Goal: Information Seeking & Learning: Learn about a topic

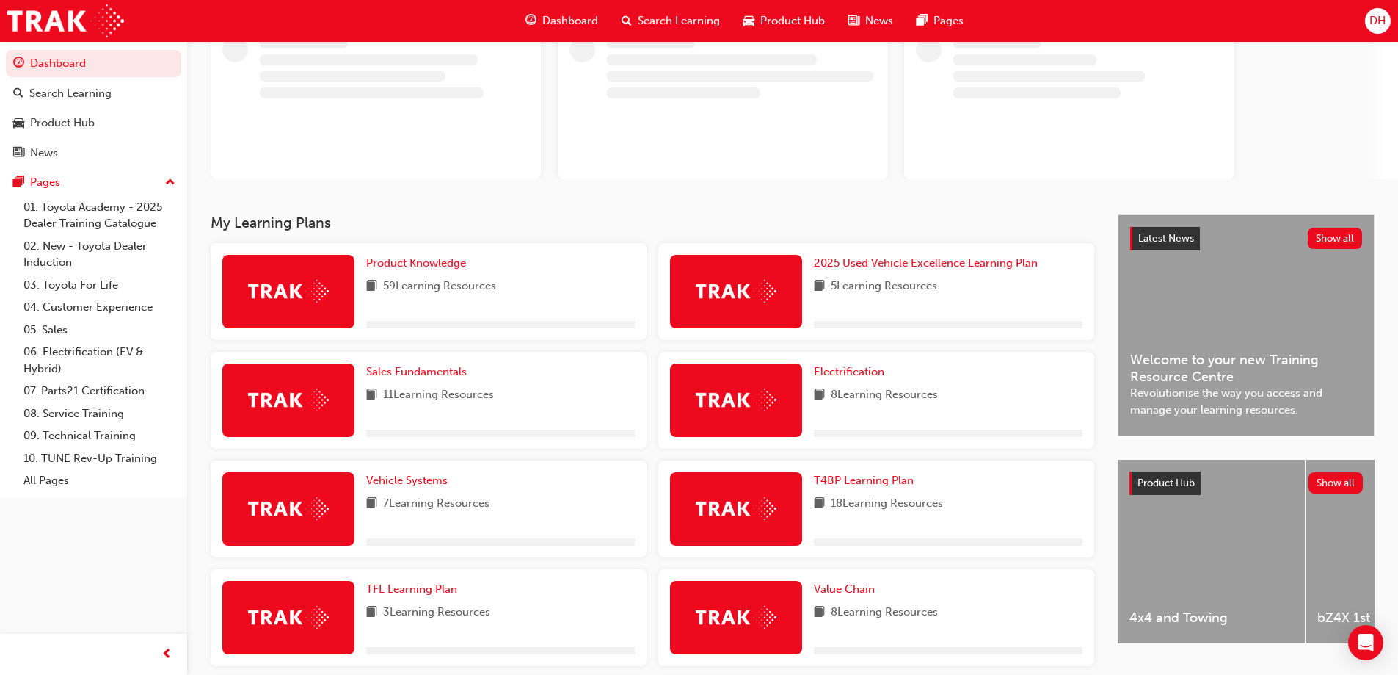
scroll to position [279, 0]
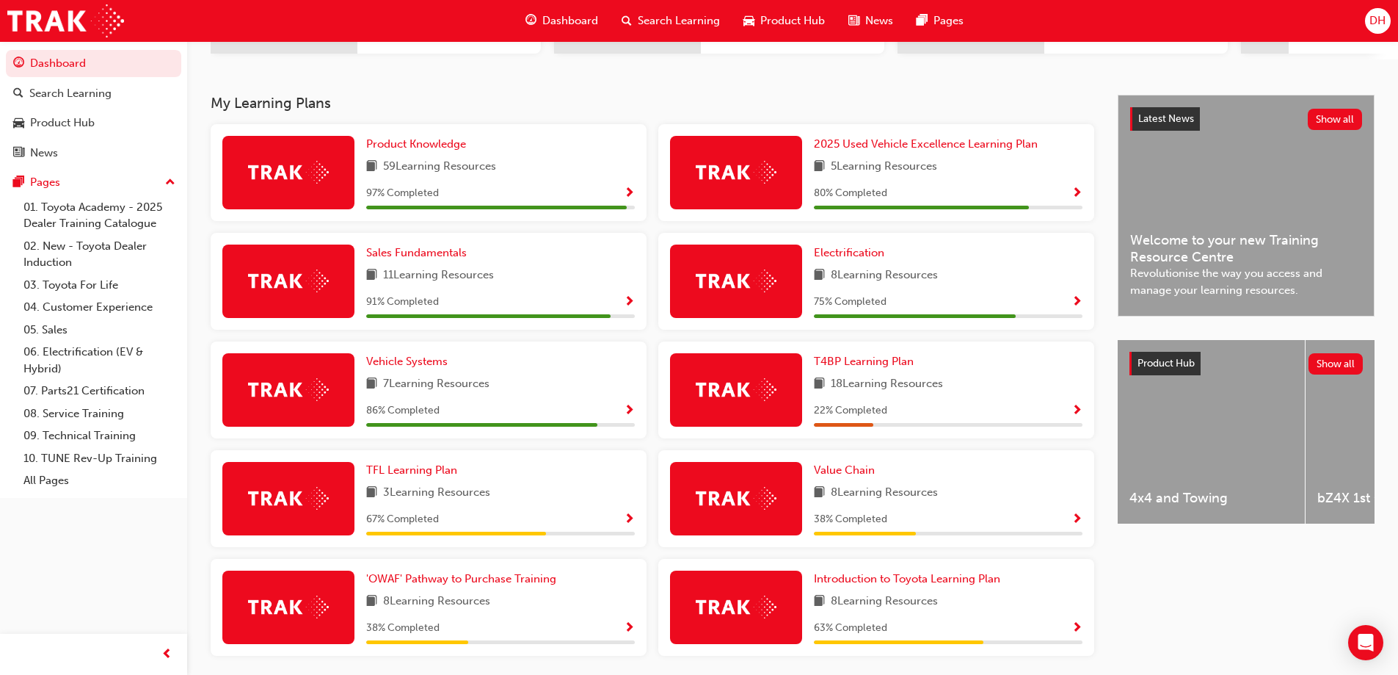
click at [342, 618] on div at bounding box center [288, 606] width 132 height 73
click at [487, 583] on span "'OWAF' Pathway to Purchase Training" at bounding box center [461, 578] width 190 height 13
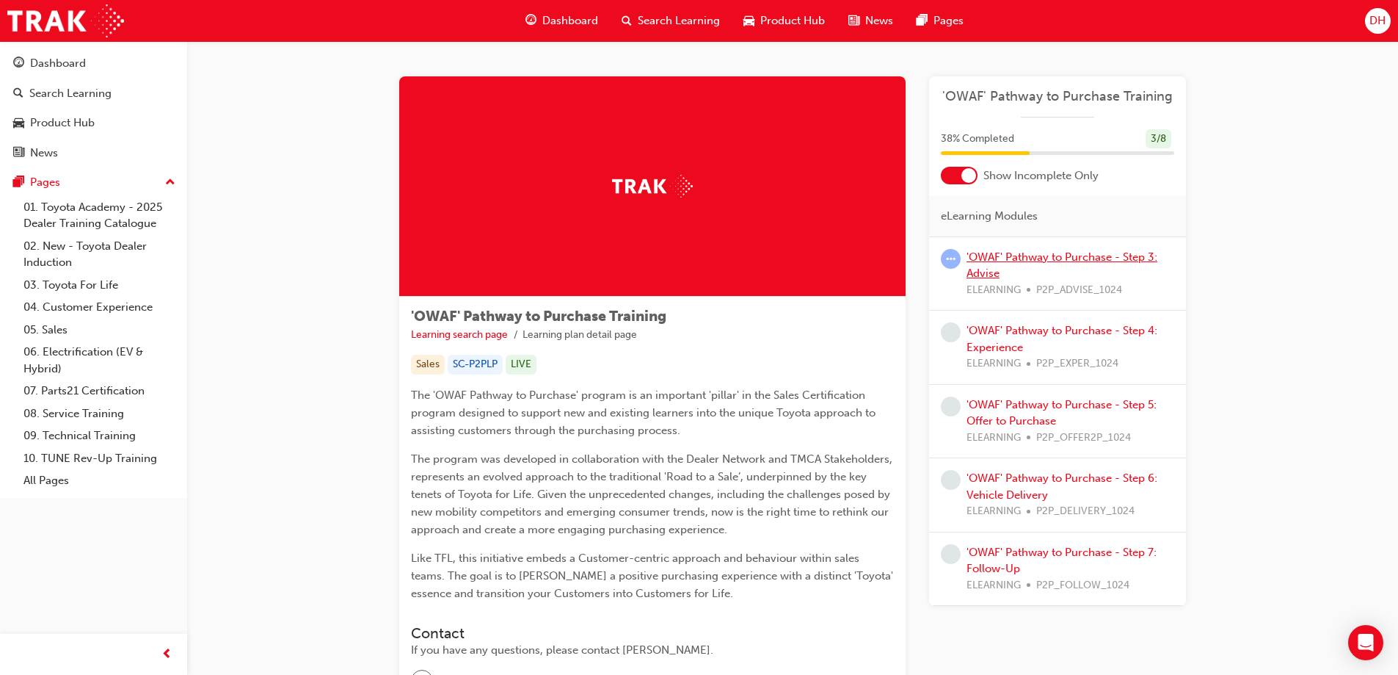
click at [1035, 257] on link "'OWAF' Pathway to Purchase - Step 3: Advise" at bounding box center [1062, 265] width 191 height 30
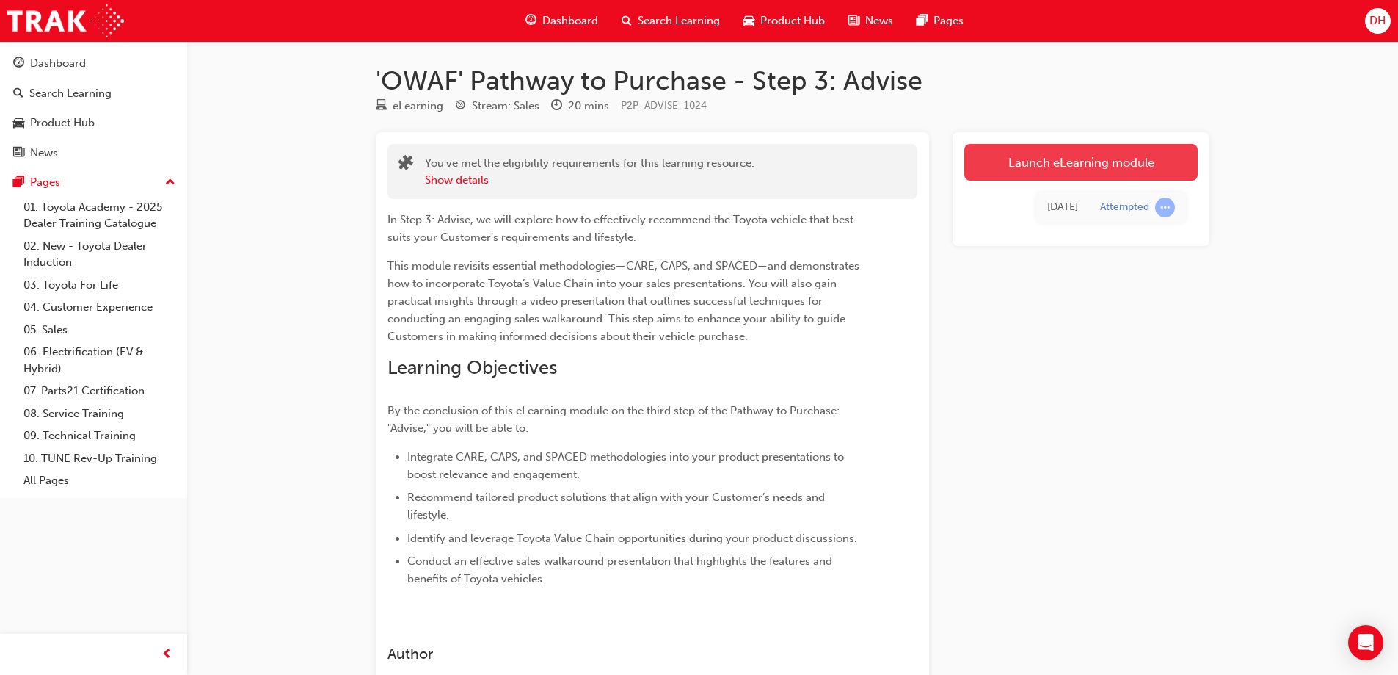
click at [1067, 160] on link "Launch eLearning module" at bounding box center [1081, 162] width 233 height 37
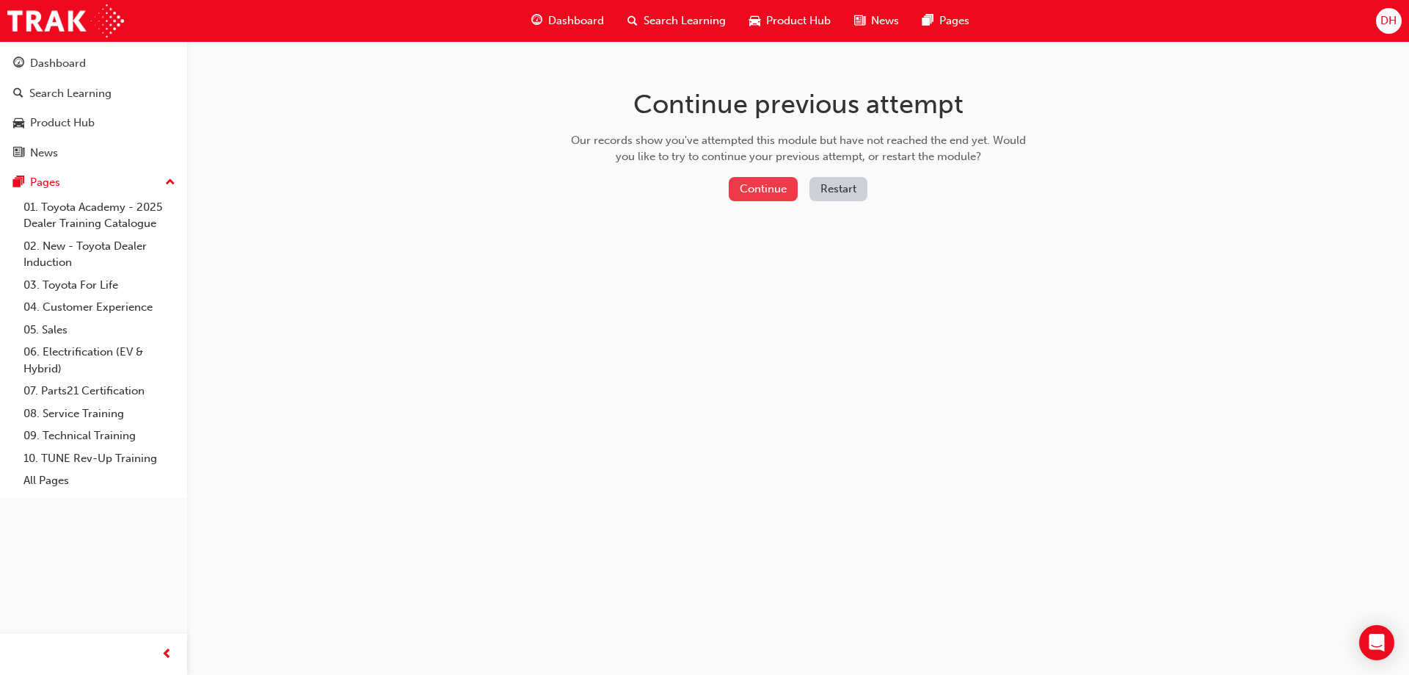
click at [760, 187] on button "Continue" at bounding box center [763, 189] width 69 height 24
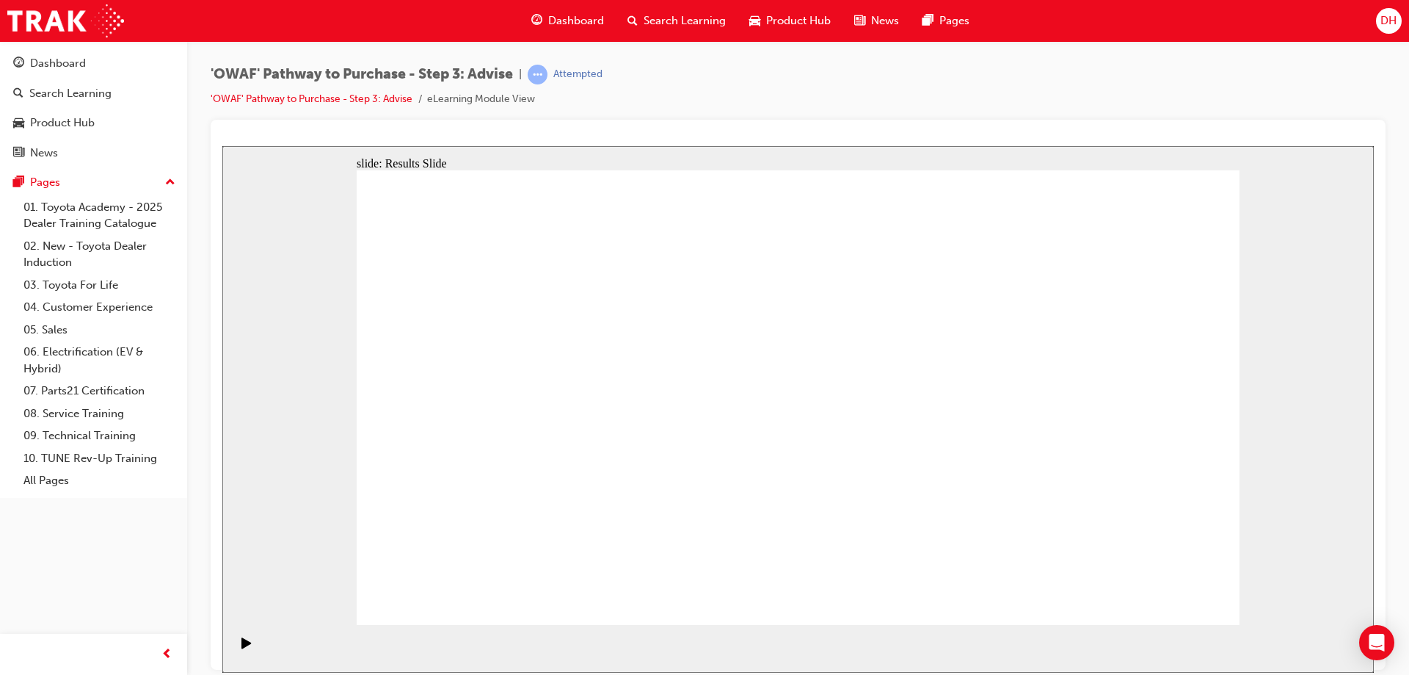
drag, startPoint x: 791, startPoint y: 537, endPoint x: 525, endPoint y: 357, distance: 321.9
drag, startPoint x: 1040, startPoint y: 547, endPoint x: 490, endPoint y: 420, distance: 564.3
drag, startPoint x: 495, startPoint y: 548, endPoint x: 509, endPoint y: 471, distance: 78.3
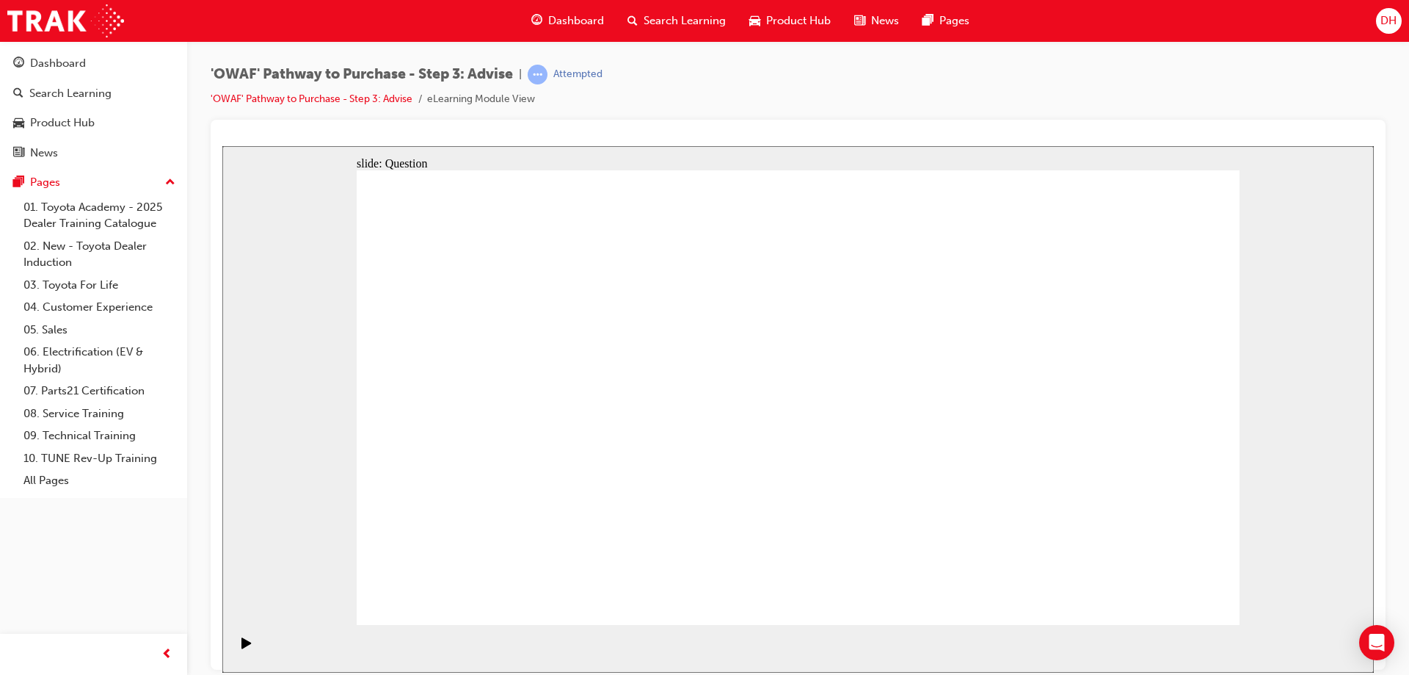
drag, startPoint x: 647, startPoint y: 581, endPoint x: 757, endPoint y: 358, distance: 248.2
drag, startPoint x: 795, startPoint y: 540, endPoint x: 554, endPoint y: 407, distance: 275.0
drag, startPoint x: 960, startPoint y: 495, endPoint x: 931, endPoint y: 404, distance: 95.4
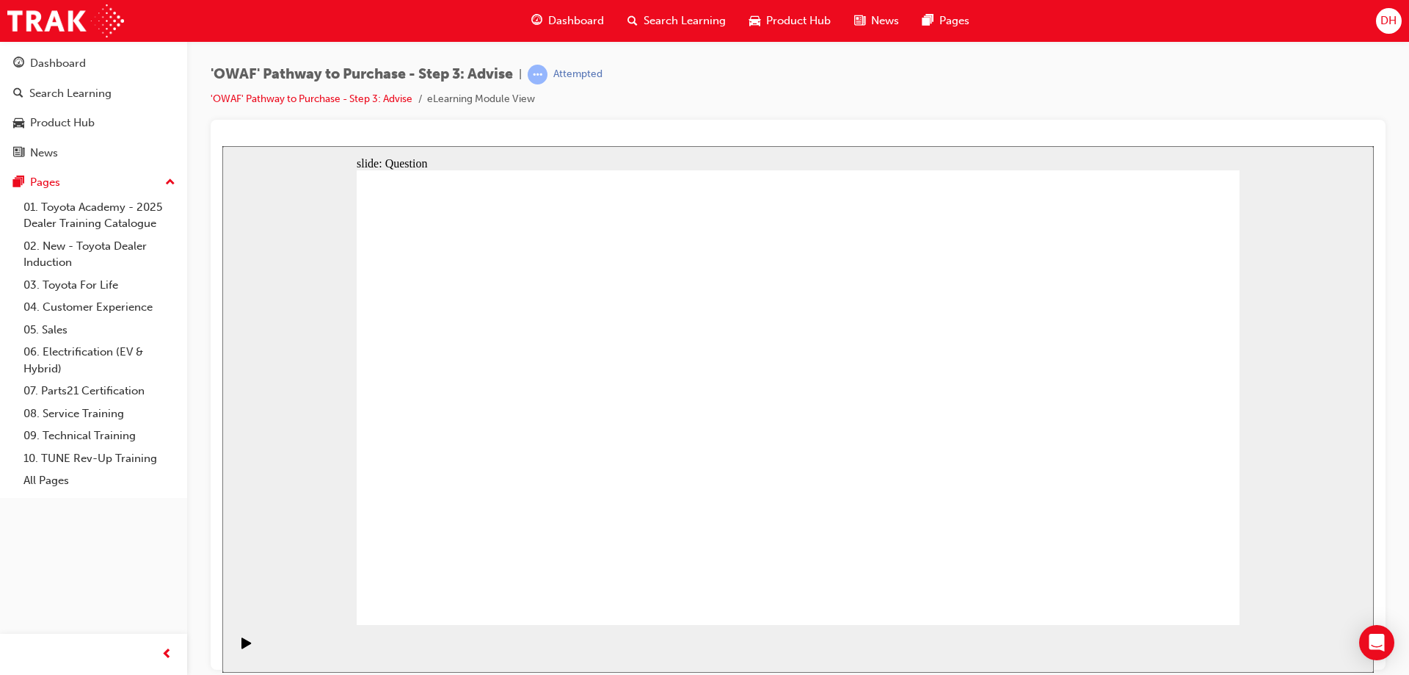
drag, startPoint x: 648, startPoint y: 542, endPoint x: 750, endPoint y: 368, distance: 201.0
drag, startPoint x: 1099, startPoint y: 451, endPoint x: 533, endPoint y: 434, distance: 566.2
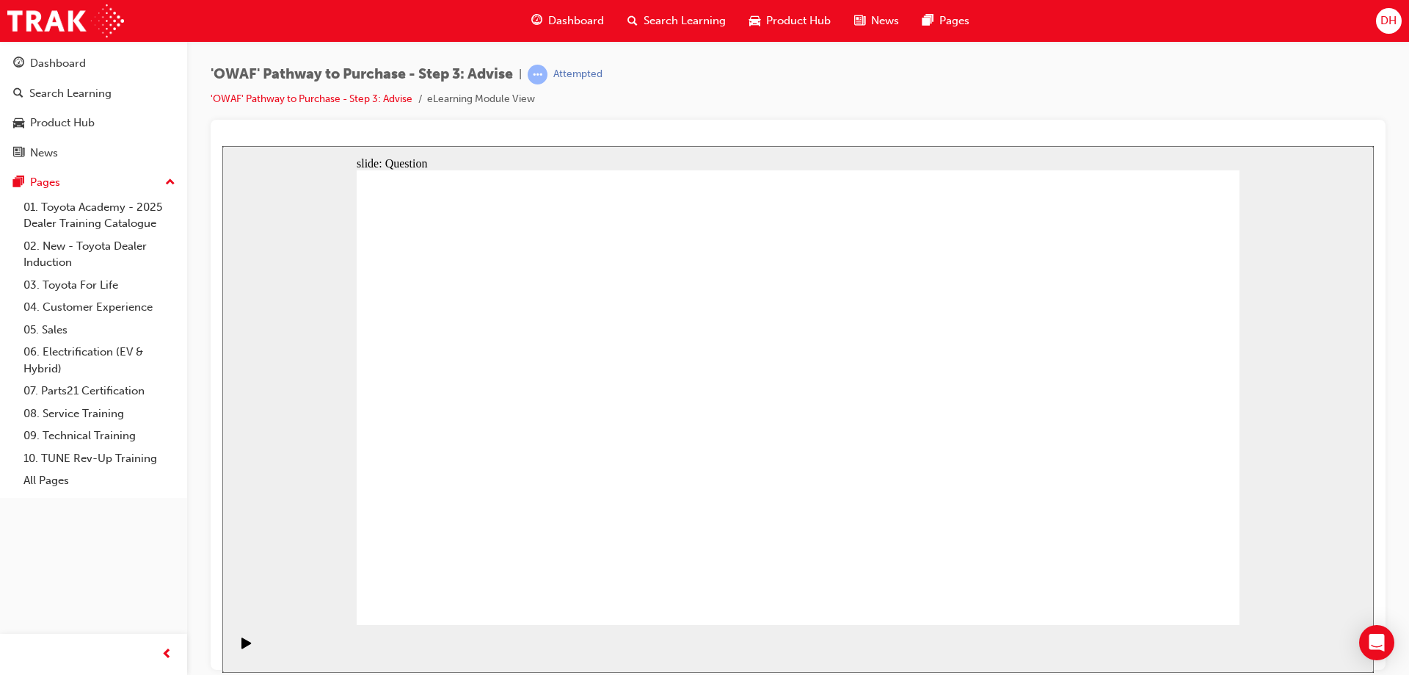
drag, startPoint x: 1113, startPoint y: 486, endPoint x: 586, endPoint y: 509, distance: 526.8
drag, startPoint x: 1126, startPoint y: 493, endPoint x: 874, endPoint y: 501, distance: 251.9
drag, startPoint x: 1043, startPoint y: 506, endPoint x: 840, endPoint y: 508, distance: 202.6
drag, startPoint x: 1107, startPoint y: 498, endPoint x: 871, endPoint y: 495, distance: 236.4
drag, startPoint x: 1107, startPoint y: 506, endPoint x: 518, endPoint y: 519, distance: 588.8
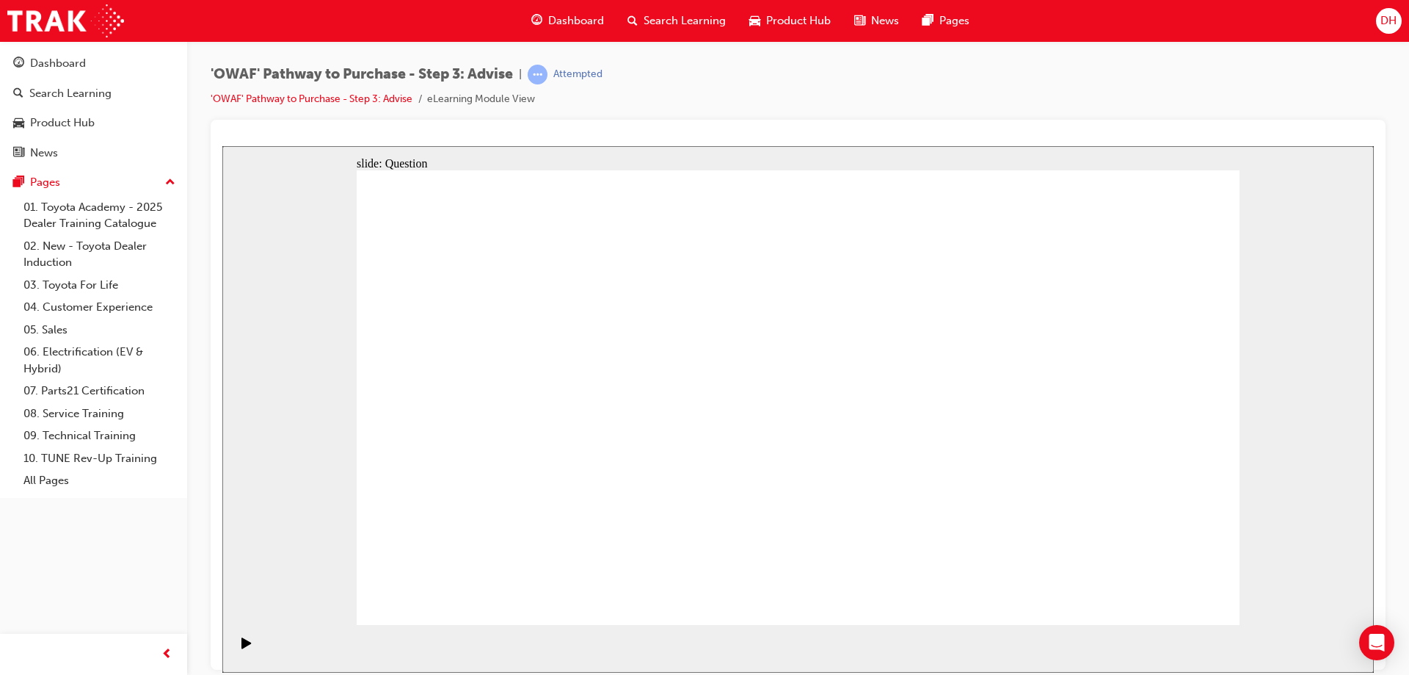
drag, startPoint x: 1080, startPoint y: 505, endPoint x: 504, endPoint y: 501, distance: 576.2
drag, startPoint x: 1103, startPoint y: 510, endPoint x: 592, endPoint y: 495, distance: 511.8
drag, startPoint x: 1125, startPoint y: 443, endPoint x: 874, endPoint y: 451, distance: 250.4
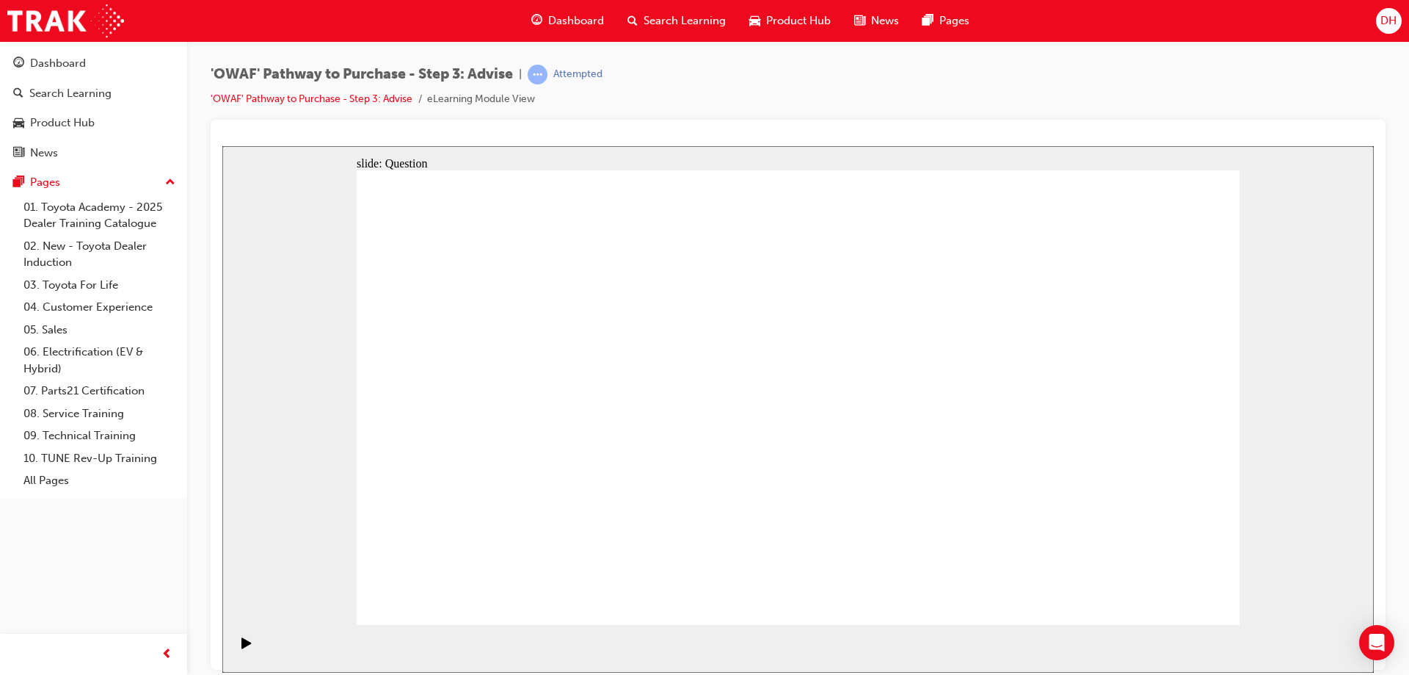
drag, startPoint x: 1067, startPoint y: 471, endPoint x: 548, endPoint y: 489, distance: 519.3
drag, startPoint x: 1085, startPoint y: 482, endPoint x: 575, endPoint y: 483, distance: 509.4
drag, startPoint x: 1060, startPoint y: 524, endPoint x: 821, endPoint y: 503, distance: 240.2
drag, startPoint x: 1072, startPoint y: 498, endPoint x: 795, endPoint y: 487, distance: 276.9
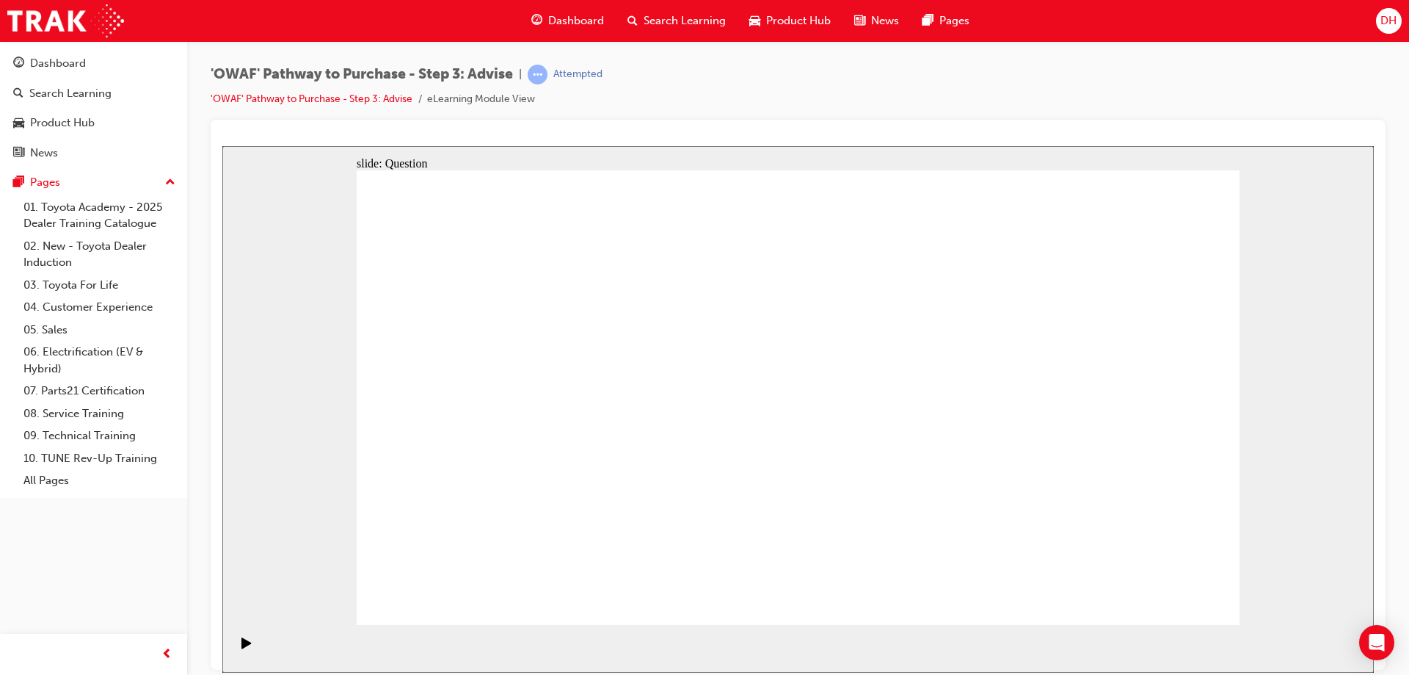
drag, startPoint x: 1070, startPoint y: 503, endPoint x: 551, endPoint y: 503, distance: 519.0
drag, startPoint x: 1050, startPoint y: 508, endPoint x: 493, endPoint y: 508, distance: 557.1
drag, startPoint x: 1069, startPoint y: 506, endPoint x: 542, endPoint y: 512, distance: 526.3
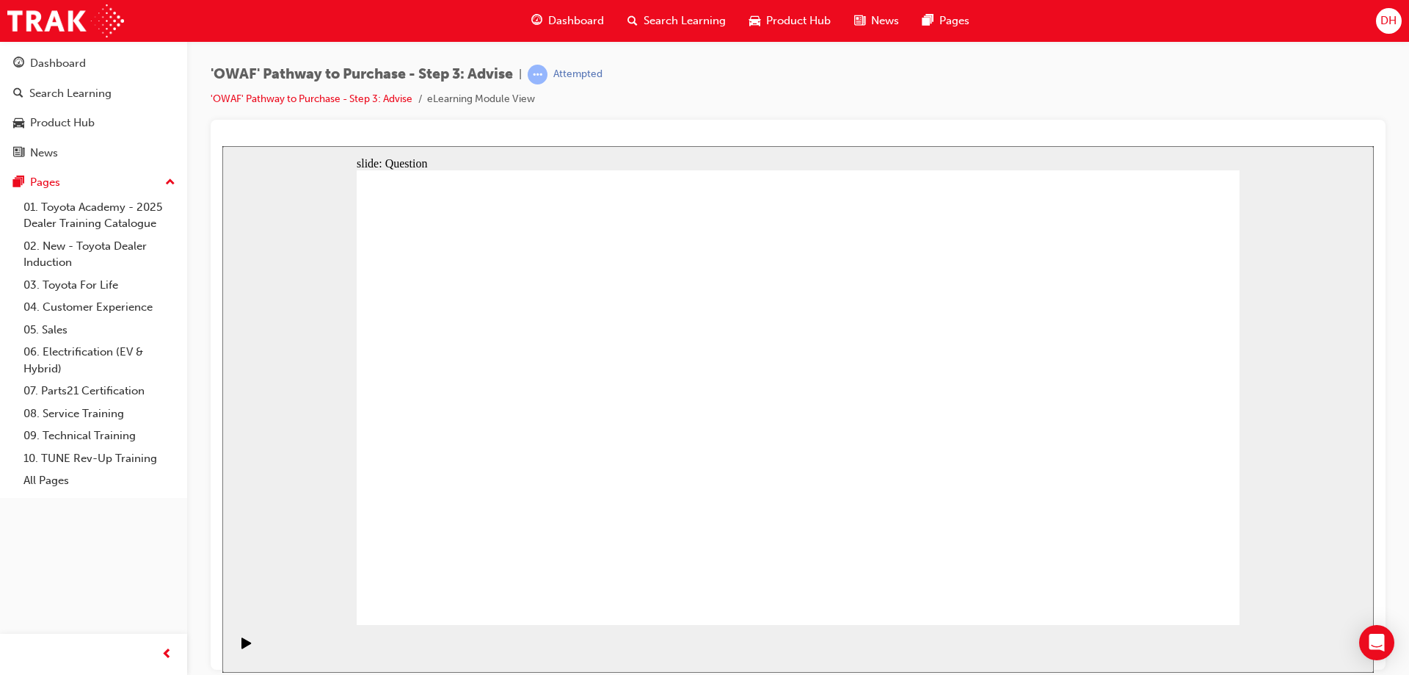
drag, startPoint x: 493, startPoint y: 361, endPoint x: 988, endPoint y: 415, distance: 498.4
drag, startPoint x: 523, startPoint y: 411, endPoint x: 890, endPoint y: 437, distance: 367.9
drag, startPoint x: 517, startPoint y: 486, endPoint x: 854, endPoint y: 443, distance: 339.6
drag, startPoint x: 621, startPoint y: 424, endPoint x: 813, endPoint y: 434, distance: 191.8
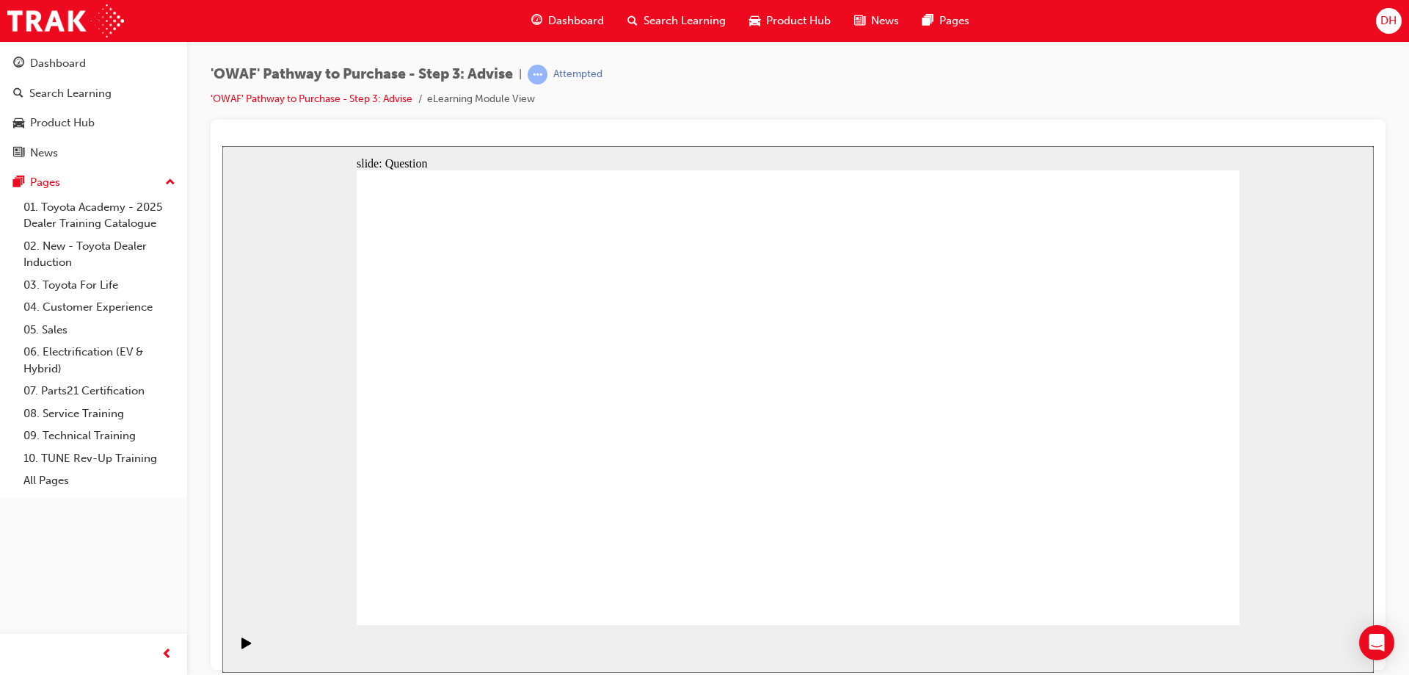
drag, startPoint x: 629, startPoint y: 485, endPoint x: 951, endPoint y: 452, distance: 323.2
drag, startPoint x: 796, startPoint y: 344, endPoint x: 452, endPoint y: 511, distance: 381.8
drag, startPoint x: 887, startPoint y: 344, endPoint x: 530, endPoint y: 513, distance: 394.7
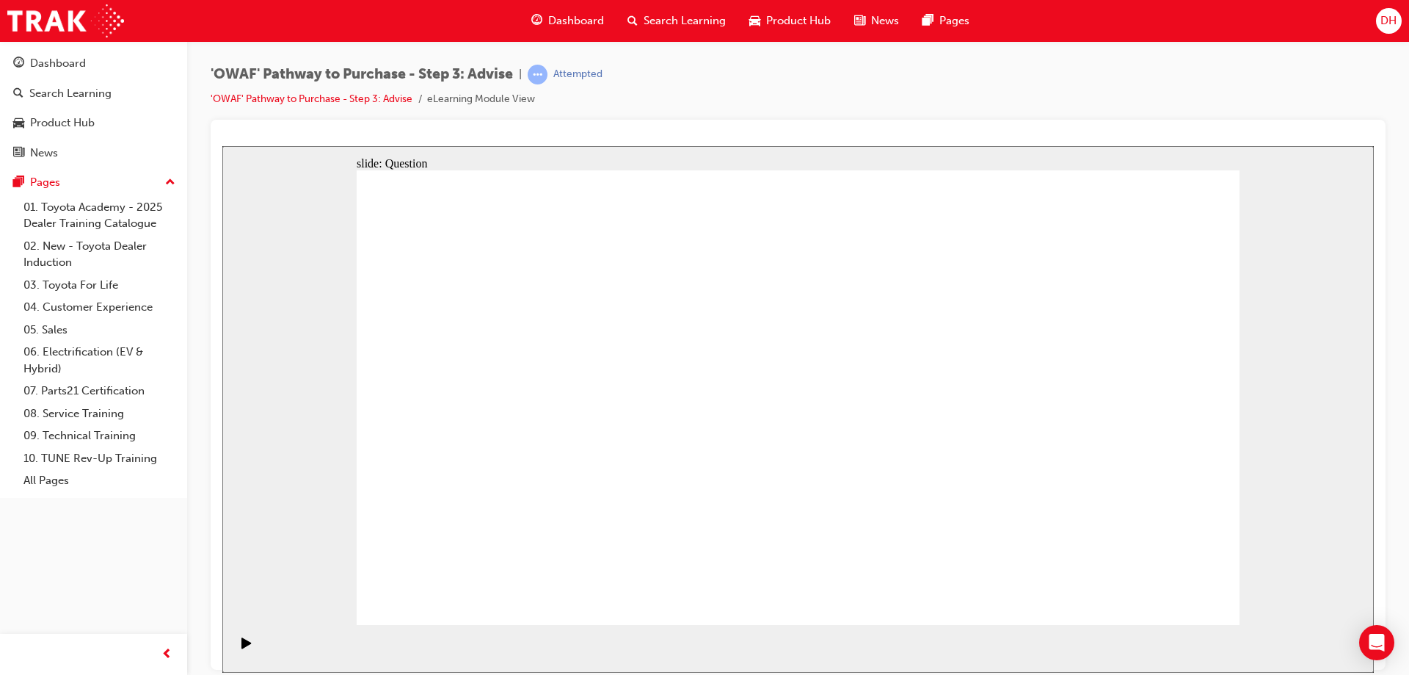
drag, startPoint x: 1147, startPoint y: 358, endPoint x: 700, endPoint y: 522, distance: 476.0
drag, startPoint x: 539, startPoint y: 349, endPoint x: 804, endPoint y: 521, distance: 316.2
drag, startPoint x: 437, startPoint y: 343, endPoint x: 1036, endPoint y: 502, distance: 619.8
drag, startPoint x: 715, startPoint y: 352, endPoint x: 894, endPoint y: 527, distance: 250.7
drag, startPoint x: 1069, startPoint y: 339, endPoint x: 987, endPoint y: 509, distance: 189.1
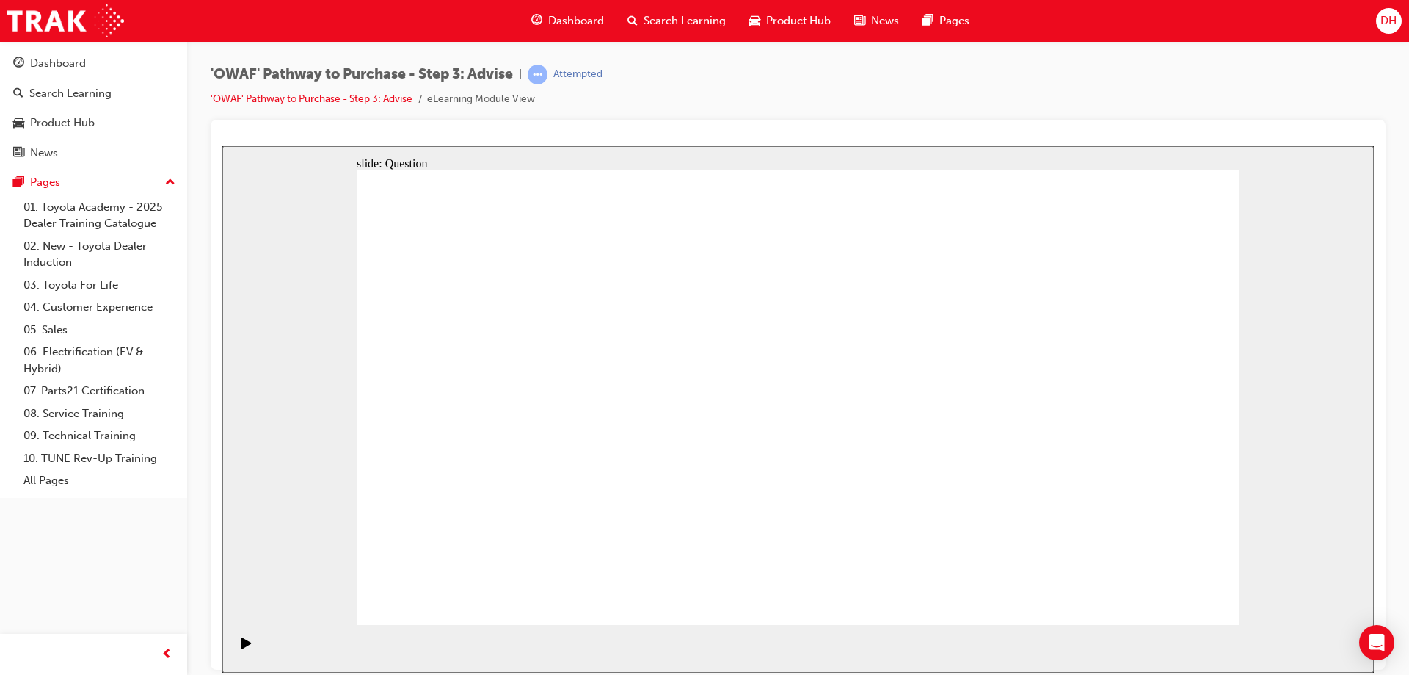
drag, startPoint x: 631, startPoint y: 363, endPoint x: 633, endPoint y: 537, distance: 174.0
drag, startPoint x: 989, startPoint y: 349, endPoint x: 1171, endPoint y: 527, distance: 254.3
drag, startPoint x: 970, startPoint y: 531, endPoint x: 881, endPoint y: 532, distance: 88.8
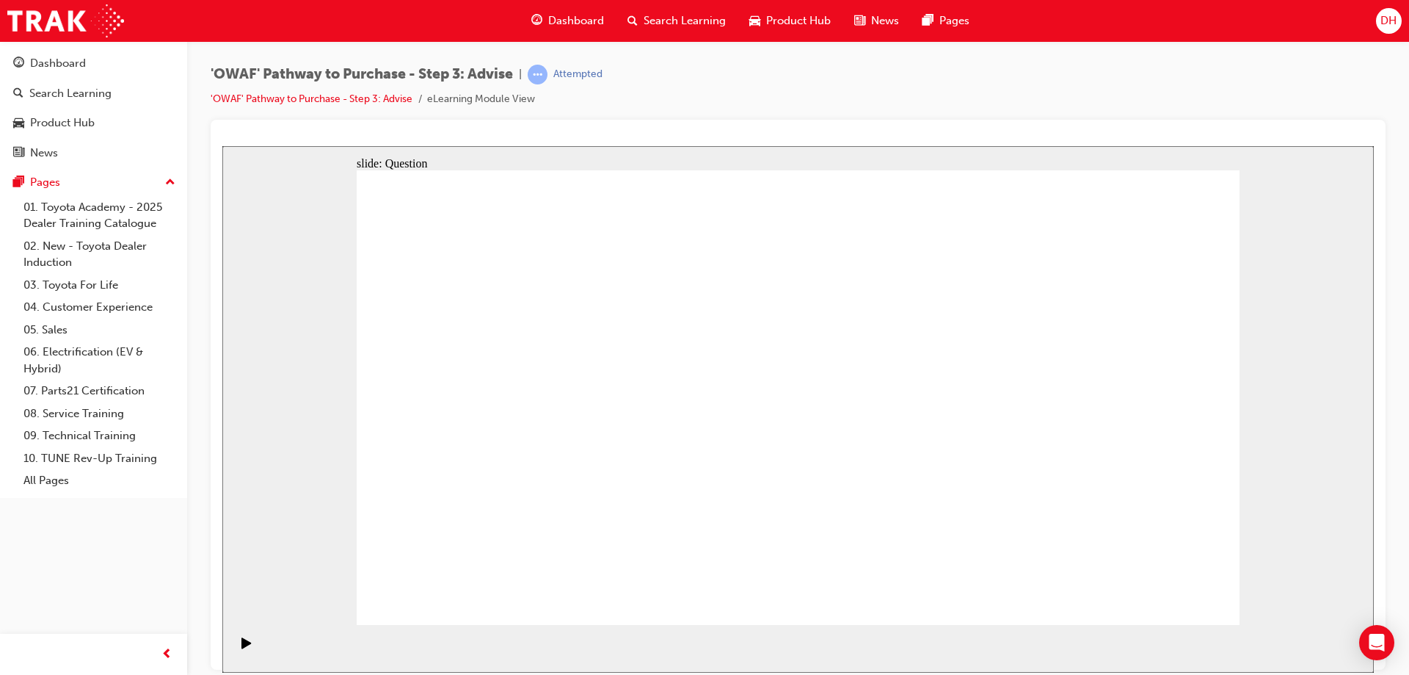
drag, startPoint x: 1164, startPoint y: 522, endPoint x: 644, endPoint y: 520, distance: 520.4
drag, startPoint x: 610, startPoint y: 346, endPoint x: 1140, endPoint y: 521, distance: 558.2
drag, startPoint x: 699, startPoint y: 341, endPoint x: 960, endPoint y: 515, distance: 313.9
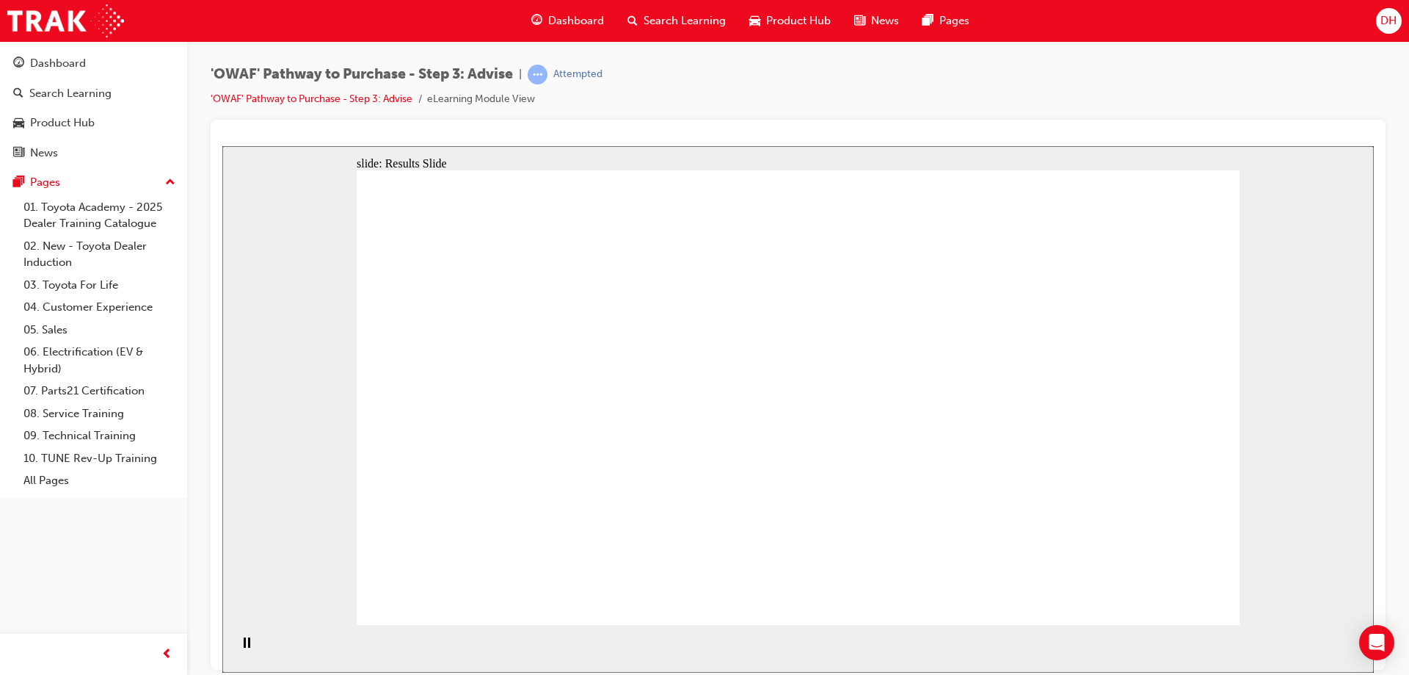
drag, startPoint x: 1051, startPoint y: 546, endPoint x: 546, endPoint y: 366, distance: 536.3
drag, startPoint x: 773, startPoint y: 545, endPoint x: 525, endPoint y: 413, distance: 281.4
drag, startPoint x: 570, startPoint y: 402, endPoint x: 563, endPoint y: 352, distance: 50.3
drag, startPoint x: 1010, startPoint y: 540, endPoint x: 474, endPoint y: 434, distance: 546.2
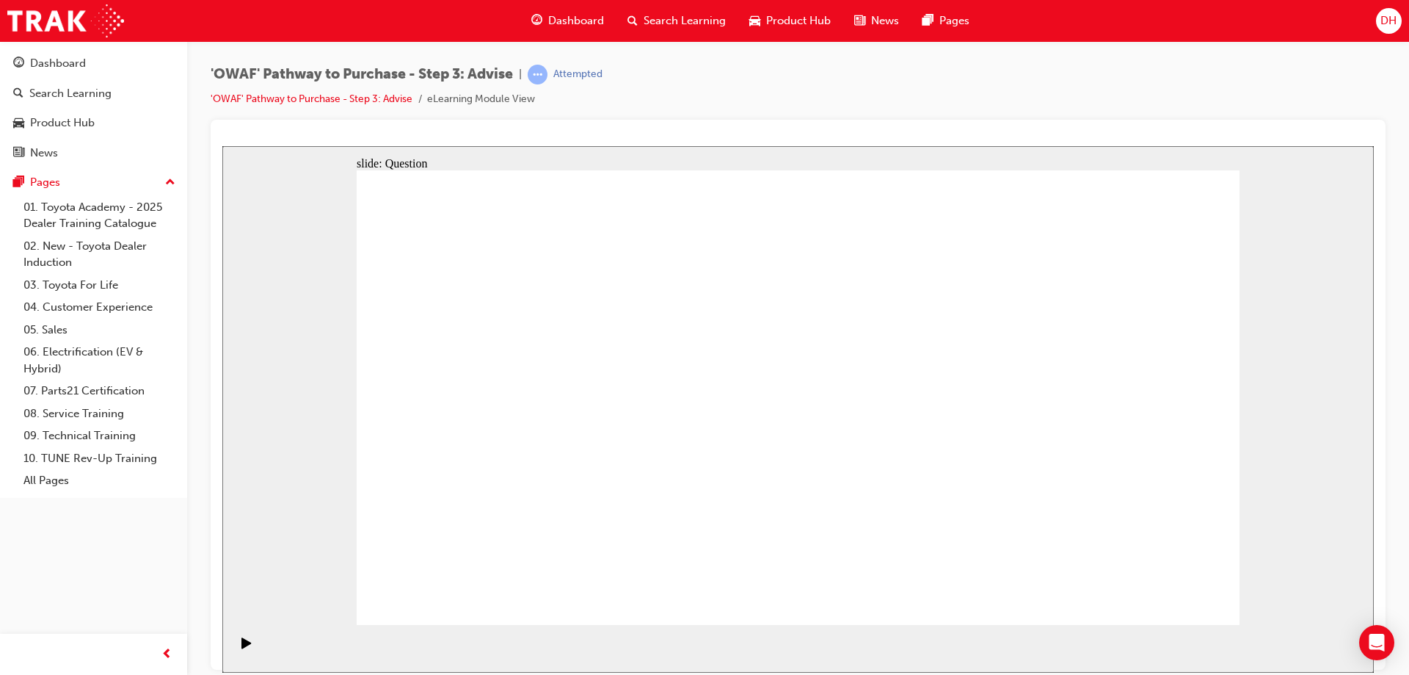
drag, startPoint x: 486, startPoint y: 537, endPoint x: 500, endPoint y: 523, distance: 20.2
drag, startPoint x: 636, startPoint y: 528, endPoint x: 551, endPoint y: 385, distance: 166.2
drag, startPoint x: 595, startPoint y: 404, endPoint x: 793, endPoint y: 374, distance: 199.8
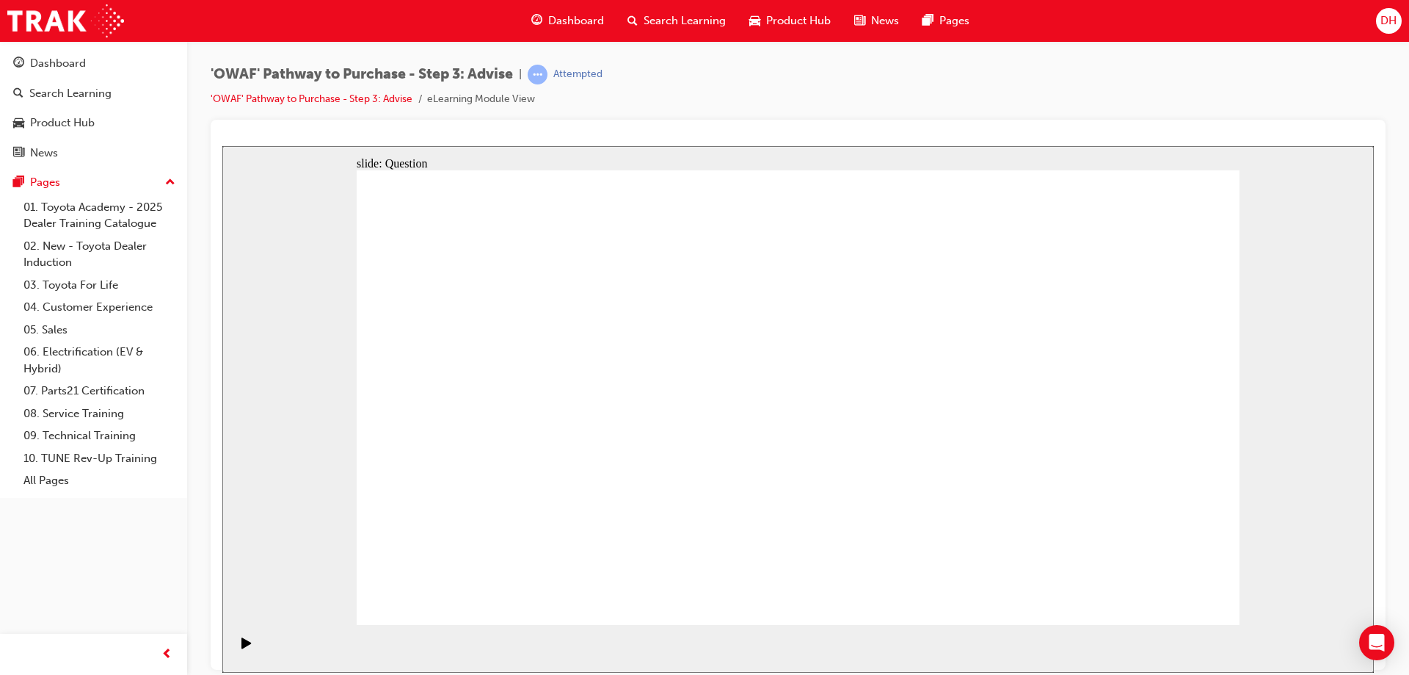
drag, startPoint x: 638, startPoint y: 573, endPoint x: 741, endPoint y: 364, distance: 232.4
drag, startPoint x: 805, startPoint y: 543, endPoint x: 581, endPoint y: 406, distance: 262.6
drag, startPoint x: 951, startPoint y: 492, endPoint x: 936, endPoint y: 403, distance: 90.0
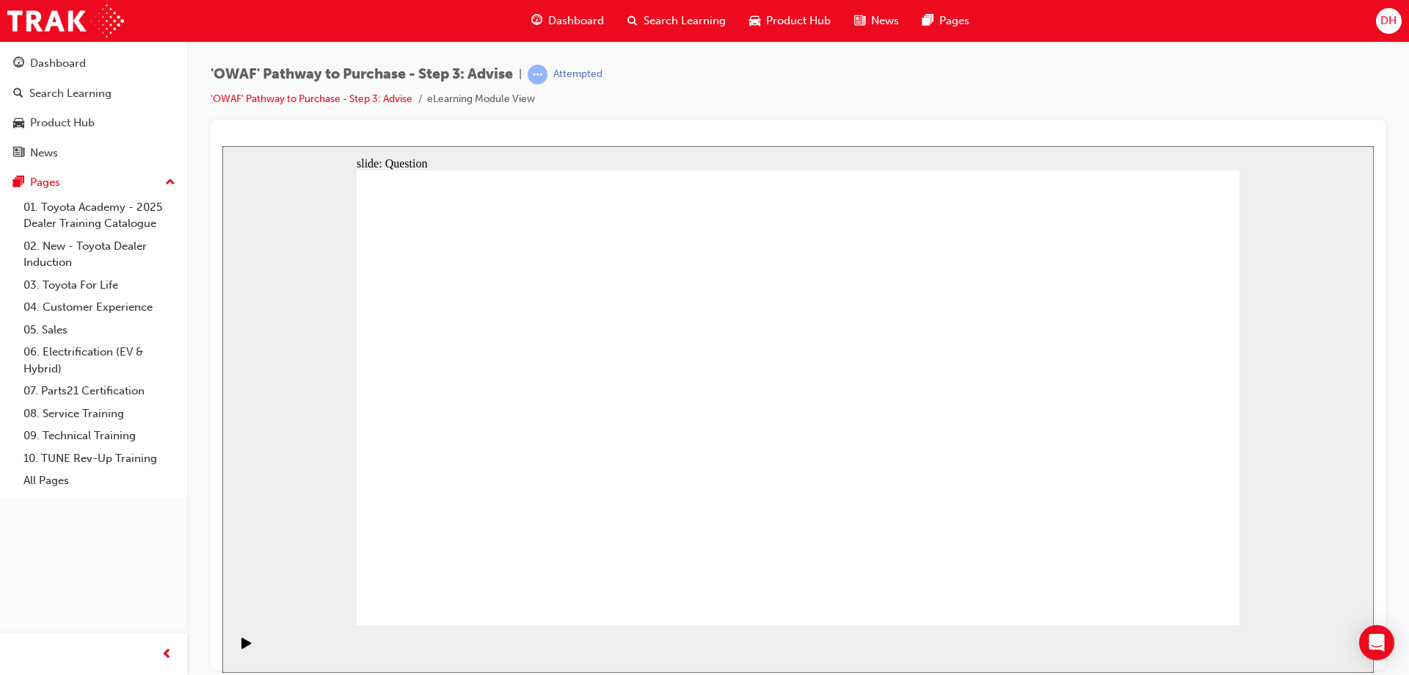
drag, startPoint x: 650, startPoint y: 545, endPoint x: 751, endPoint y: 373, distance: 199.7
drag, startPoint x: 1088, startPoint y: 459, endPoint x: 559, endPoint y: 458, distance: 529.2
drag, startPoint x: 1132, startPoint y: 491, endPoint x: 600, endPoint y: 500, distance: 531.5
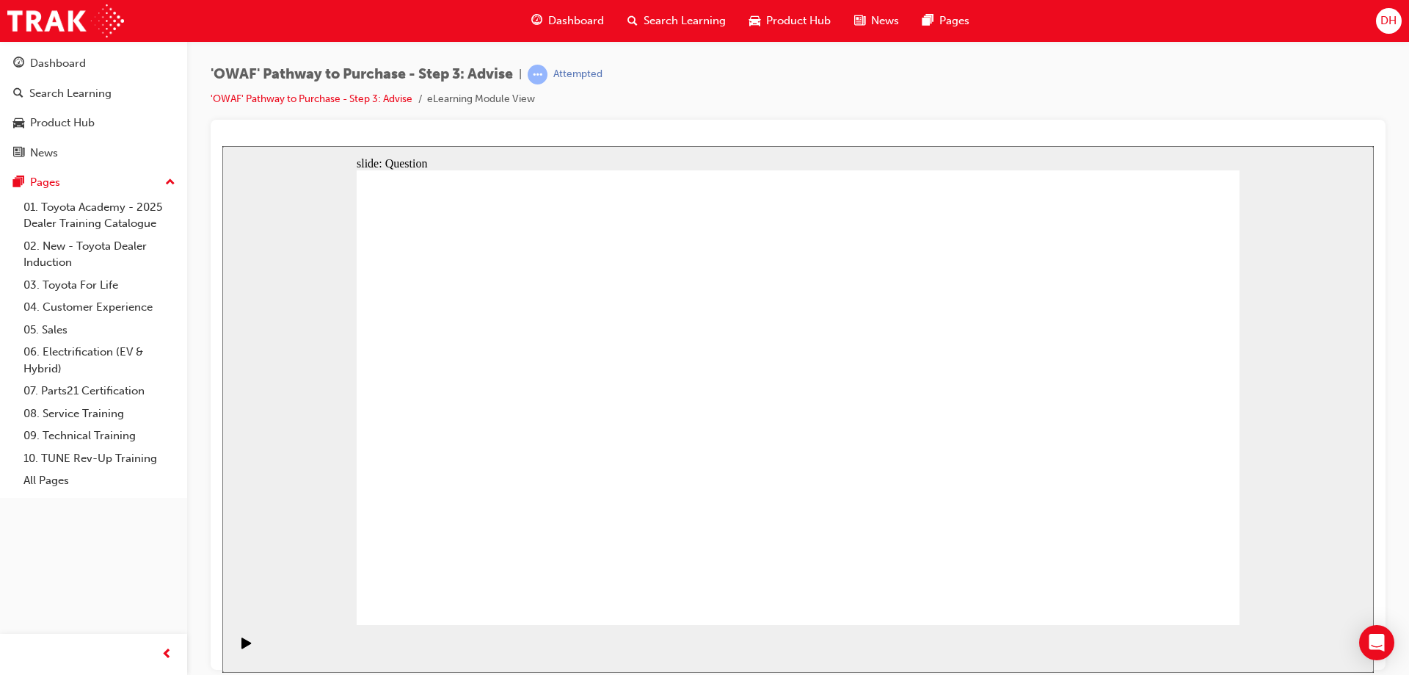
drag, startPoint x: 1141, startPoint y: 504, endPoint x: 907, endPoint y: 495, distance: 235.0
drag, startPoint x: 1122, startPoint y: 501, endPoint x: 604, endPoint y: 495, distance: 518.3
drag, startPoint x: 1109, startPoint y: 514, endPoint x: 846, endPoint y: 506, distance: 263.6
drag, startPoint x: 1128, startPoint y: 509, endPoint x: 603, endPoint y: 508, distance: 525.6
drag, startPoint x: 923, startPoint y: 532, endPoint x: 580, endPoint y: 517, distance: 343.8
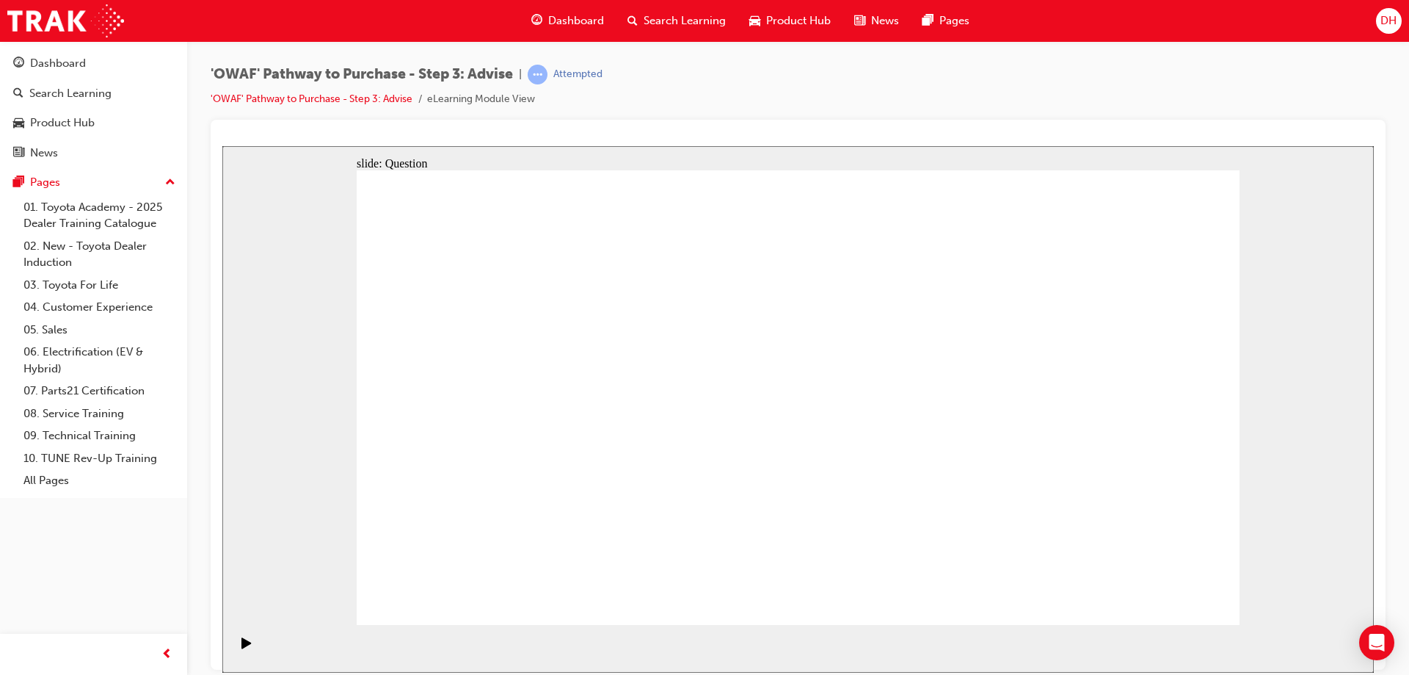
drag, startPoint x: 1080, startPoint y: 516, endPoint x: 562, endPoint y: 528, distance: 519.1
drag, startPoint x: 1119, startPoint y: 454, endPoint x: 860, endPoint y: 454, distance: 259.1
drag, startPoint x: 839, startPoint y: 512, endPoint x: 575, endPoint y: 510, distance: 264.3
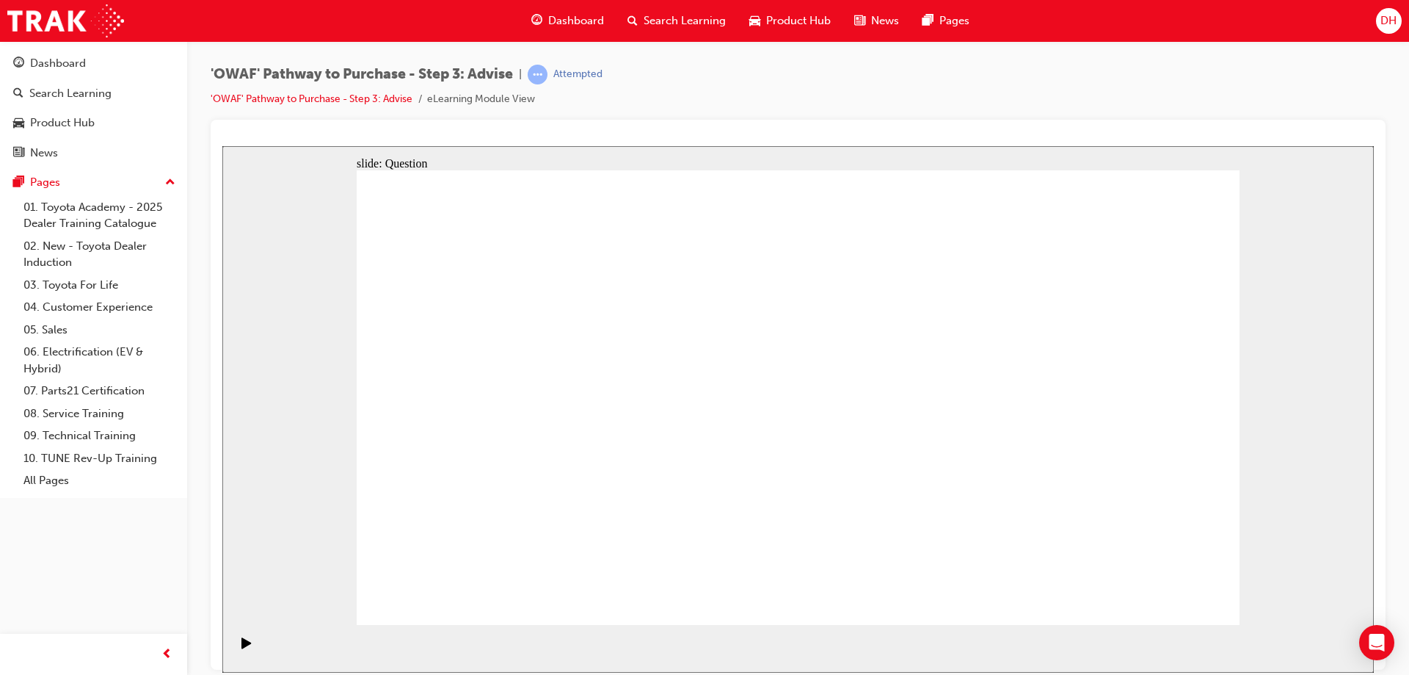
drag, startPoint x: 898, startPoint y: 468, endPoint x: 581, endPoint y: 504, distance: 319.1
drag, startPoint x: 1115, startPoint y: 514, endPoint x: 841, endPoint y: 505, distance: 273.9
drag, startPoint x: 1108, startPoint y: 516, endPoint x: 853, endPoint y: 515, distance: 254.7
drag, startPoint x: 1072, startPoint y: 506, endPoint x: 538, endPoint y: 517, distance: 534.5
drag, startPoint x: 1061, startPoint y: 509, endPoint x: 545, endPoint y: 544, distance: 516.5
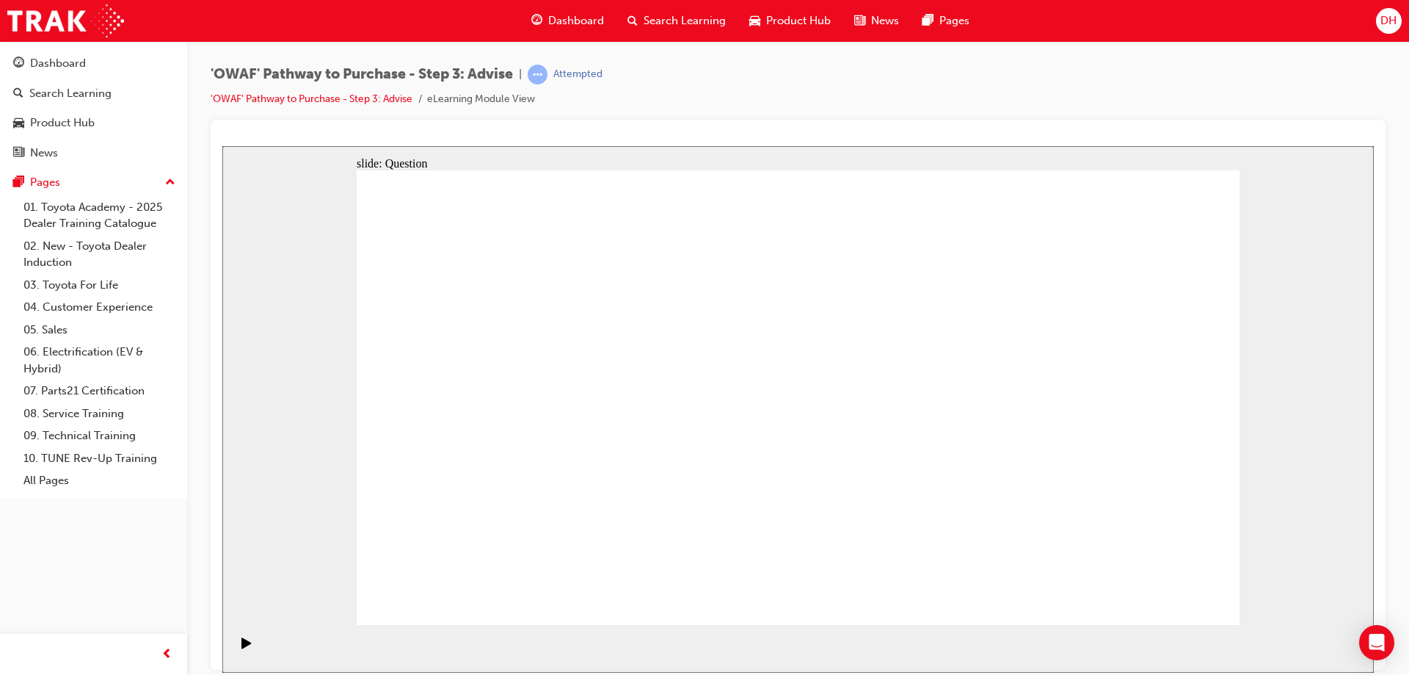
drag, startPoint x: 1054, startPoint y: 512, endPoint x: 500, endPoint y: 518, distance: 554.2
drag, startPoint x: 488, startPoint y: 347, endPoint x: 860, endPoint y: 365, distance: 372.6
drag, startPoint x: 516, startPoint y: 427, endPoint x: 786, endPoint y: 424, distance: 270.1
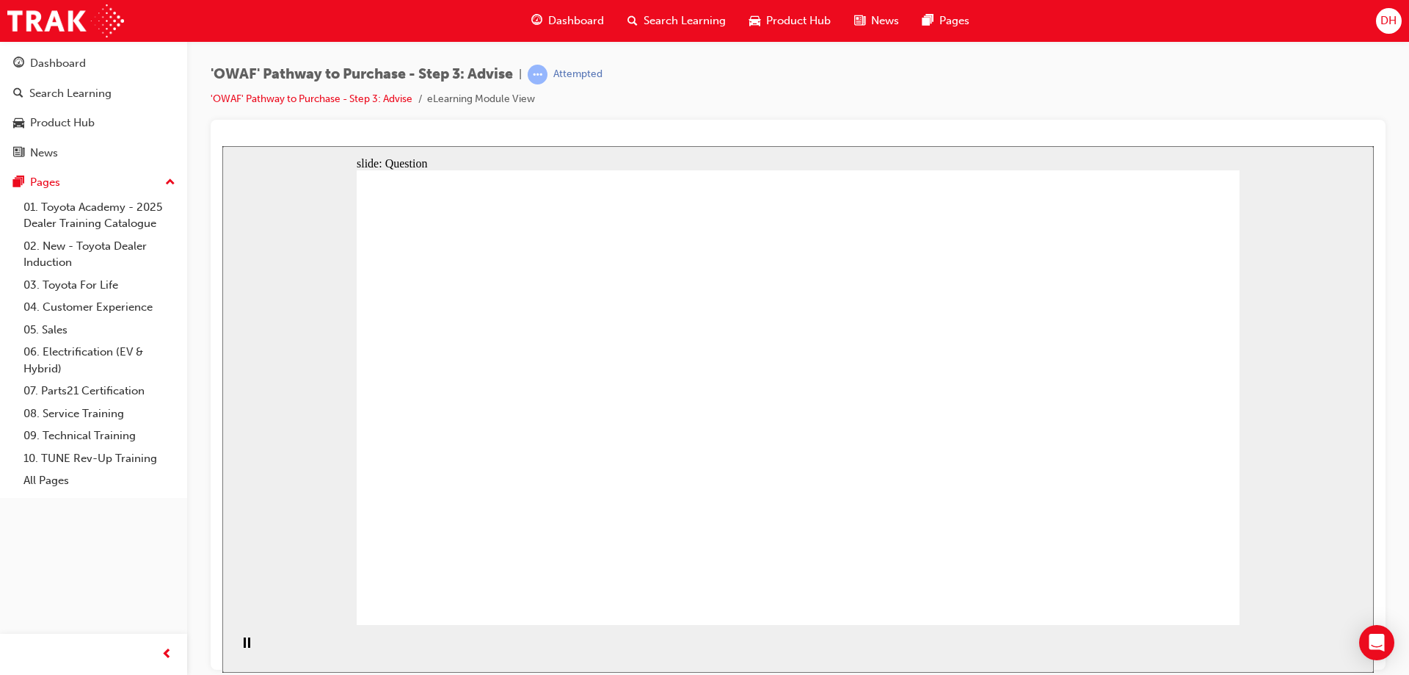
drag, startPoint x: 512, startPoint y: 482, endPoint x: 846, endPoint y: 461, distance: 334.7
drag, startPoint x: 609, startPoint y: 428, endPoint x: 836, endPoint y: 446, distance: 227.6
drag, startPoint x: 617, startPoint y: 488, endPoint x: 984, endPoint y: 462, distance: 368.0
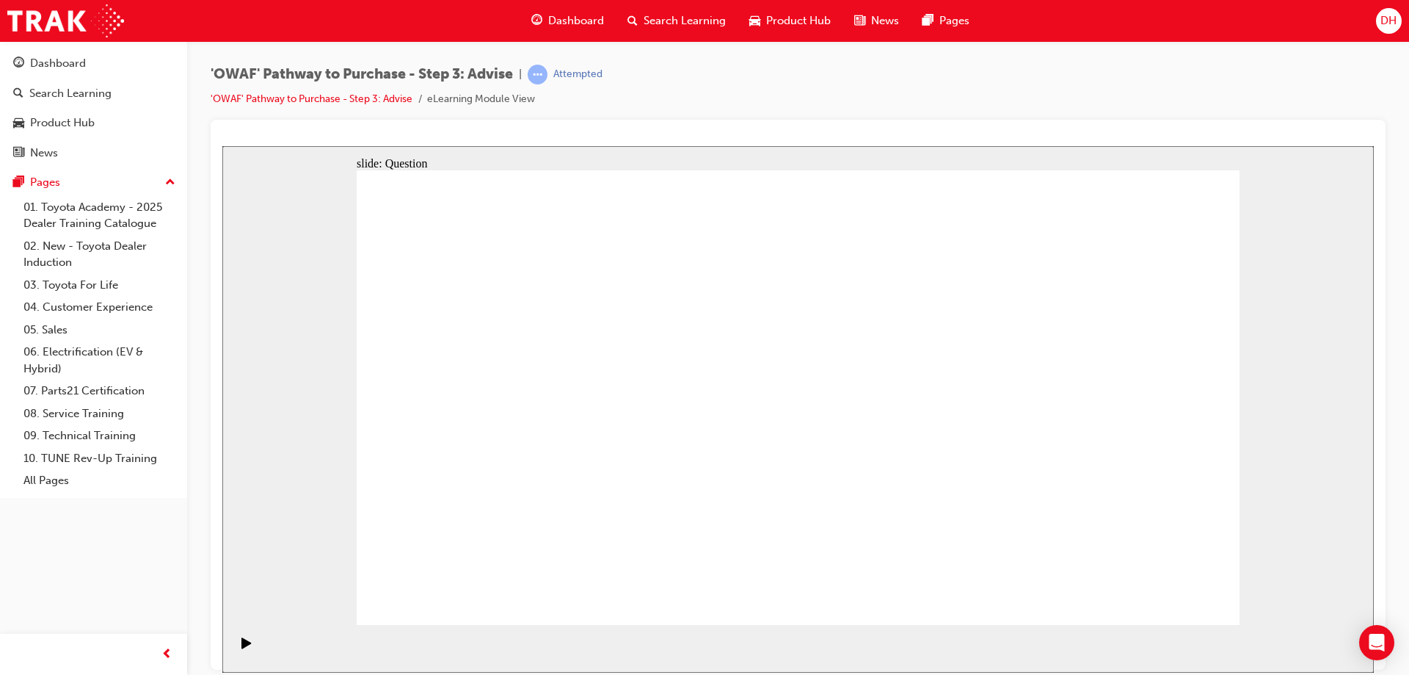
drag, startPoint x: 805, startPoint y: 343, endPoint x: 458, endPoint y: 430, distance: 358.0
drag, startPoint x: 808, startPoint y: 349, endPoint x: 459, endPoint y: 435, distance: 359.6
drag, startPoint x: 778, startPoint y: 387, endPoint x: 471, endPoint y: 525, distance: 336.4
drag, startPoint x: 894, startPoint y: 353, endPoint x: 549, endPoint y: 528, distance: 386.7
drag, startPoint x: 972, startPoint y: 342, endPoint x: 612, endPoint y: 517, distance: 399.9
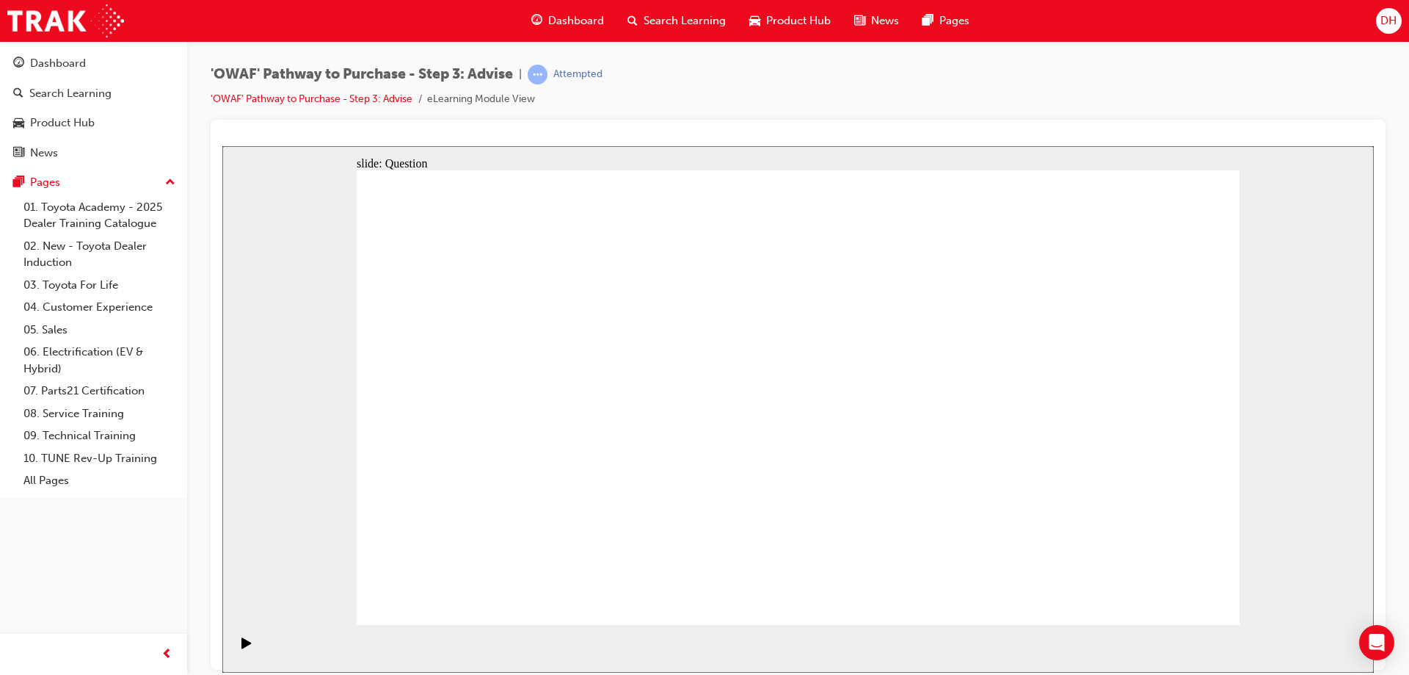
drag, startPoint x: 1144, startPoint y: 353, endPoint x: 701, endPoint y: 526, distance: 475.7
drag, startPoint x: 541, startPoint y: 340, endPoint x: 806, endPoint y: 507, distance: 313.4
drag, startPoint x: 710, startPoint y: 344, endPoint x: 895, endPoint y: 524, distance: 258.0
drag, startPoint x: 447, startPoint y: 345, endPoint x: 965, endPoint y: 512, distance: 543.7
drag, startPoint x: 1050, startPoint y: 393, endPoint x: 1007, endPoint y: 533, distance: 146.0
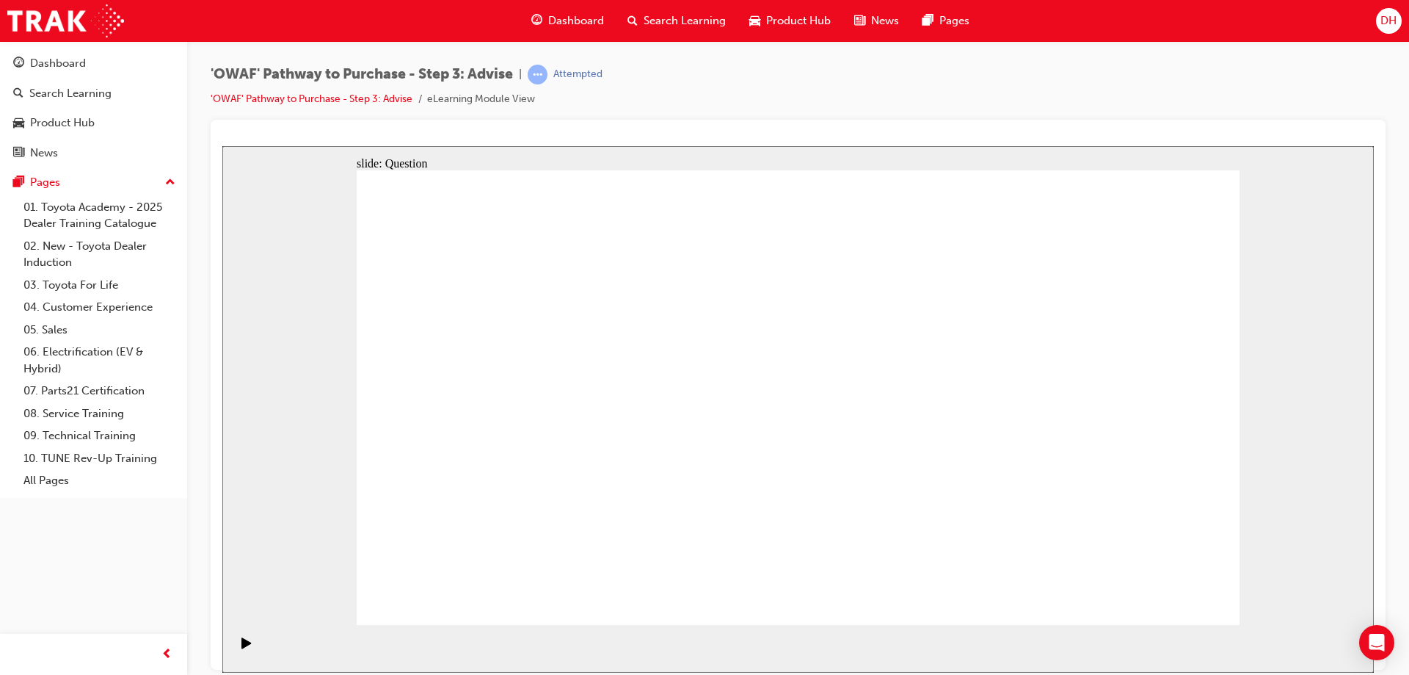
drag, startPoint x: 957, startPoint y: 513, endPoint x: 1049, endPoint y: 517, distance: 91.8
drag, startPoint x: 503, startPoint y: 371, endPoint x: 948, endPoint y: 521, distance: 469.3
drag, startPoint x: 625, startPoint y: 352, endPoint x: 1133, endPoint y: 435, distance: 515.4
drag, startPoint x: 635, startPoint y: 348, endPoint x: 1149, endPoint y: 515, distance: 540.4
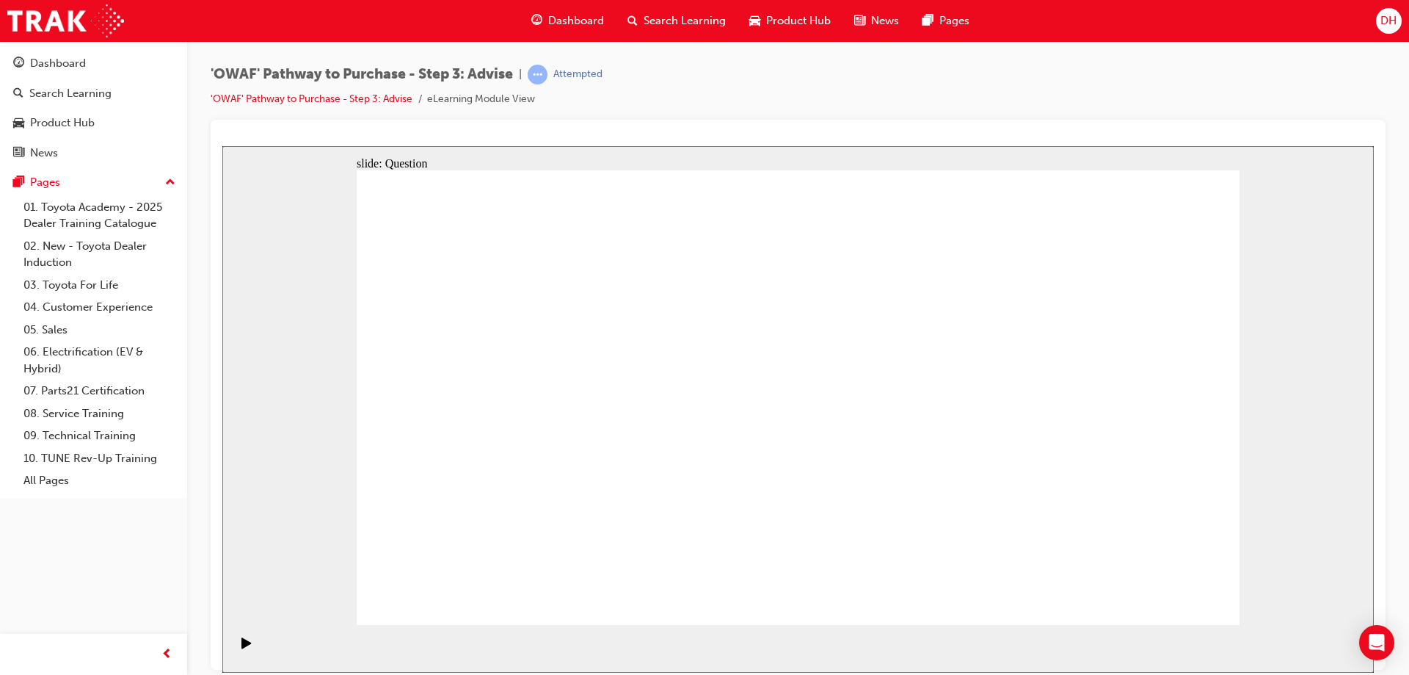
drag, startPoint x: 965, startPoint y: 519, endPoint x: 1069, endPoint y: 520, distance: 105.0
drag, startPoint x: 882, startPoint y: 536, endPoint x: 973, endPoint y: 534, distance: 91.0
drag, startPoint x: 1064, startPoint y: 355, endPoint x: 898, endPoint y: 528, distance: 239.9
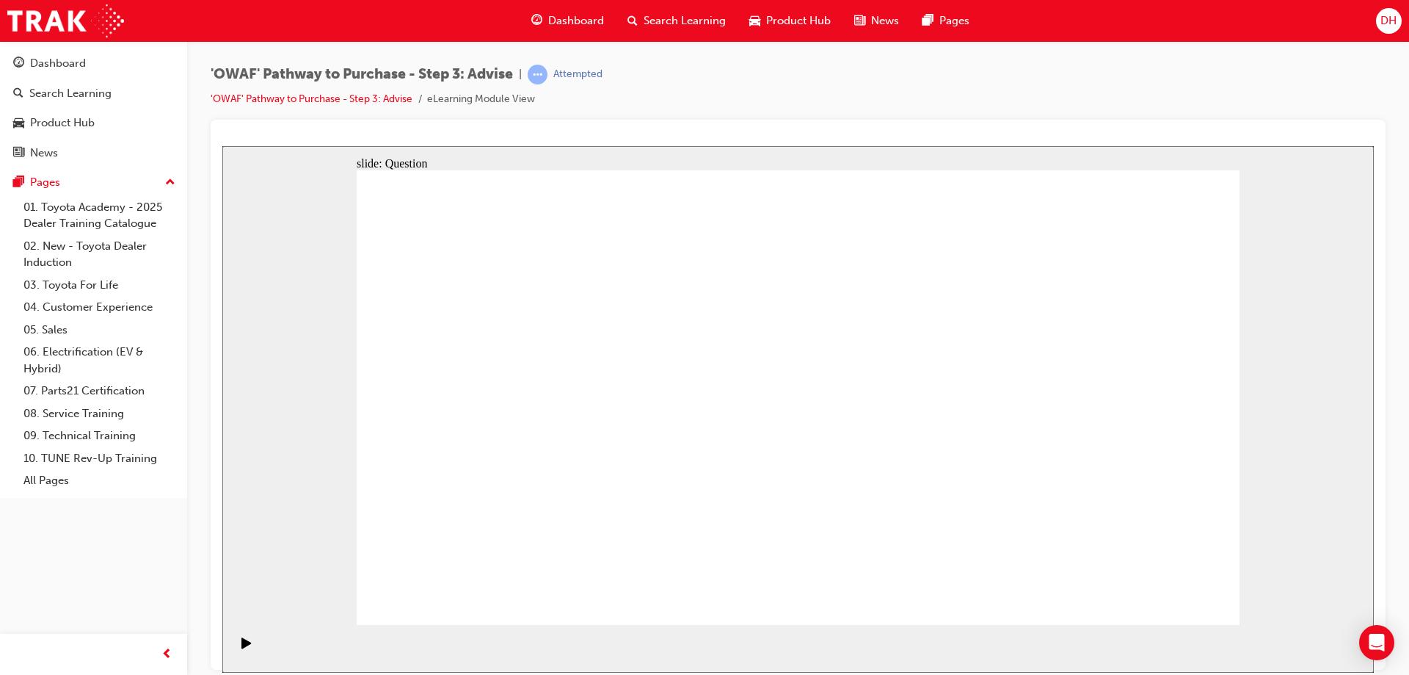
drag, startPoint x: 803, startPoint y: 543, endPoint x: 531, endPoint y: 356, distance: 330.4
drag, startPoint x: 1045, startPoint y: 538, endPoint x: 504, endPoint y: 409, distance: 556.2
drag, startPoint x: 579, startPoint y: 547, endPoint x: 571, endPoint y: 480, distance: 67.3
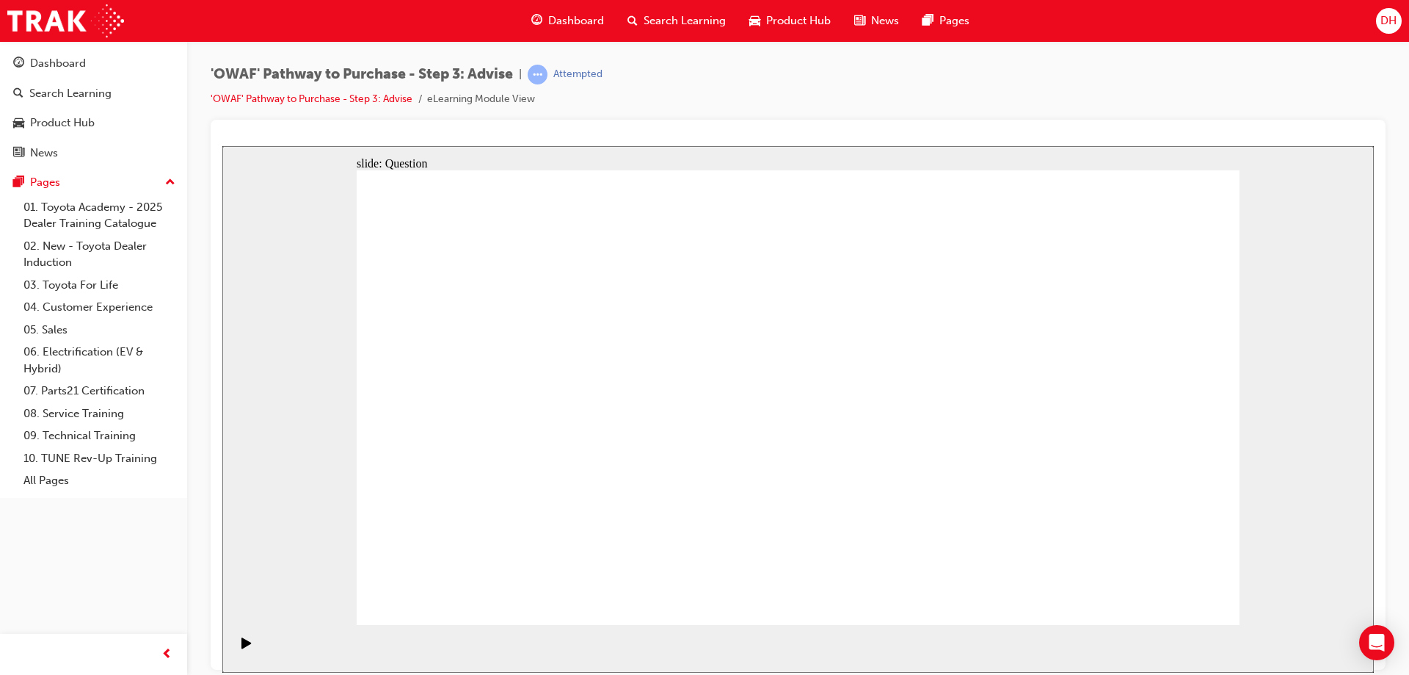
drag, startPoint x: 633, startPoint y: 584, endPoint x: 760, endPoint y: 436, distance: 195.1
drag, startPoint x: 788, startPoint y: 540, endPoint x: 543, endPoint y: 410, distance: 277.2
drag, startPoint x: 960, startPoint y: 484, endPoint x: 950, endPoint y: 383, distance: 101.8
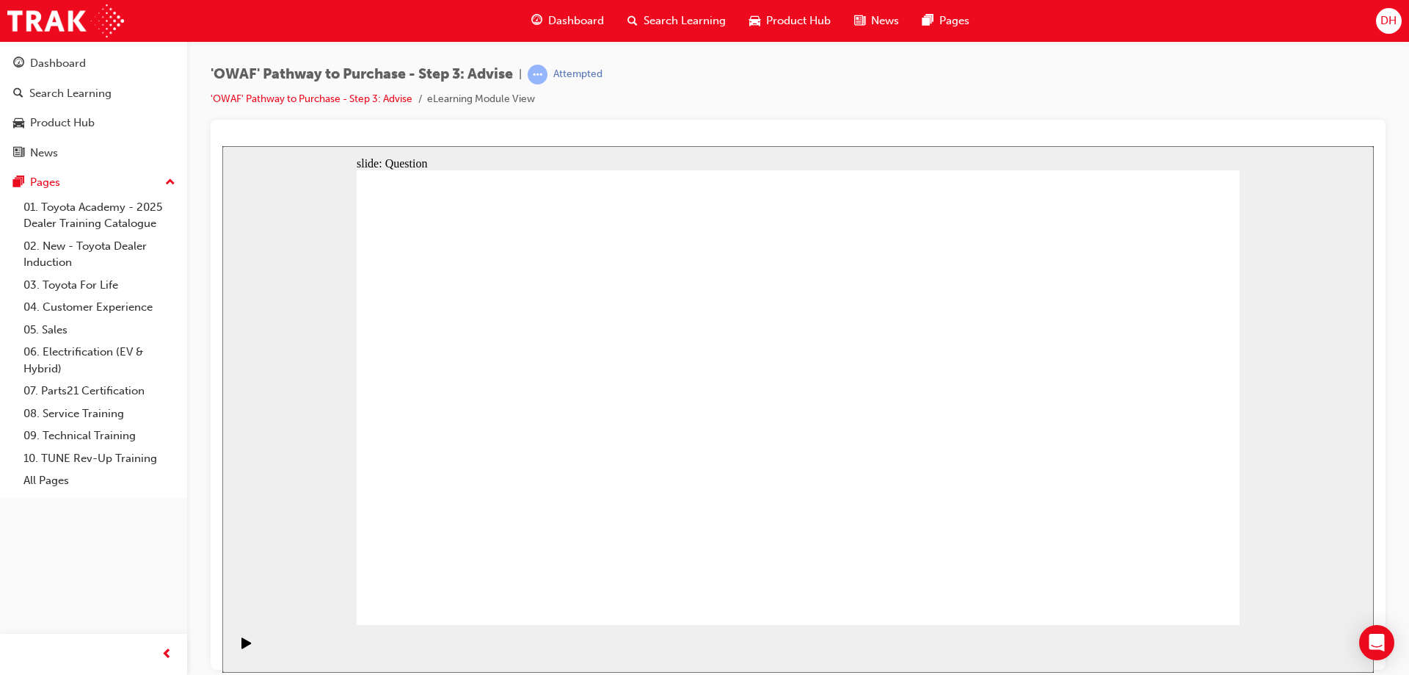
drag, startPoint x: 649, startPoint y: 541, endPoint x: 735, endPoint y: 368, distance: 193.0
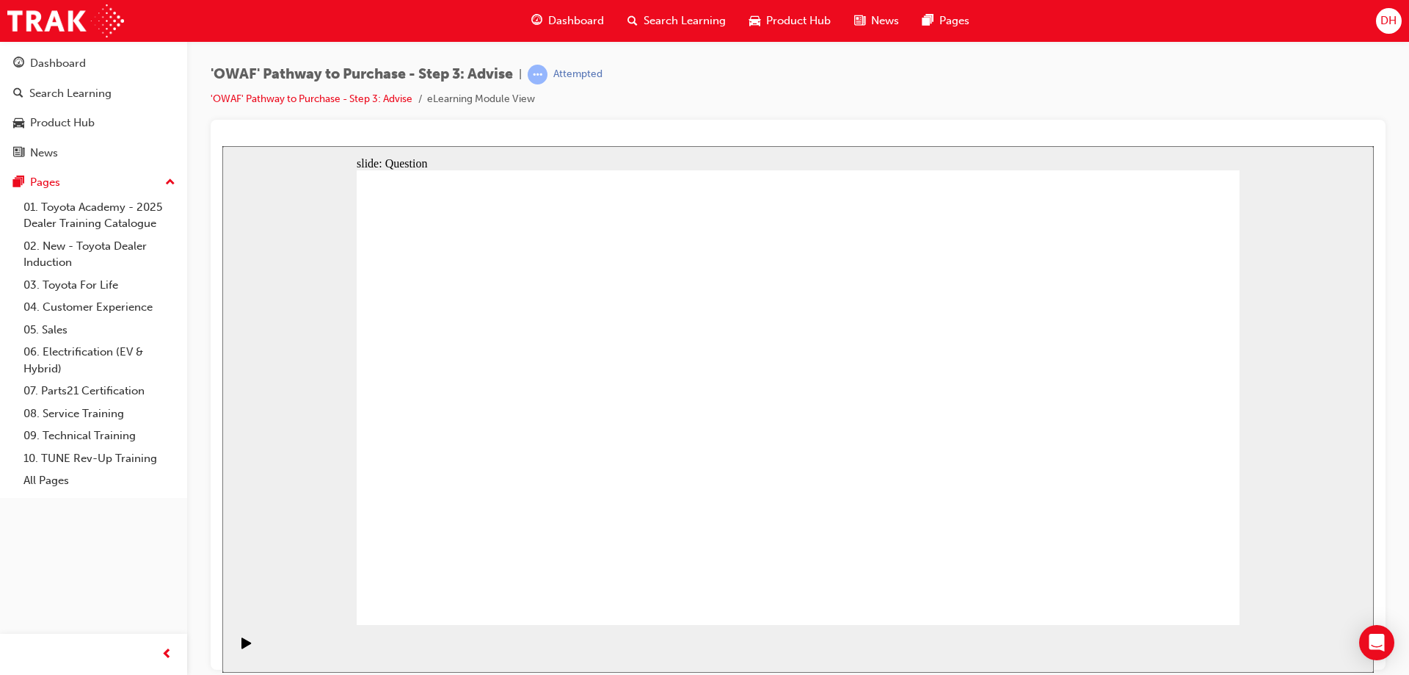
drag, startPoint x: 1023, startPoint y: 475, endPoint x: 541, endPoint y: 471, distance: 482.3
drag, startPoint x: 1091, startPoint y: 491, endPoint x: 578, endPoint y: 485, distance: 513.9
drag, startPoint x: 884, startPoint y: 546, endPoint x: 818, endPoint y: 501, distance: 79.6
drag, startPoint x: 1133, startPoint y: 500, endPoint x: 629, endPoint y: 476, distance: 504.8
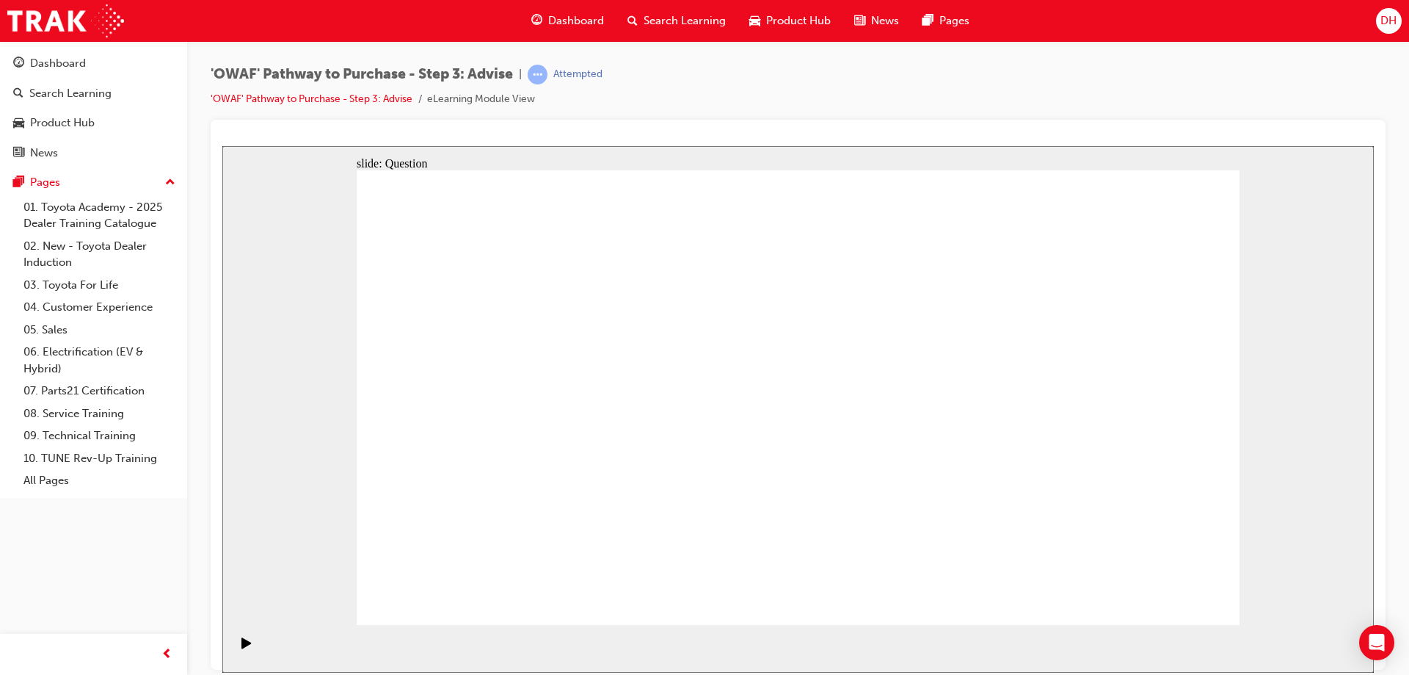
drag, startPoint x: 1109, startPoint y: 506, endPoint x: 1097, endPoint y: 514, distance: 13.8
drag, startPoint x: 1061, startPoint y: 509, endPoint x: 846, endPoint y: 498, distance: 216.1
drag, startPoint x: 1086, startPoint y: 522, endPoint x: 574, endPoint y: 506, distance: 512.6
drag, startPoint x: 949, startPoint y: 505, endPoint x: 605, endPoint y: 497, distance: 344.4
drag, startPoint x: 1102, startPoint y: 478, endPoint x: 574, endPoint y: 490, distance: 527.9
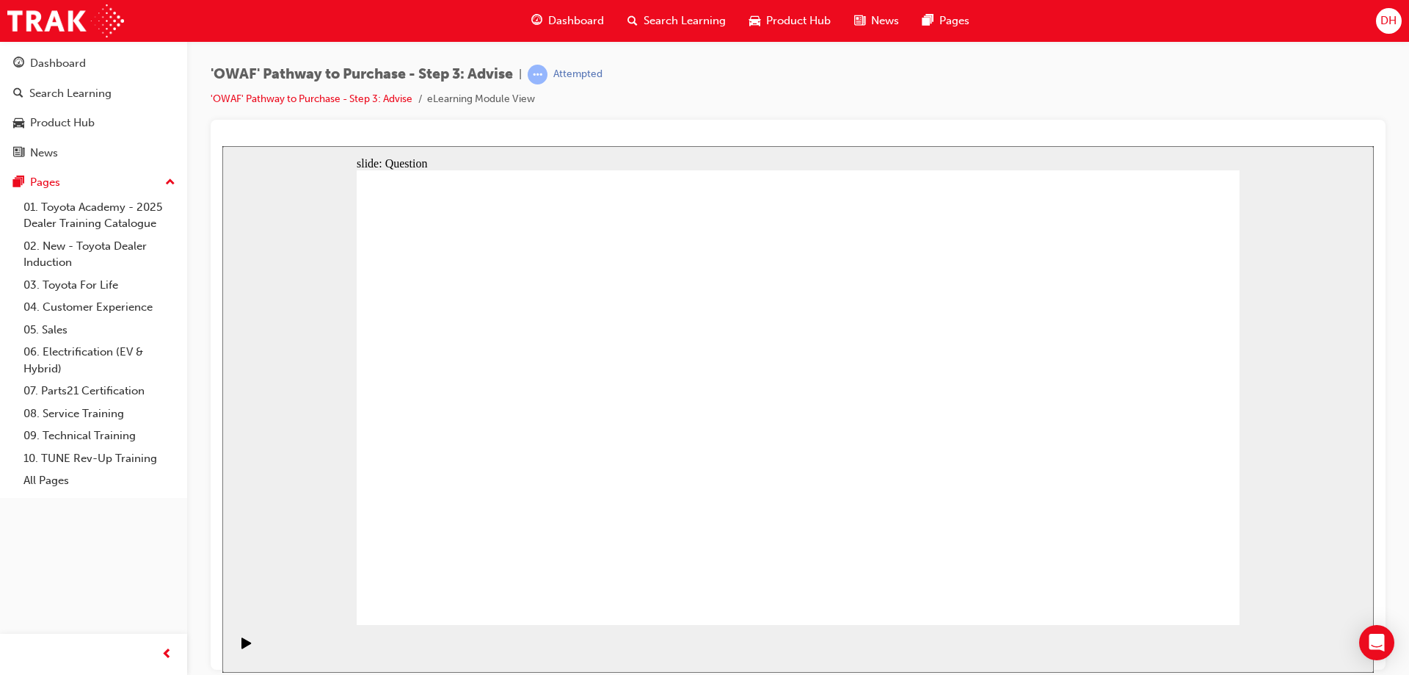
drag, startPoint x: 1078, startPoint y: 447, endPoint x: 838, endPoint y: 443, distance: 240.8
drag, startPoint x: 1086, startPoint y: 493, endPoint x: 574, endPoint y: 494, distance: 511.6
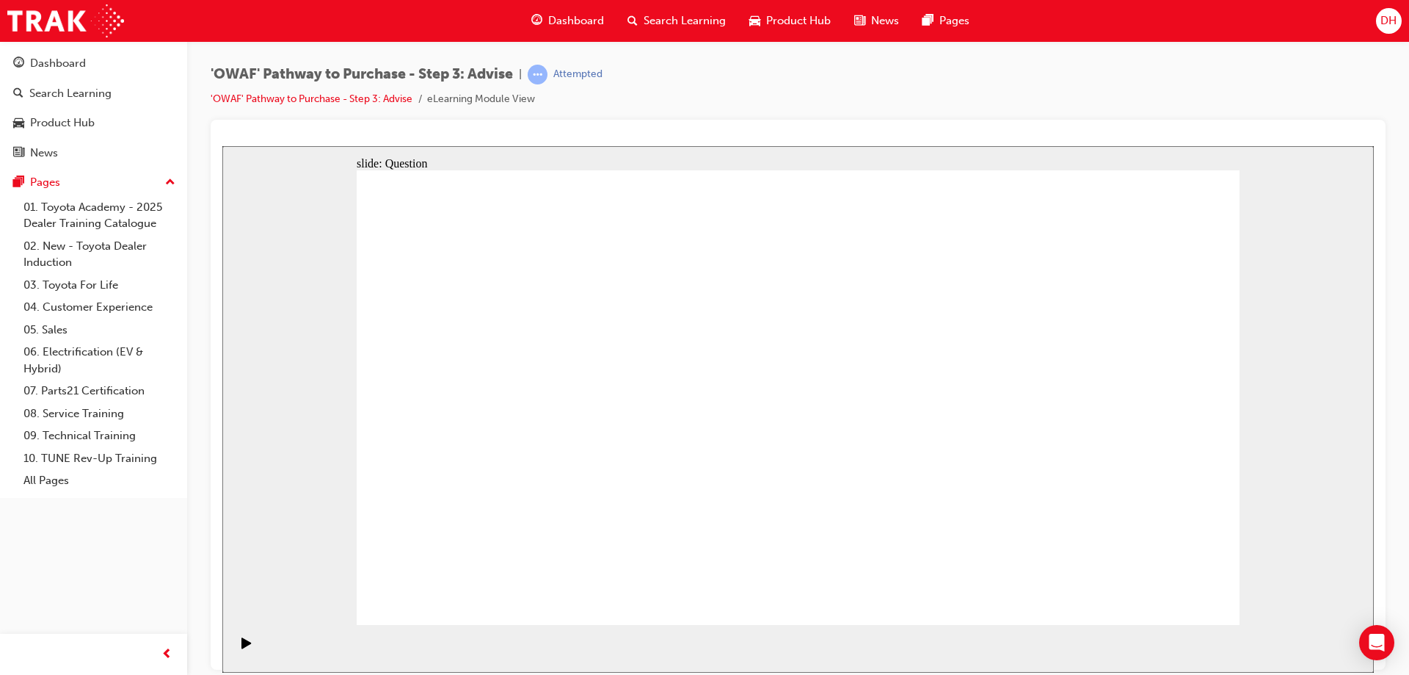
drag, startPoint x: 1136, startPoint y: 490, endPoint x: 542, endPoint y: 483, distance: 594.6
drag, startPoint x: 1147, startPoint y: 498, endPoint x: 909, endPoint y: 493, distance: 237.2
drag, startPoint x: 1089, startPoint y: 493, endPoint x: 851, endPoint y: 505, distance: 238.1
drag, startPoint x: 1109, startPoint y: 487, endPoint x: 578, endPoint y: 484, distance: 531.4
drag, startPoint x: 1042, startPoint y: 479, endPoint x: 504, endPoint y: 482, distance: 538.1
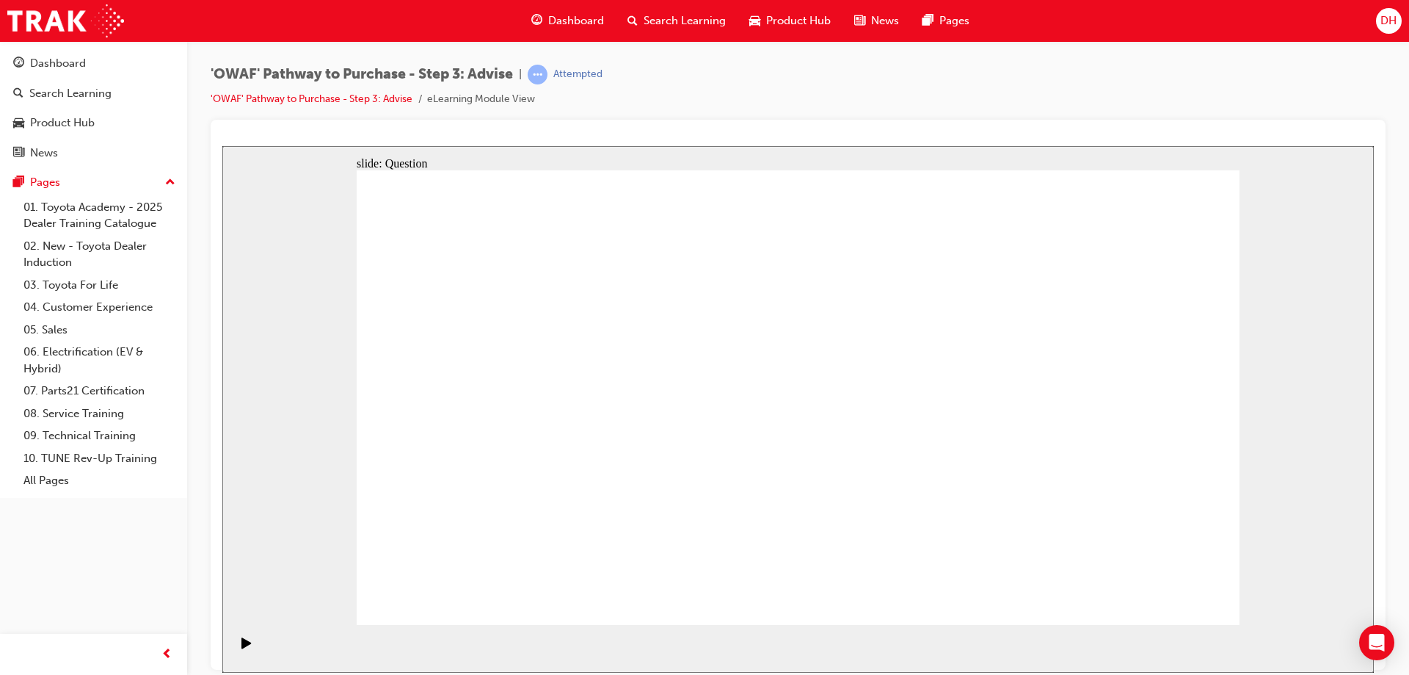
drag, startPoint x: 1030, startPoint y: 490, endPoint x: 512, endPoint y: 500, distance: 517.6
drag, startPoint x: 493, startPoint y: 354, endPoint x: 868, endPoint y: 372, distance: 376.3
drag, startPoint x: 487, startPoint y: 423, endPoint x: 804, endPoint y: 435, distance: 318.1
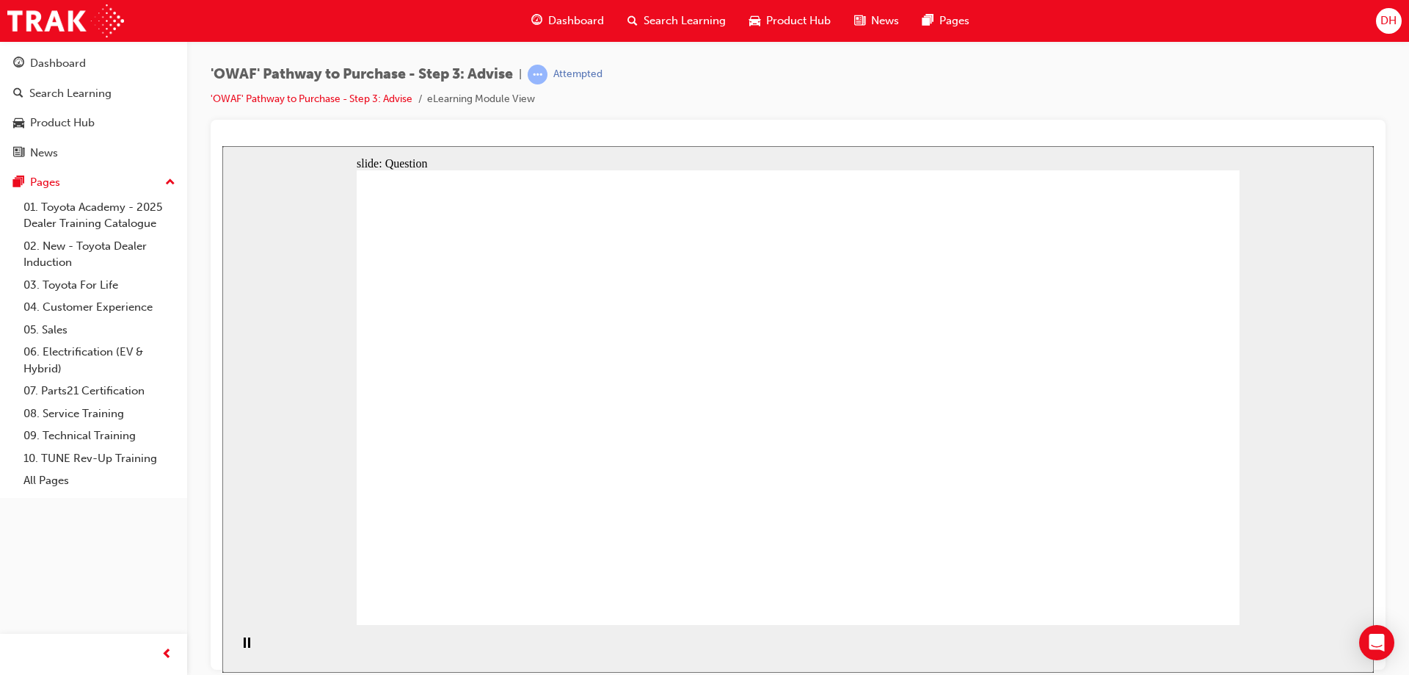
drag, startPoint x: 524, startPoint y: 491, endPoint x: 796, endPoint y: 498, distance: 271.7
drag, startPoint x: 515, startPoint y: 493, endPoint x: 915, endPoint y: 424, distance: 406.6
drag, startPoint x: 625, startPoint y: 428, endPoint x: 939, endPoint y: 419, distance: 314.3
drag, startPoint x: 655, startPoint y: 500, endPoint x: 958, endPoint y: 427, distance: 311.0
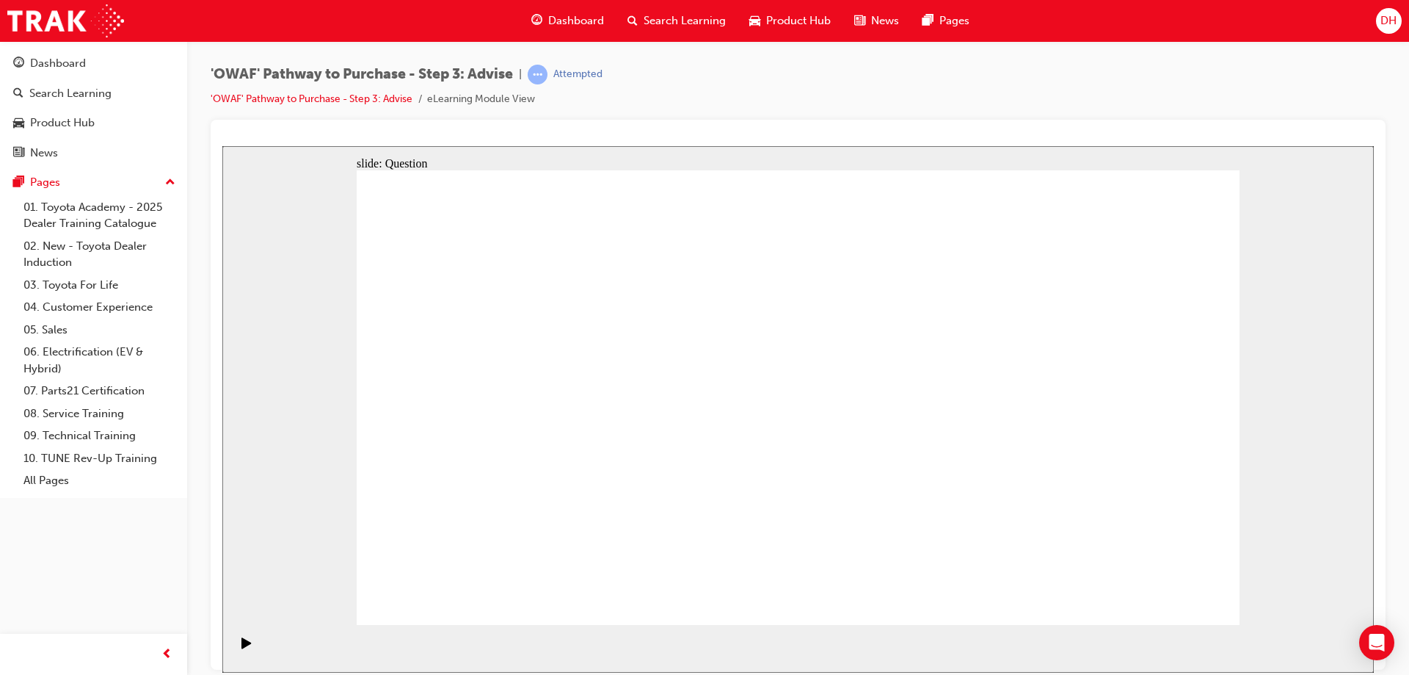
drag, startPoint x: 678, startPoint y: 464, endPoint x: 457, endPoint y: 524, distance: 228.3
drag, startPoint x: 787, startPoint y: 431, endPoint x: 517, endPoint y: 535, distance: 288.8
drag, startPoint x: 1072, startPoint y: 426, endPoint x: 716, endPoint y: 521, distance: 369.3
drag, startPoint x: 454, startPoint y: 351, endPoint x: 1074, endPoint y: 526, distance: 643.9
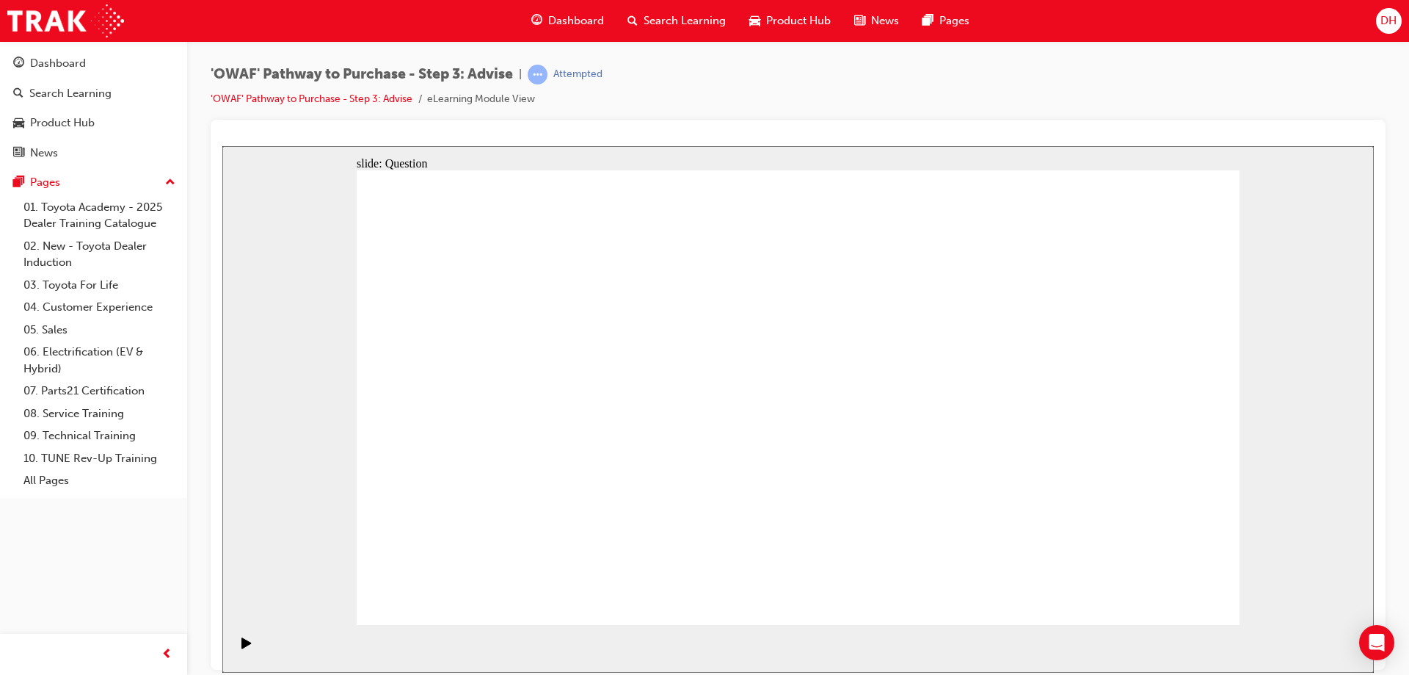
drag, startPoint x: 558, startPoint y: 344, endPoint x: 818, endPoint y: 515, distance: 311.7
drag, startPoint x: 1089, startPoint y: 349, endPoint x: 924, endPoint y: 516, distance: 234.1
drag, startPoint x: 853, startPoint y: 462, endPoint x: 1170, endPoint y: 528, distance: 323.8
drag, startPoint x: 722, startPoint y: 350, endPoint x: 996, endPoint y: 523, distance: 324.0
drag, startPoint x: 989, startPoint y: 335, endPoint x: 639, endPoint y: 504, distance: 389.4
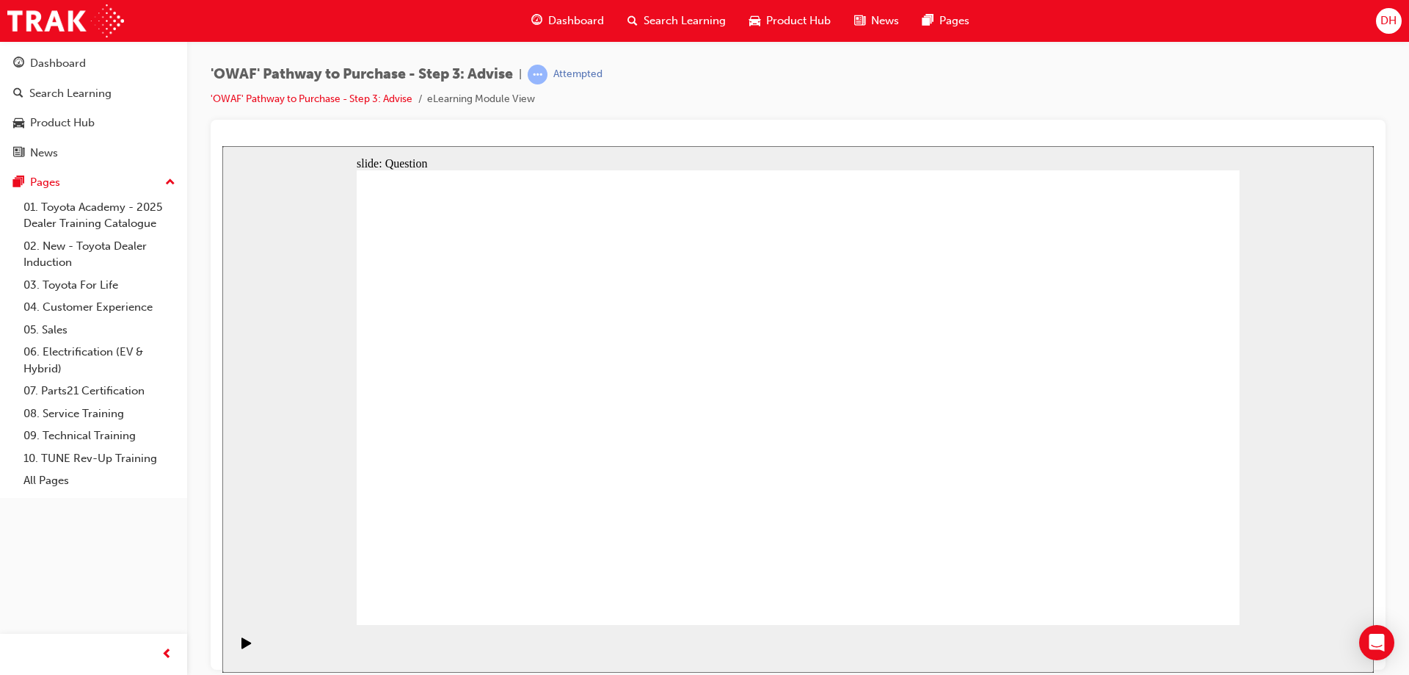
drag, startPoint x: 973, startPoint y: 488, endPoint x: 890, endPoint y: 490, distance: 83.7
drag, startPoint x: 560, startPoint y: 525, endPoint x: 998, endPoint y: 531, distance: 437.5
drag, startPoint x: 1067, startPoint y: 345, endPoint x: 542, endPoint y: 509, distance: 549.8
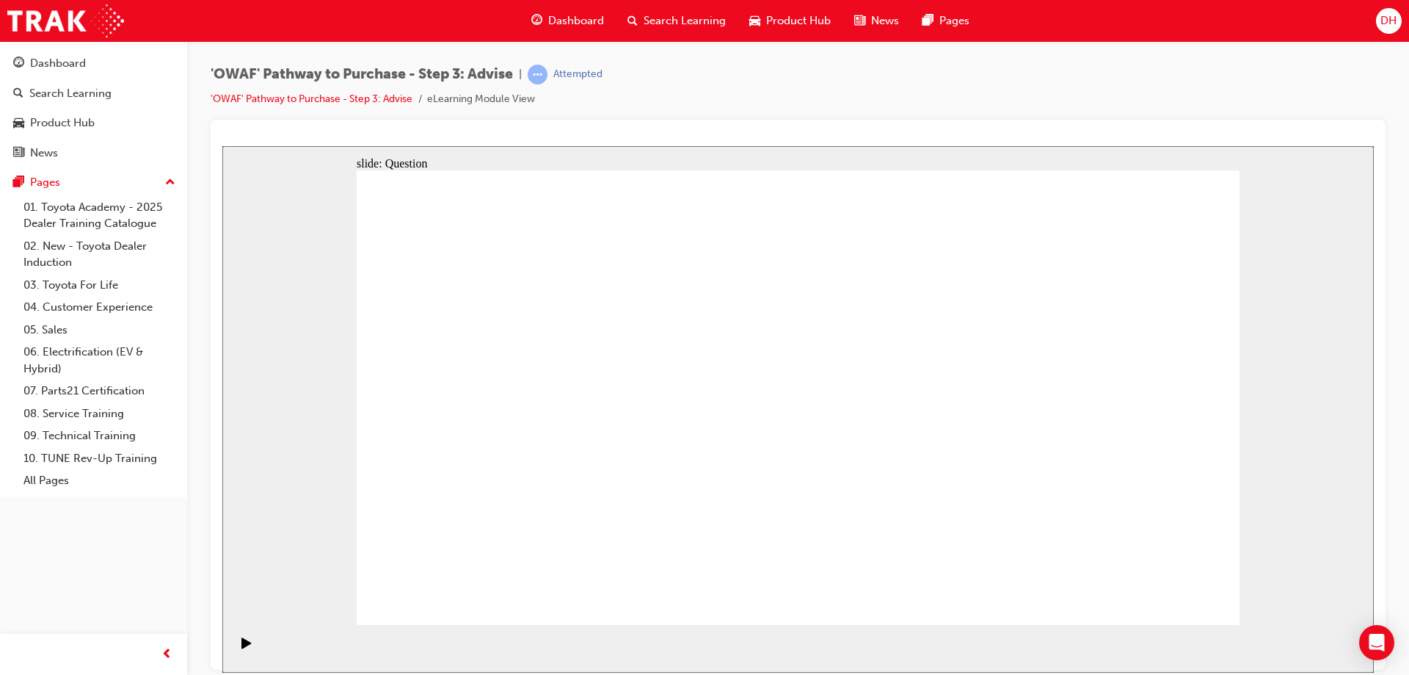
drag, startPoint x: 1014, startPoint y: 534, endPoint x: 636, endPoint y: 532, distance: 378.0
drag, startPoint x: 978, startPoint y: 526, endPoint x: 542, endPoint y: 522, distance: 436.0
drag, startPoint x: 1059, startPoint y: 345, endPoint x: 961, endPoint y: 516, distance: 197.3
drag, startPoint x: 774, startPoint y: 487, endPoint x: 1158, endPoint y: 512, distance: 384.8
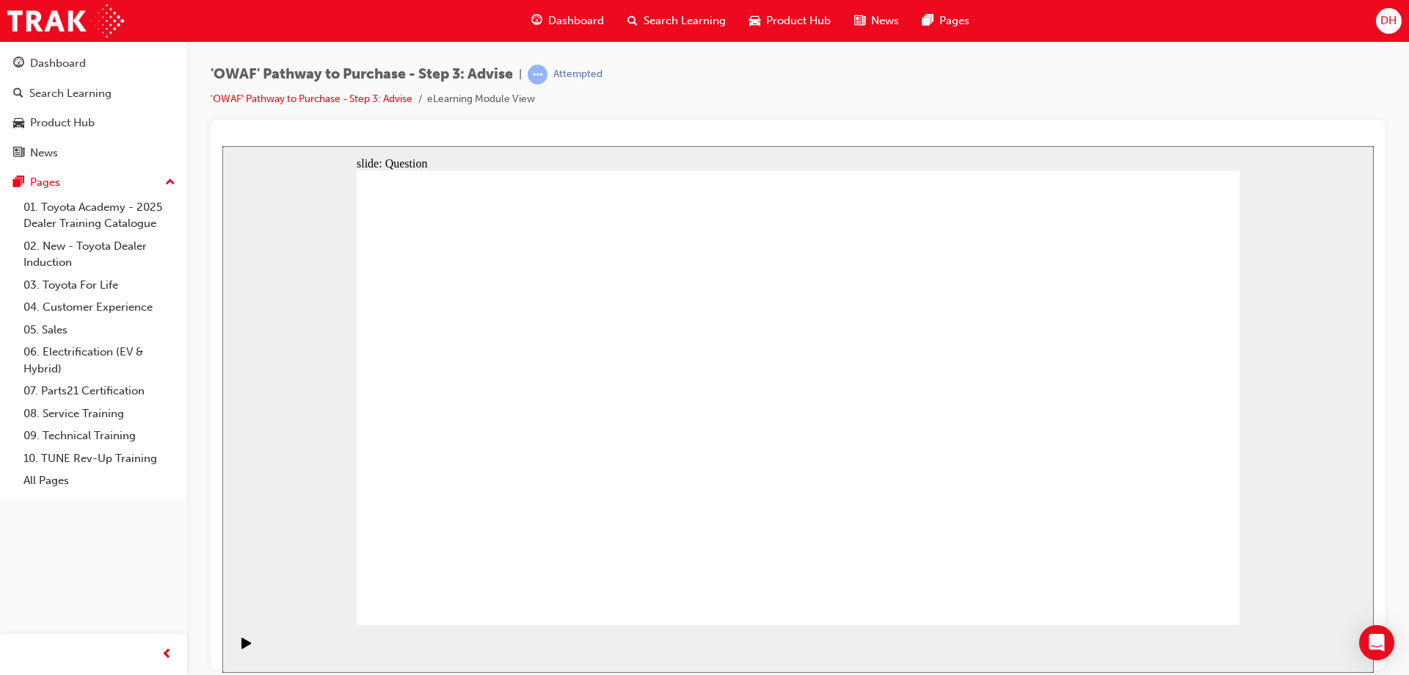
drag, startPoint x: 637, startPoint y: 338, endPoint x: 635, endPoint y: 513, distance: 174.7
drag, startPoint x: 763, startPoint y: 528, endPoint x: 544, endPoint y: 363, distance: 274.5
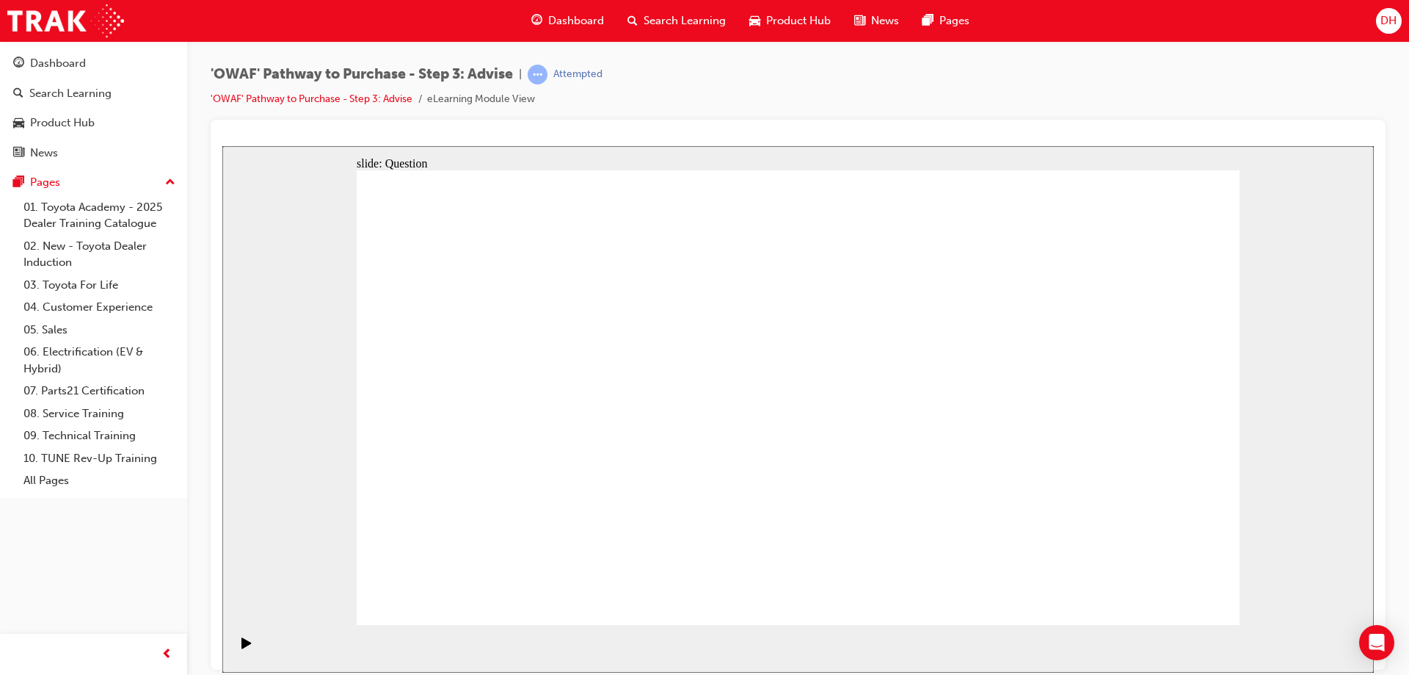
drag, startPoint x: 1039, startPoint y: 537, endPoint x: 502, endPoint y: 417, distance: 550.6
drag, startPoint x: 512, startPoint y: 553, endPoint x: 525, endPoint y: 488, distance: 65.8
drag, startPoint x: 1137, startPoint y: 579, endPoint x: 1169, endPoint y: 586, distance: 33.1
drag, startPoint x: 814, startPoint y: 519, endPoint x: 802, endPoint y: 507, distance: 16.6
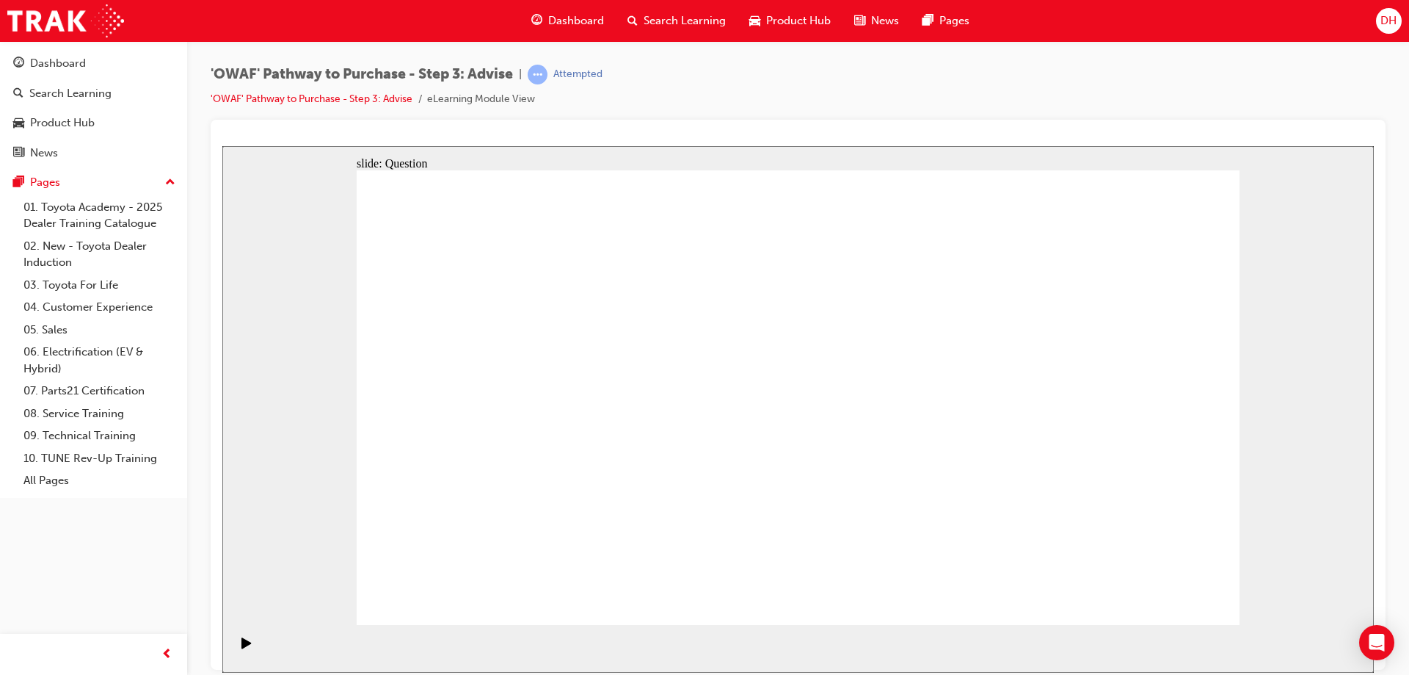
drag, startPoint x: 652, startPoint y: 587, endPoint x: 776, endPoint y: 385, distance: 236.9
drag, startPoint x: 806, startPoint y: 539, endPoint x: 559, endPoint y: 408, distance: 279.8
drag, startPoint x: 945, startPoint y: 542, endPoint x: 945, endPoint y: 399, distance: 142.4
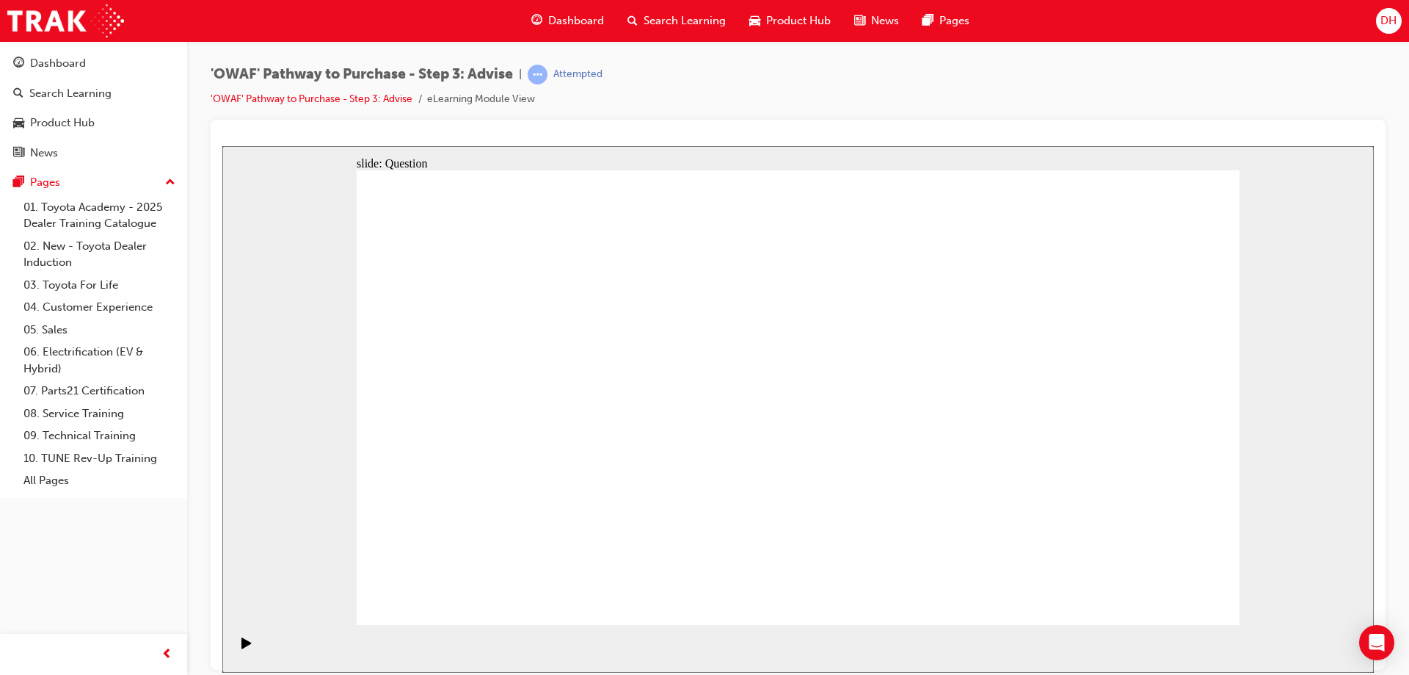
drag, startPoint x: 636, startPoint y: 542, endPoint x: 748, endPoint y: 361, distance: 212.3
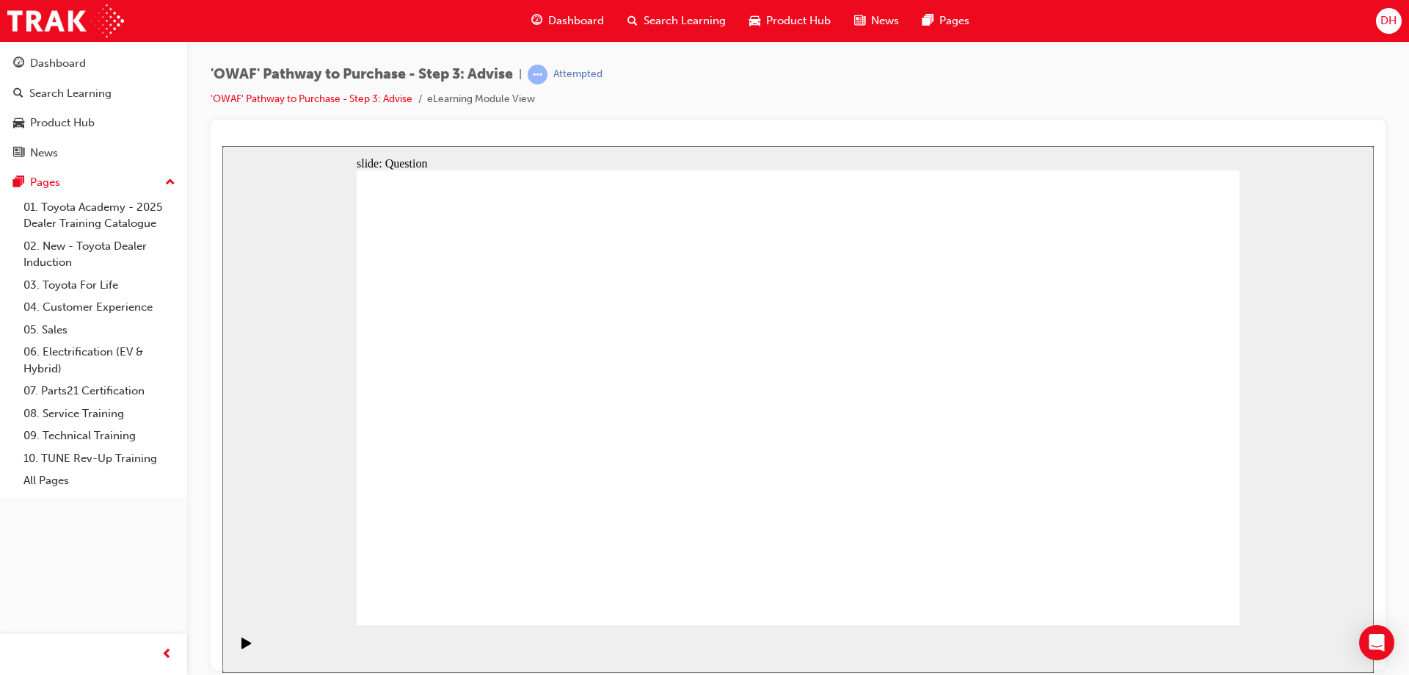
drag, startPoint x: 1094, startPoint y: 438, endPoint x: 607, endPoint y: 450, distance: 486.8
drag, startPoint x: 1056, startPoint y: 453, endPoint x: 516, endPoint y: 467, distance: 539.7
drag, startPoint x: 1102, startPoint y: 451, endPoint x: 848, endPoint y: 457, distance: 254.0
drag, startPoint x: 1105, startPoint y: 457, endPoint x: 911, endPoint y: 462, distance: 193.8
drag, startPoint x: 1064, startPoint y: 456, endPoint x: 783, endPoint y: 465, distance: 281.3
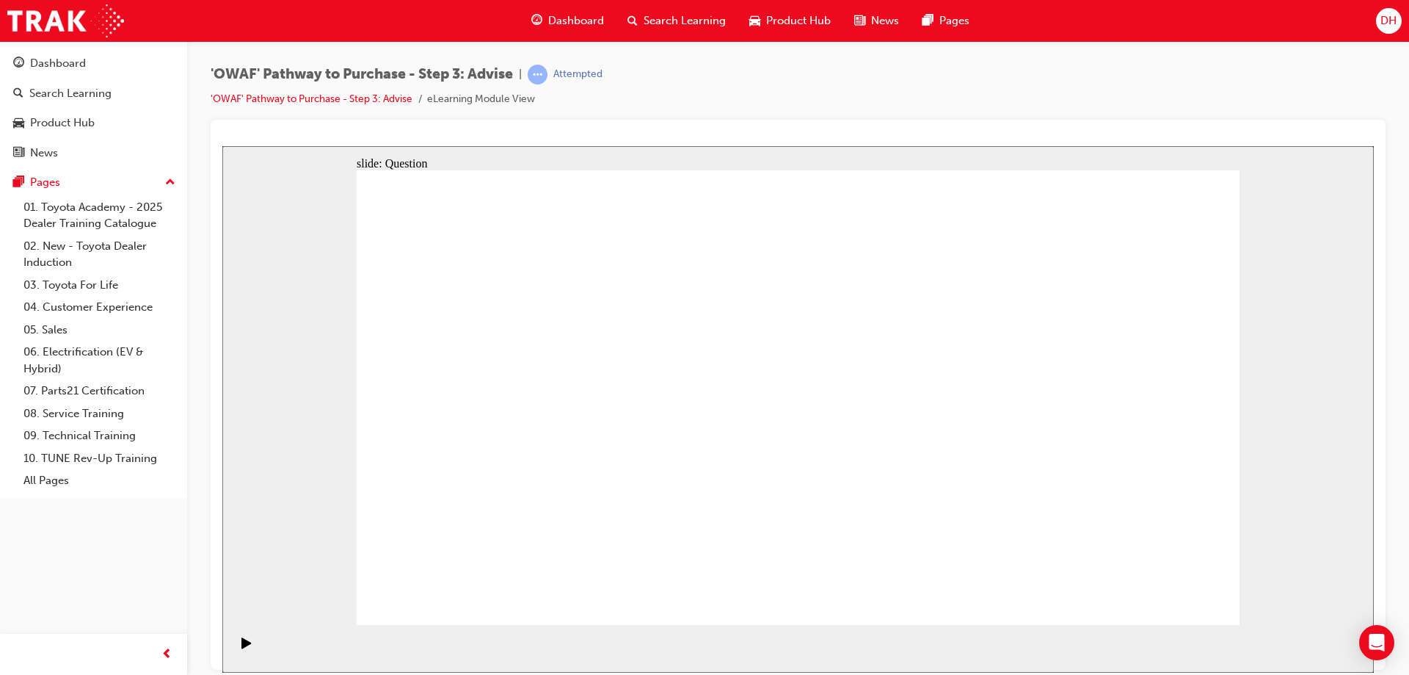
drag, startPoint x: 1060, startPoint y: 466, endPoint x: 534, endPoint y: 476, distance: 526.4
drag, startPoint x: 1039, startPoint y: 462, endPoint x: 500, endPoint y: 471, distance: 538.9
drag, startPoint x: 1042, startPoint y: 461, endPoint x: 533, endPoint y: 472, distance: 508.8
drag, startPoint x: 1143, startPoint y: 600, endPoint x: 1138, endPoint y: 582, distance: 19.1
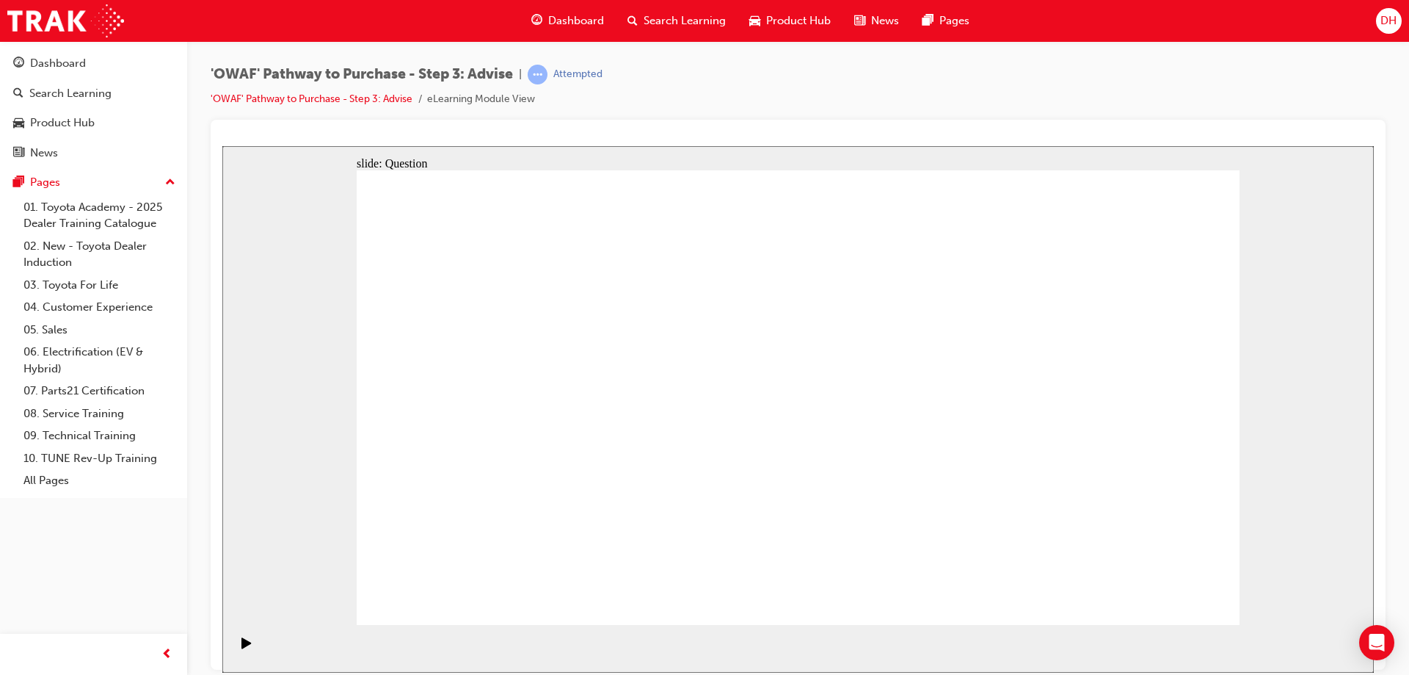
drag, startPoint x: 586, startPoint y: 454, endPoint x: 567, endPoint y: 456, distance: 19.1
drag, startPoint x: 1075, startPoint y: 453, endPoint x: 833, endPoint y: 460, distance: 242.3
drag, startPoint x: 1101, startPoint y: 450, endPoint x: 534, endPoint y: 432, distance: 566.9
drag, startPoint x: 1035, startPoint y: 462, endPoint x: 802, endPoint y: 457, distance: 233.5
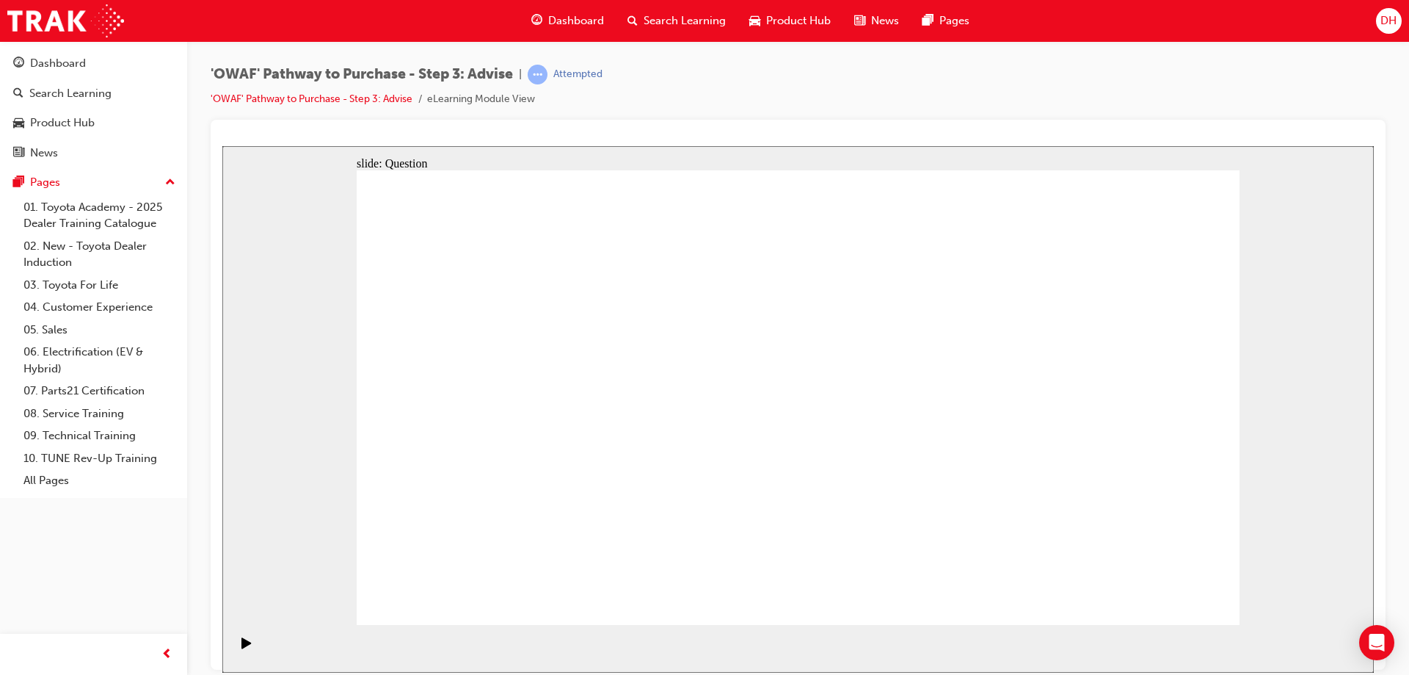
drag, startPoint x: 1076, startPoint y: 458, endPoint x: 599, endPoint y: 474, distance: 477.4
drag, startPoint x: 1029, startPoint y: 481, endPoint x: 606, endPoint y: 504, distance: 423.5
drag, startPoint x: 957, startPoint y: 509, endPoint x: 515, endPoint y: 501, distance: 442.0
drag, startPoint x: 769, startPoint y: 490, endPoint x: 749, endPoint y: 517, distance: 34.2
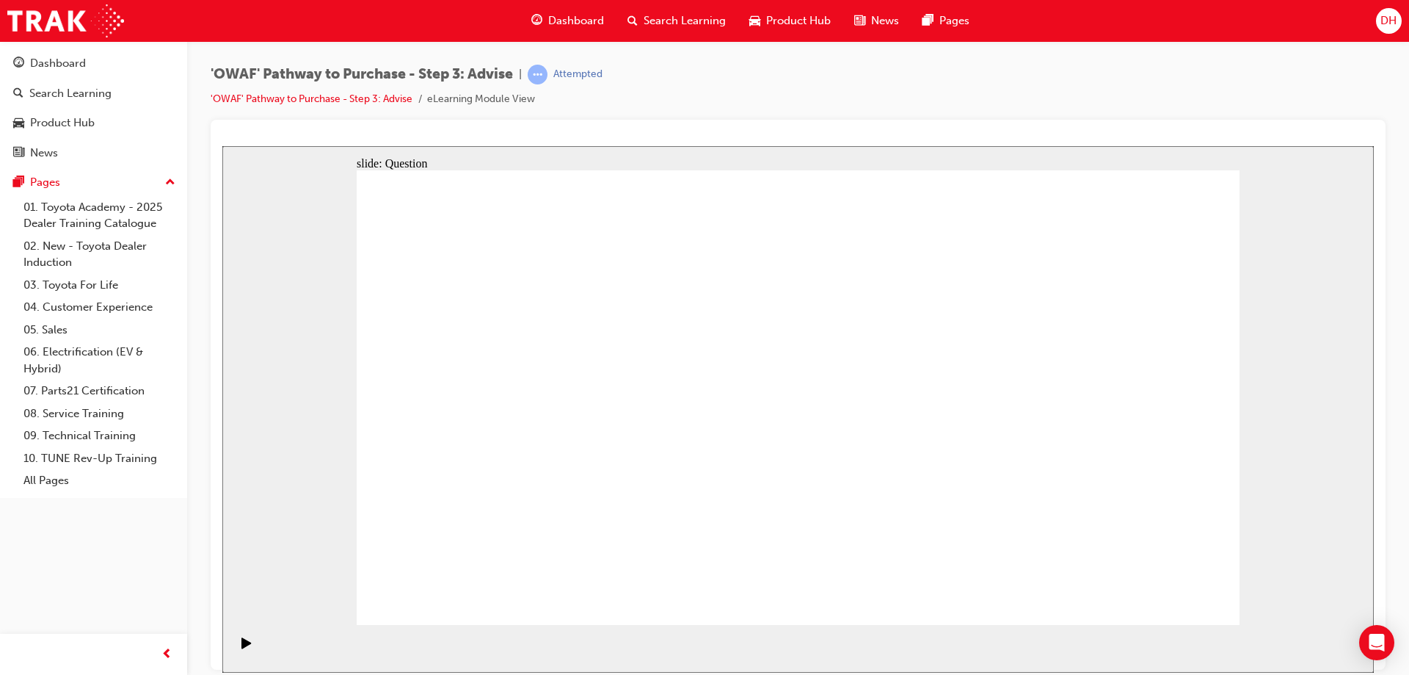
drag, startPoint x: 489, startPoint y: 355, endPoint x: 933, endPoint y: 401, distance: 446.5
drag, startPoint x: 564, startPoint y: 431, endPoint x: 857, endPoint y: 412, distance: 293.5
drag, startPoint x: 564, startPoint y: 421, endPoint x: 432, endPoint y: 436, distance: 132.2
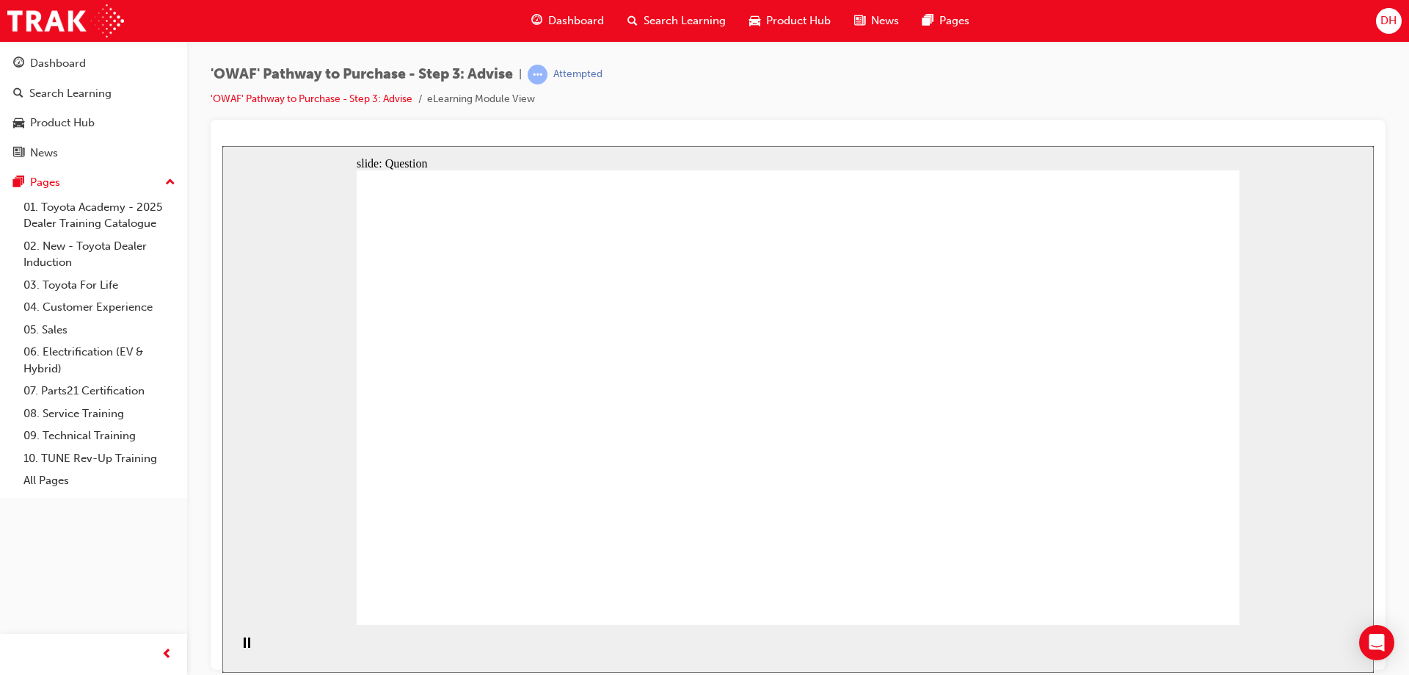
drag, startPoint x: 516, startPoint y: 421, endPoint x: 851, endPoint y: 424, distance: 335.5
drag, startPoint x: 484, startPoint y: 479, endPoint x: 796, endPoint y: 437, distance: 314.9
drag, startPoint x: 780, startPoint y: 429, endPoint x: 933, endPoint y: 415, distance: 153.4
drag, startPoint x: 620, startPoint y: 493, endPoint x: 959, endPoint y: 415, distance: 348.1
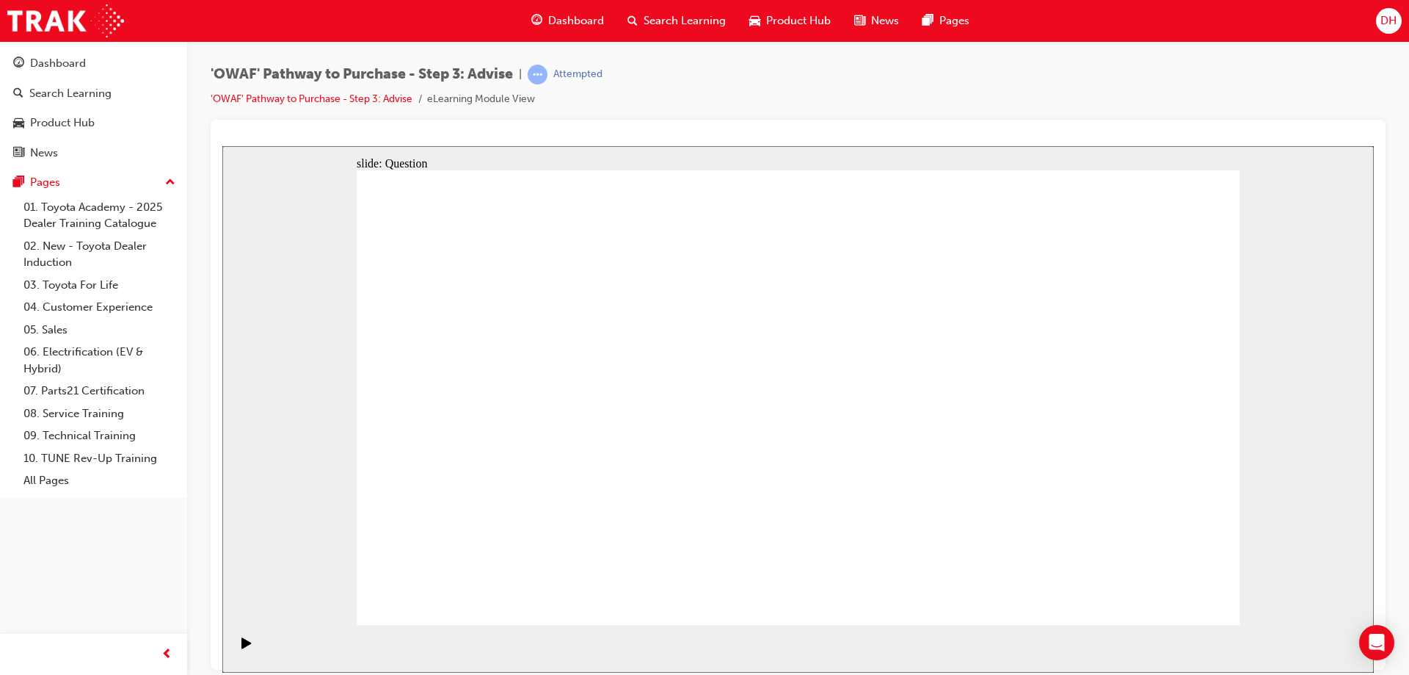
drag, startPoint x: 815, startPoint y: 358, endPoint x: 457, endPoint y: 531, distance: 397.9
drag, startPoint x: 865, startPoint y: 358, endPoint x: 528, endPoint y: 531, distance: 378.2
drag, startPoint x: 1150, startPoint y: 357, endPoint x: 719, endPoint y: 532, distance: 464.9
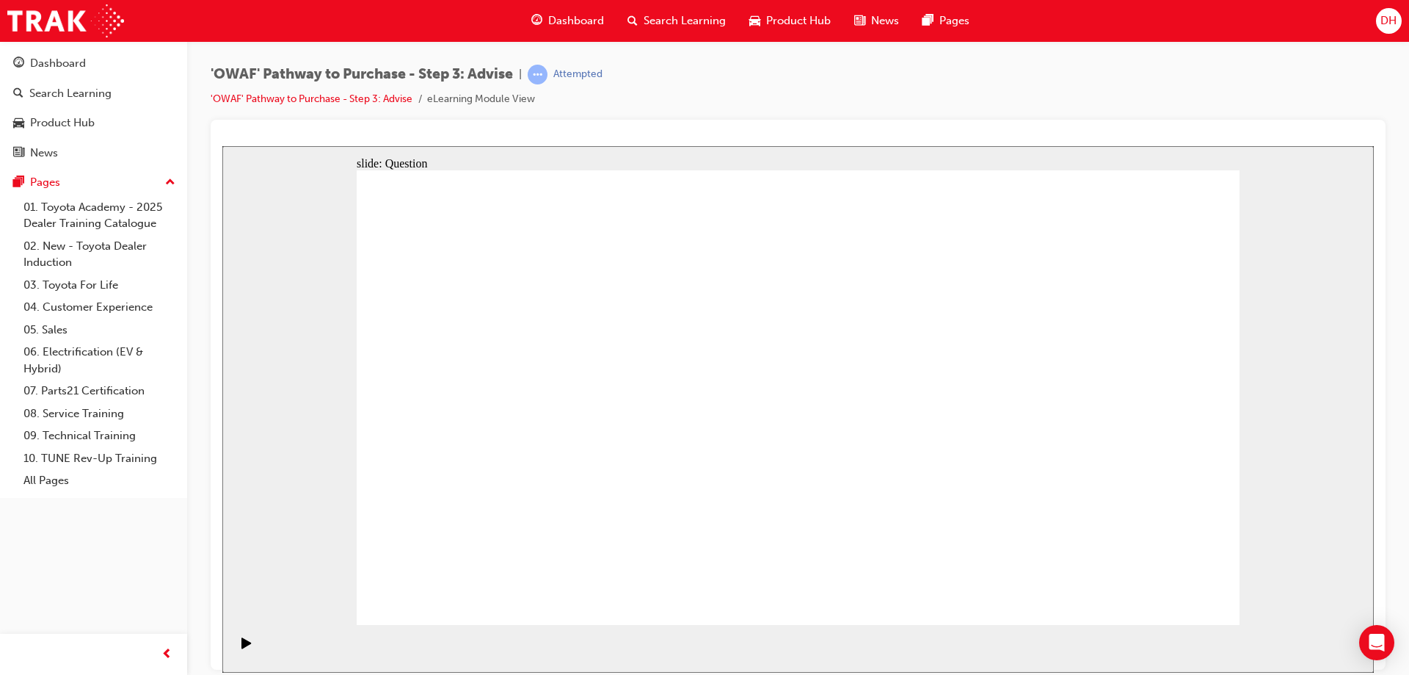
drag, startPoint x: 443, startPoint y: 337, endPoint x: 1050, endPoint y: 507, distance: 629.8
drag, startPoint x: 553, startPoint y: 353, endPoint x: 813, endPoint y: 517, distance: 306.9
drag, startPoint x: 987, startPoint y: 358, endPoint x: 620, endPoint y: 536, distance: 407.7
drag, startPoint x: 1058, startPoint y: 343, endPoint x: 882, endPoint y: 516, distance: 247.1
drag, startPoint x: 695, startPoint y: 341, endPoint x: 955, endPoint y: 515, distance: 313.1
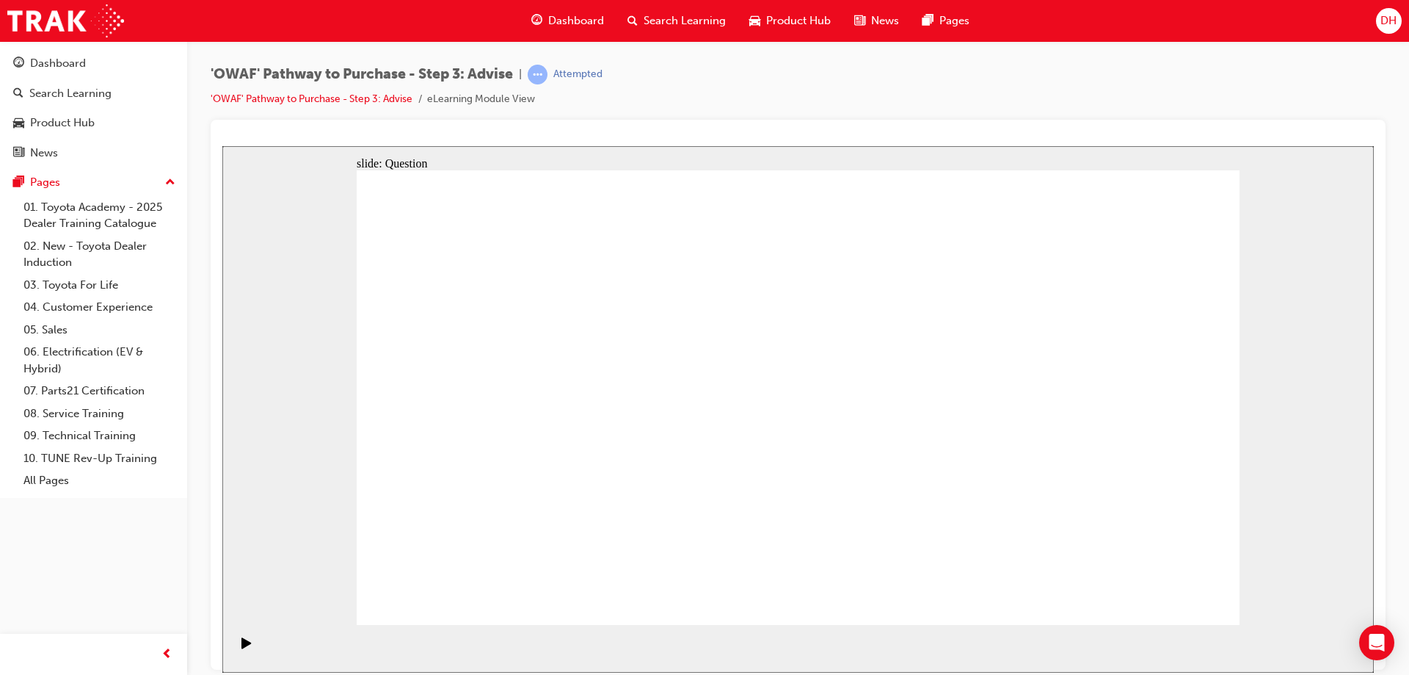
drag, startPoint x: 954, startPoint y: 514, endPoint x: 1056, endPoint y: 512, distance: 102.0
drag, startPoint x: 488, startPoint y: 359, endPoint x: 988, endPoint y: 515, distance: 523.5
drag, startPoint x: 638, startPoint y: 355, endPoint x: 1159, endPoint y: 530, distance: 549.9
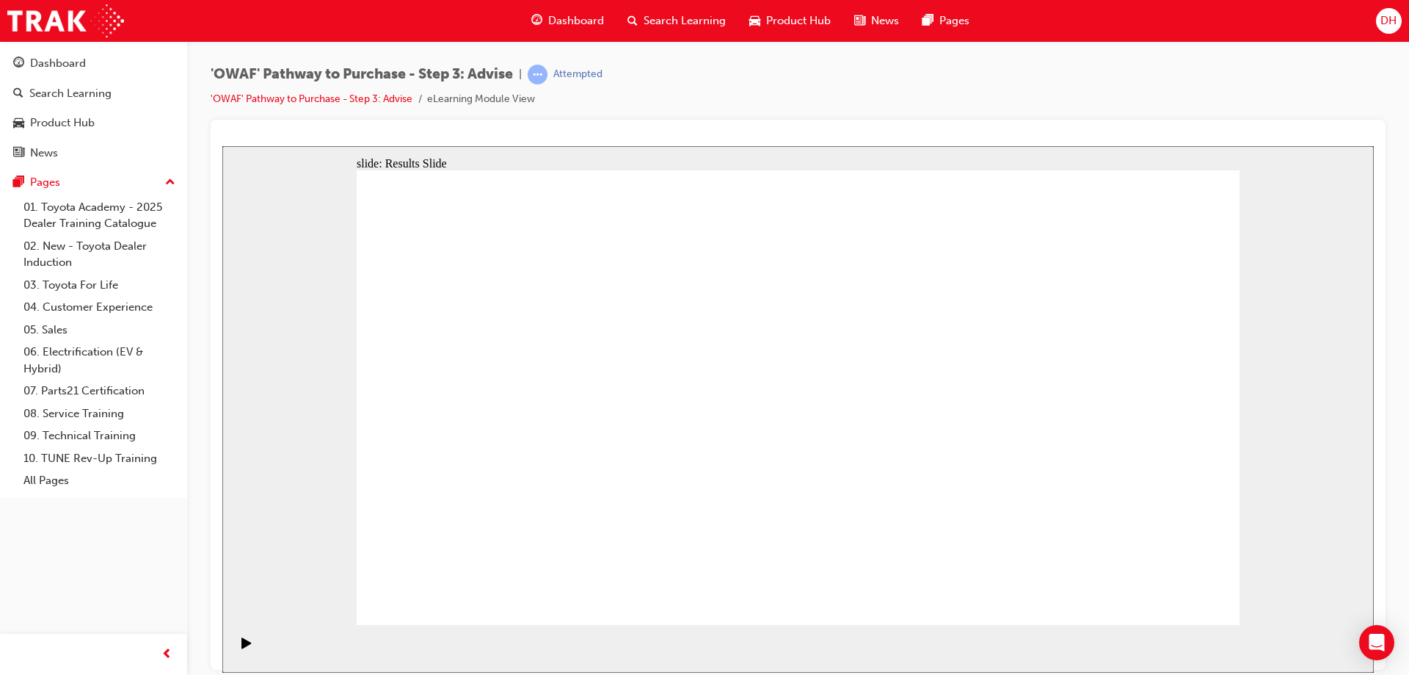
drag, startPoint x: 791, startPoint y: 541, endPoint x: 524, endPoint y: 368, distance: 318.4
drag, startPoint x: 1052, startPoint y: 533, endPoint x: 537, endPoint y: 404, distance: 530.3
drag, startPoint x: 514, startPoint y: 498, endPoint x: 520, endPoint y: 477, distance: 22.3
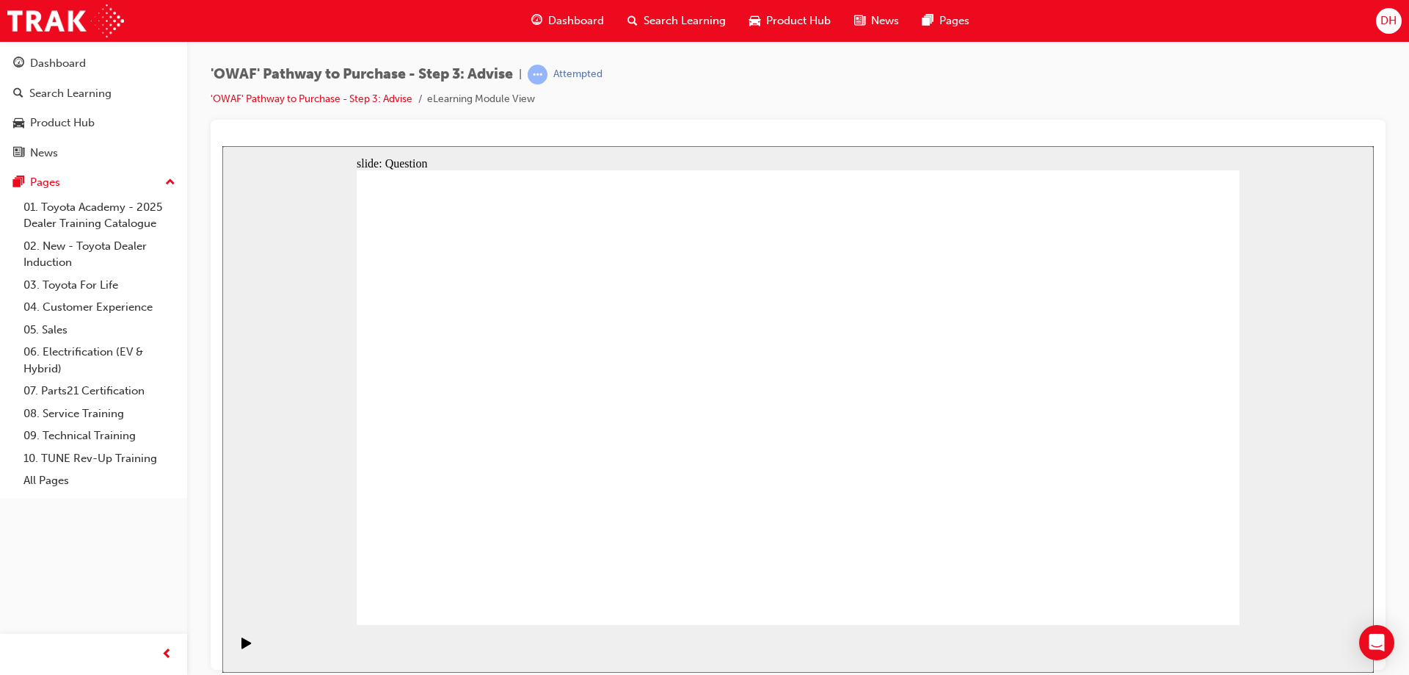
drag, startPoint x: 677, startPoint y: 451, endPoint x: 727, endPoint y: 364, distance: 100.3
drag, startPoint x: 647, startPoint y: 506, endPoint x: 560, endPoint y: 403, distance: 135.4
drag, startPoint x: 973, startPoint y: 498, endPoint x: 1097, endPoint y: 545, distance: 133.3
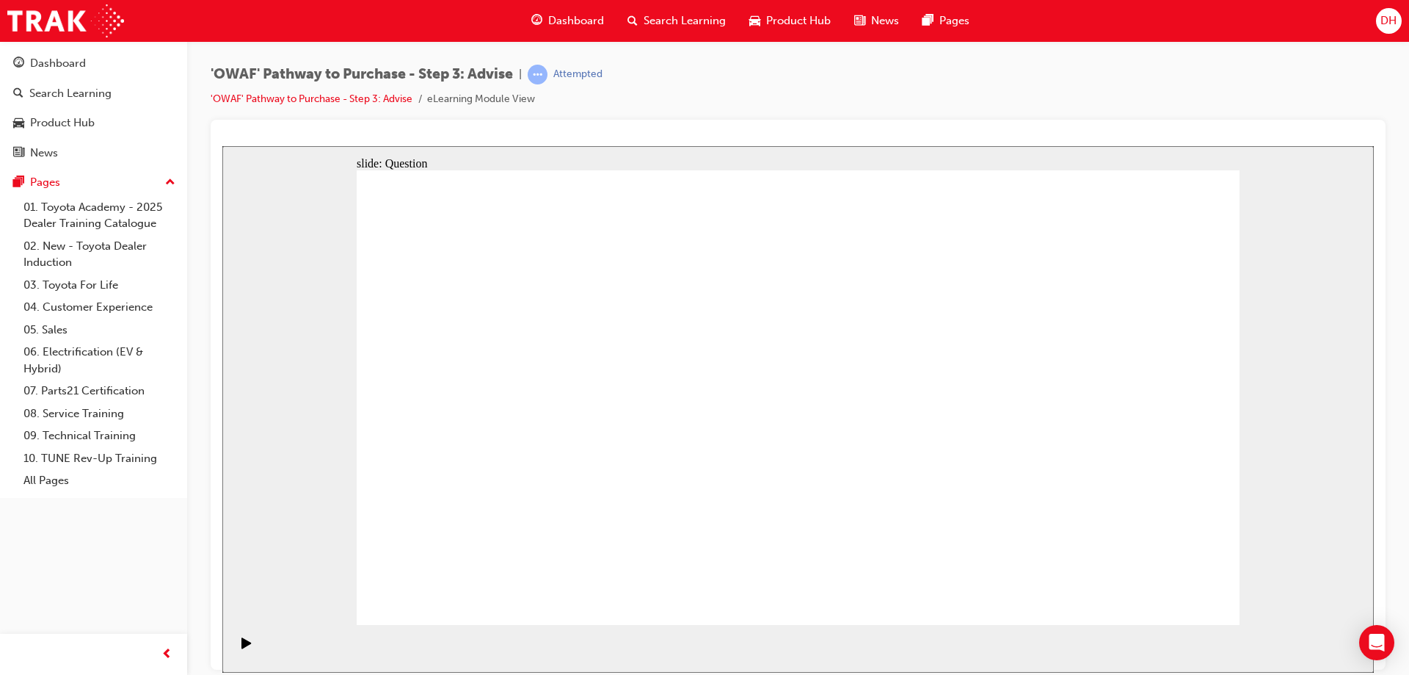
drag, startPoint x: 999, startPoint y: 486, endPoint x: 875, endPoint y: 473, distance: 124.8
drag, startPoint x: 766, startPoint y: 495, endPoint x: 592, endPoint y: 489, distance: 174.1
drag, startPoint x: 970, startPoint y: 504, endPoint x: 866, endPoint y: 485, distance: 105.2
drag, startPoint x: 970, startPoint y: 512, endPoint x: 812, endPoint y: 493, distance: 159.1
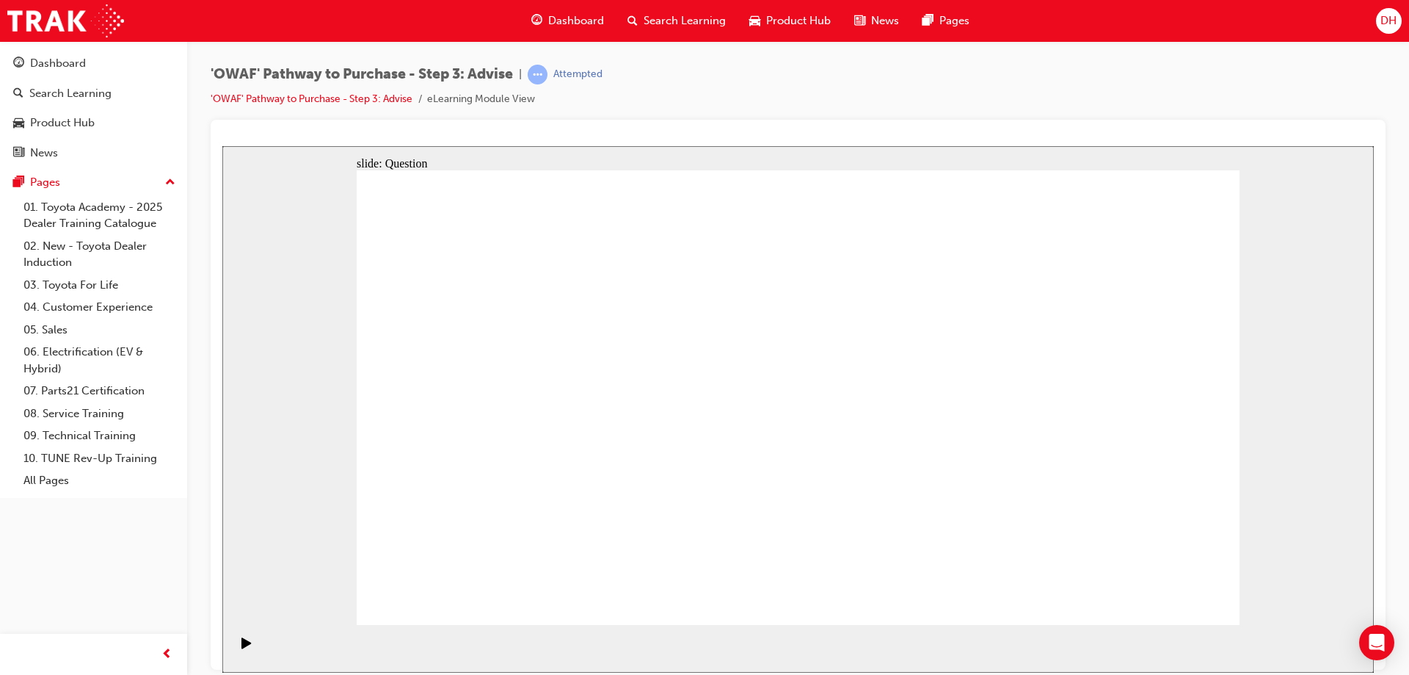
drag, startPoint x: 1033, startPoint y: 511, endPoint x: 810, endPoint y: 502, distance: 222.6
drag, startPoint x: 1067, startPoint y: 508, endPoint x: 590, endPoint y: 490, distance: 476.7
drag, startPoint x: 1060, startPoint y: 506, endPoint x: 482, endPoint y: 517, distance: 577.8
drag, startPoint x: 760, startPoint y: 504, endPoint x: 540, endPoint y: 502, distance: 220.9
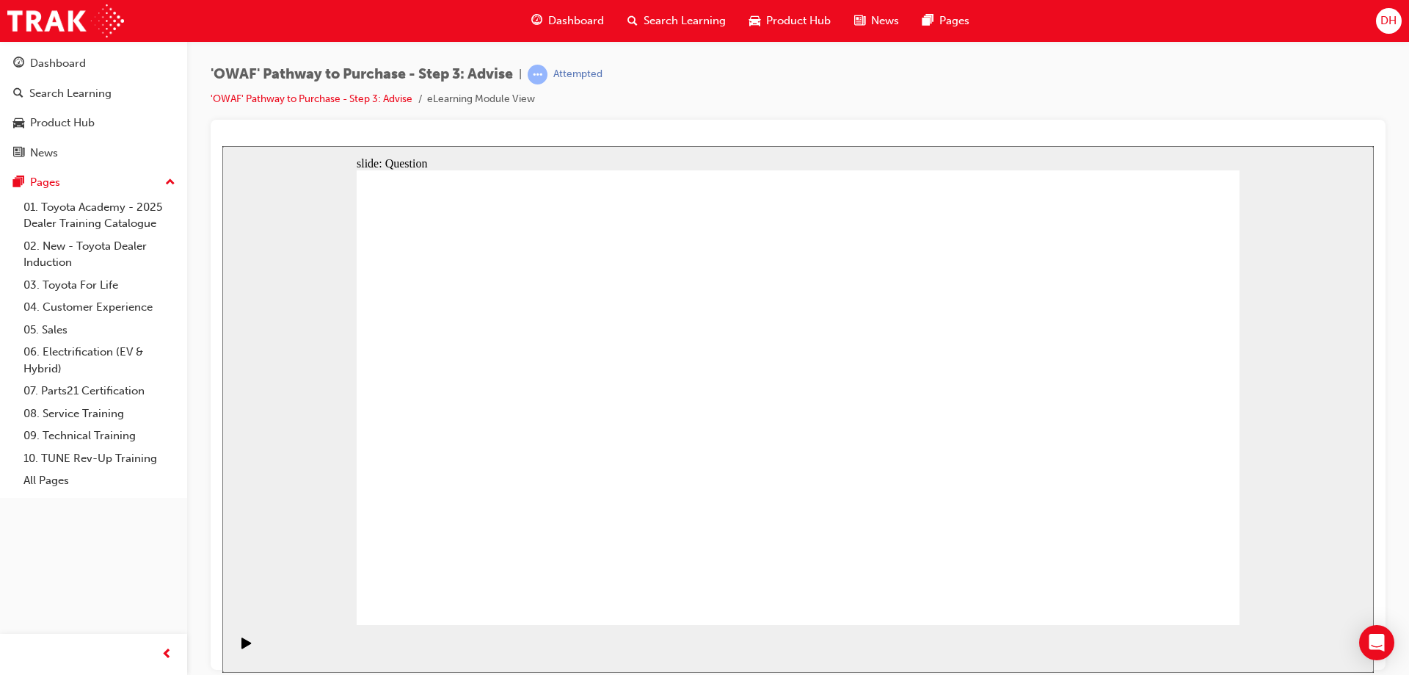
drag, startPoint x: 491, startPoint y: 376, endPoint x: 458, endPoint y: 413, distance: 49.4
drag, startPoint x: 524, startPoint y: 353, endPoint x: 898, endPoint y: 371, distance: 374.8
drag, startPoint x: 515, startPoint y: 421, endPoint x: 827, endPoint y: 402, distance: 312.5
drag, startPoint x: 537, startPoint y: 488, endPoint x: 680, endPoint y: 464, distance: 144.4
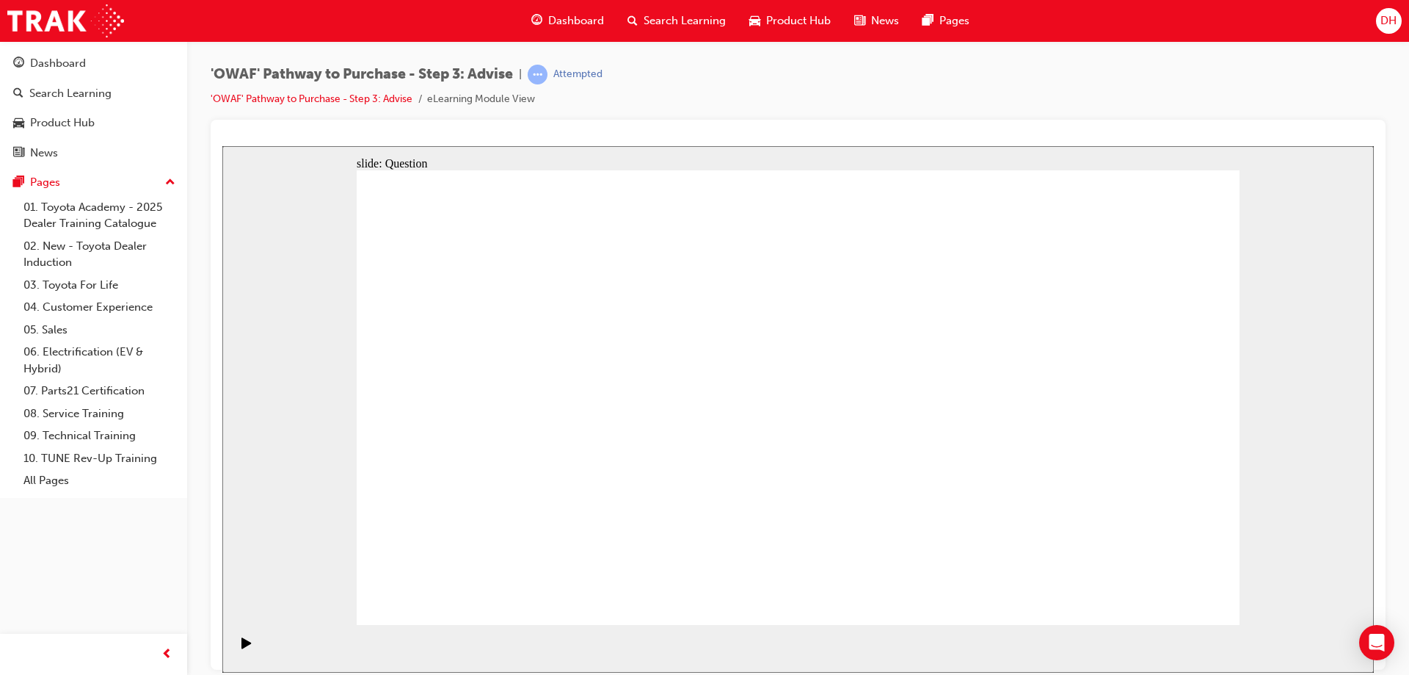
drag, startPoint x: 505, startPoint y: 483, endPoint x: 847, endPoint y: 427, distance: 346.6
drag, startPoint x: 629, startPoint y: 410, endPoint x: 880, endPoint y: 388, distance: 251.9
drag, startPoint x: 673, startPoint y: 479, endPoint x: 942, endPoint y: 438, distance: 272.5
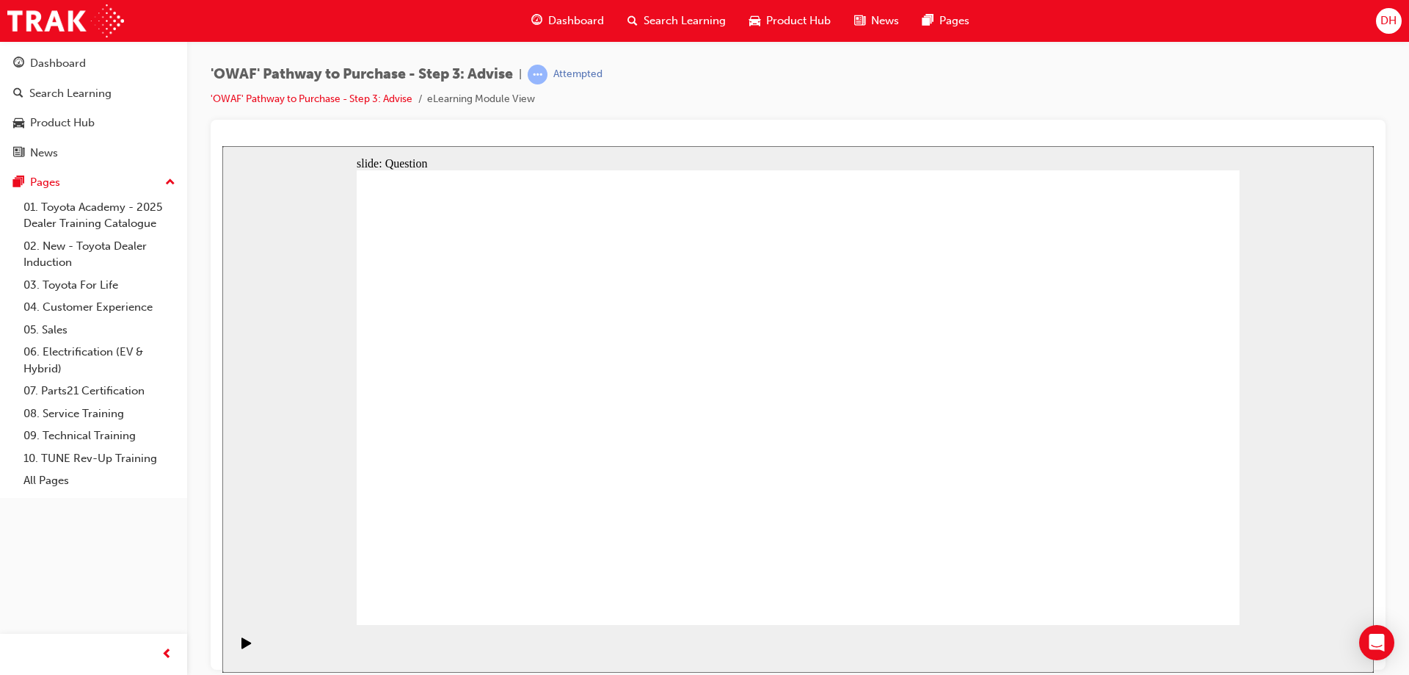
drag, startPoint x: 813, startPoint y: 353, endPoint x: 458, endPoint y: 528, distance: 396.2
drag, startPoint x: 873, startPoint y: 353, endPoint x: 512, endPoint y: 534, distance: 403.4
drag, startPoint x: 981, startPoint y: 354, endPoint x: 625, endPoint y: 526, distance: 395.9
drag, startPoint x: 1133, startPoint y: 352, endPoint x: 689, endPoint y: 529, distance: 477.6
drag, startPoint x: 642, startPoint y: 450, endPoint x: 785, endPoint y: 515, distance: 157.0
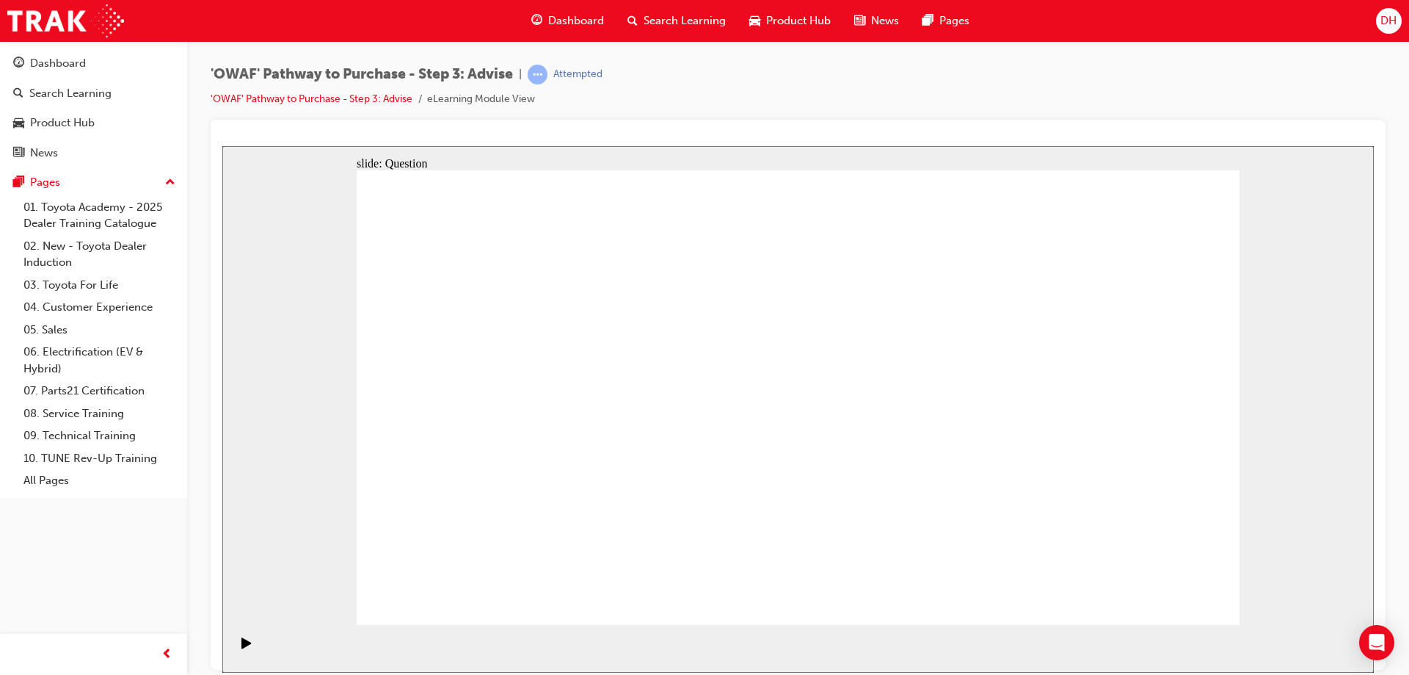
drag, startPoint x: 1054, startPoint y: 351, endPoint x: 877, endPoint y: 531, distance: 252.8
drag, startPoint x: 434, startPoint y: 351, endPoint x: 956, endPoint y: 526, distance: 550.6
drag, startPoint x: 714, startPoint y: 349, endPoint x: 1061, endPoint y: 519, distance: 386.1
drag, startPoint x: 700, startPoint y: 384, endPoint x: 1157, endPoint y: 460, distance: 463.6
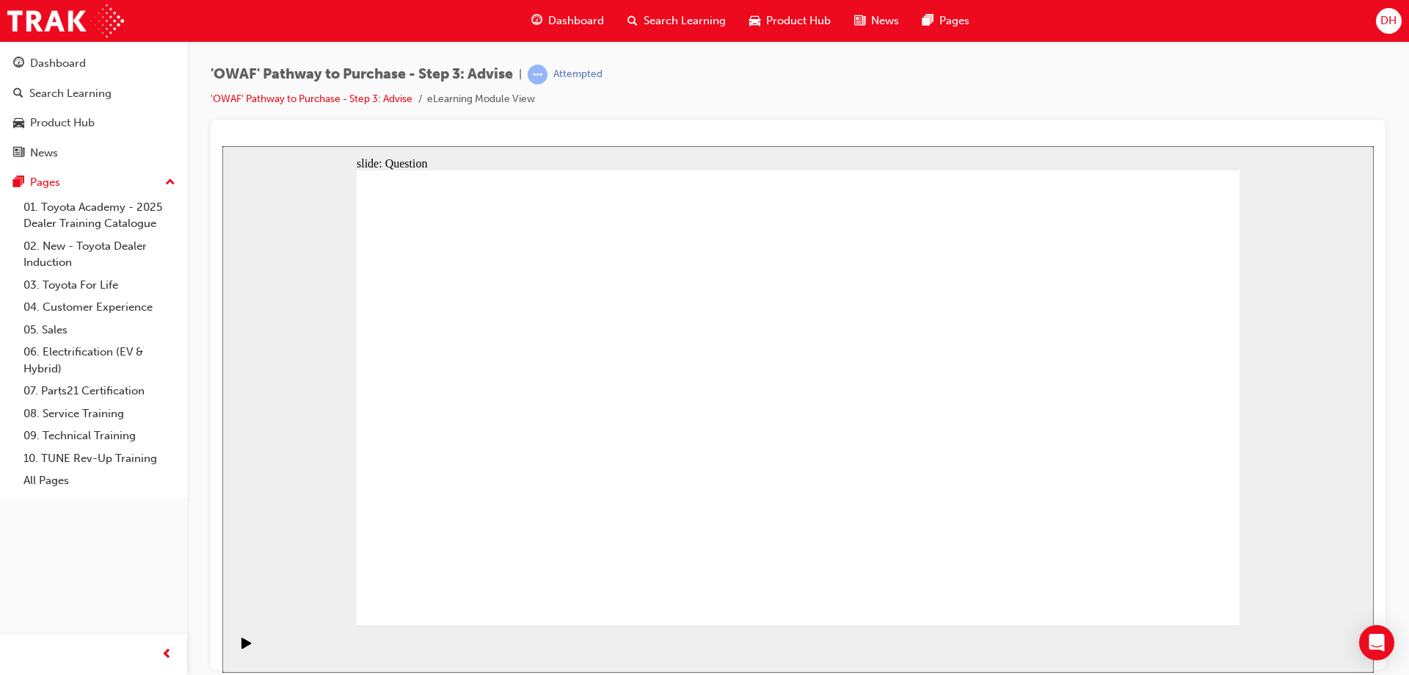
drag, startPoint x: 804, startPoint y: 487, endPoint x: 815, endPoint y: 488, distance: 11.1
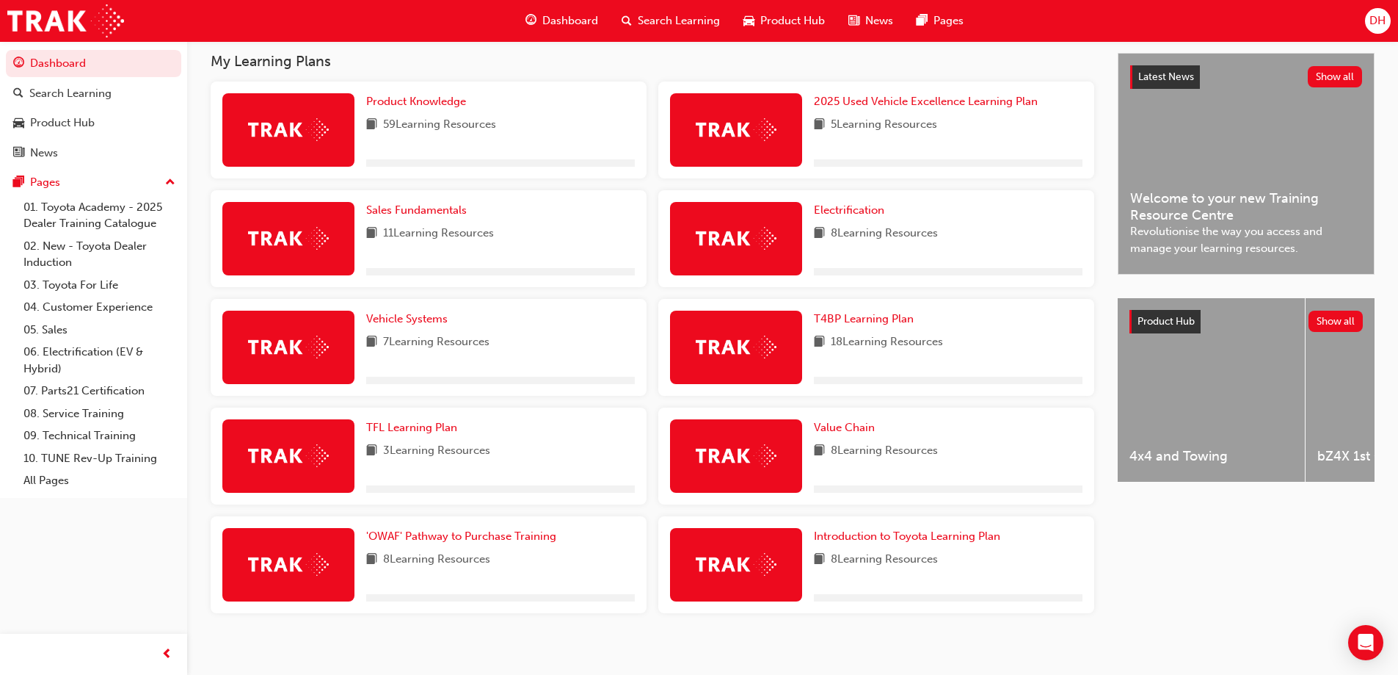
scroll to position [279, 0]
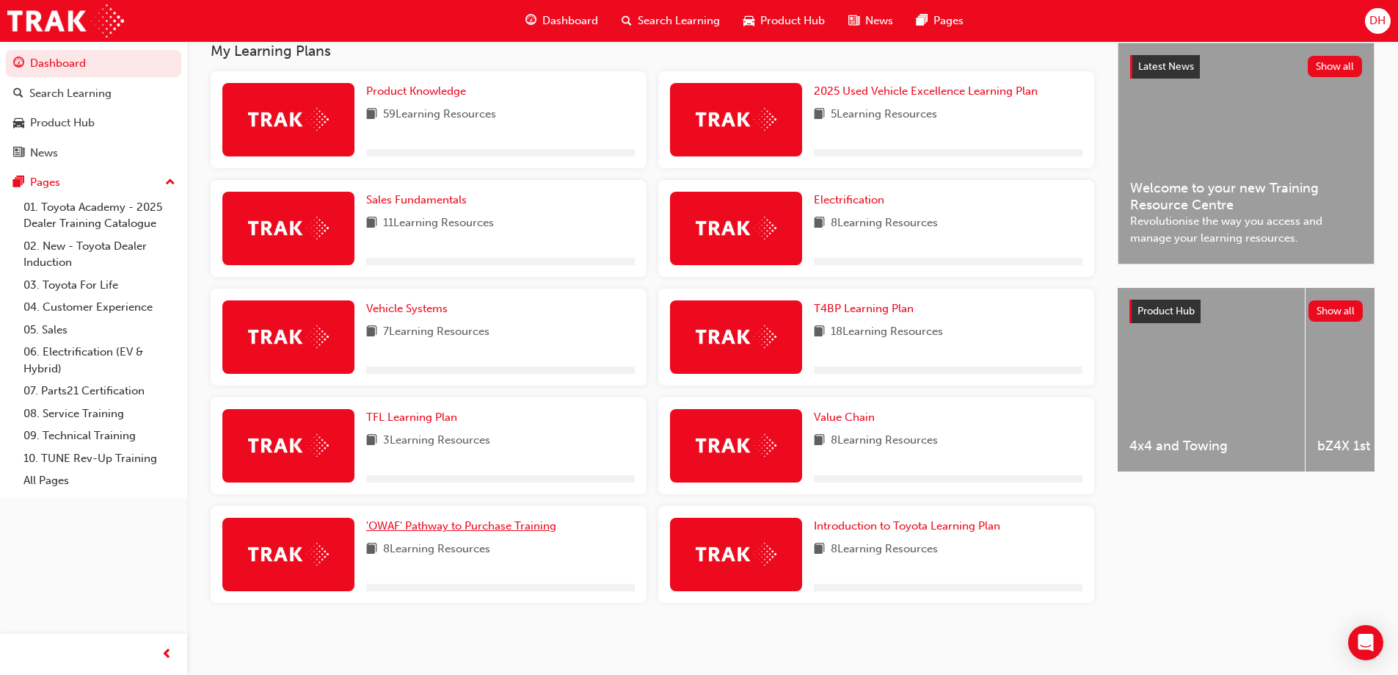
click at [487, 533] on link "'OWAF' Pathway to Purchase Training" at bounding box center [464, 525] width 196 height 17
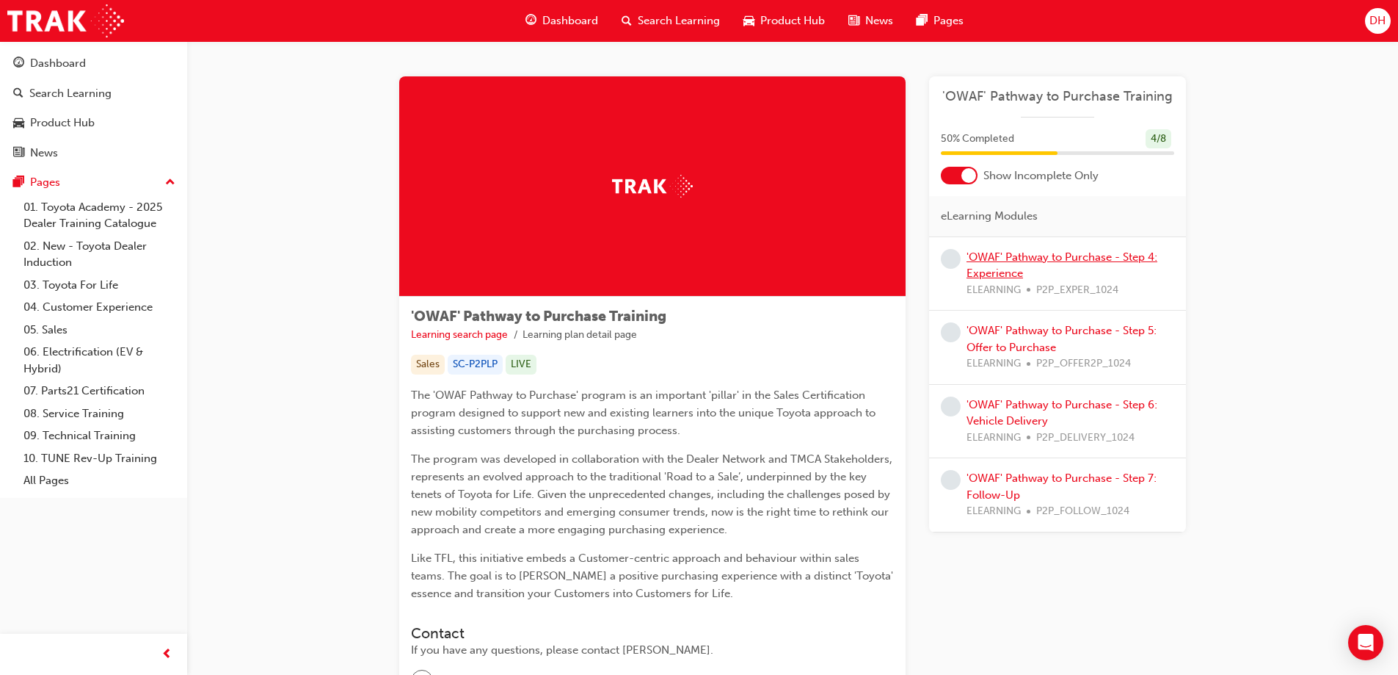
click at [1029, 250] on link "'OWAF' Pathway to Purchase - Step 4: Experience" at bounding box center [1062, 265] width 191 height 30
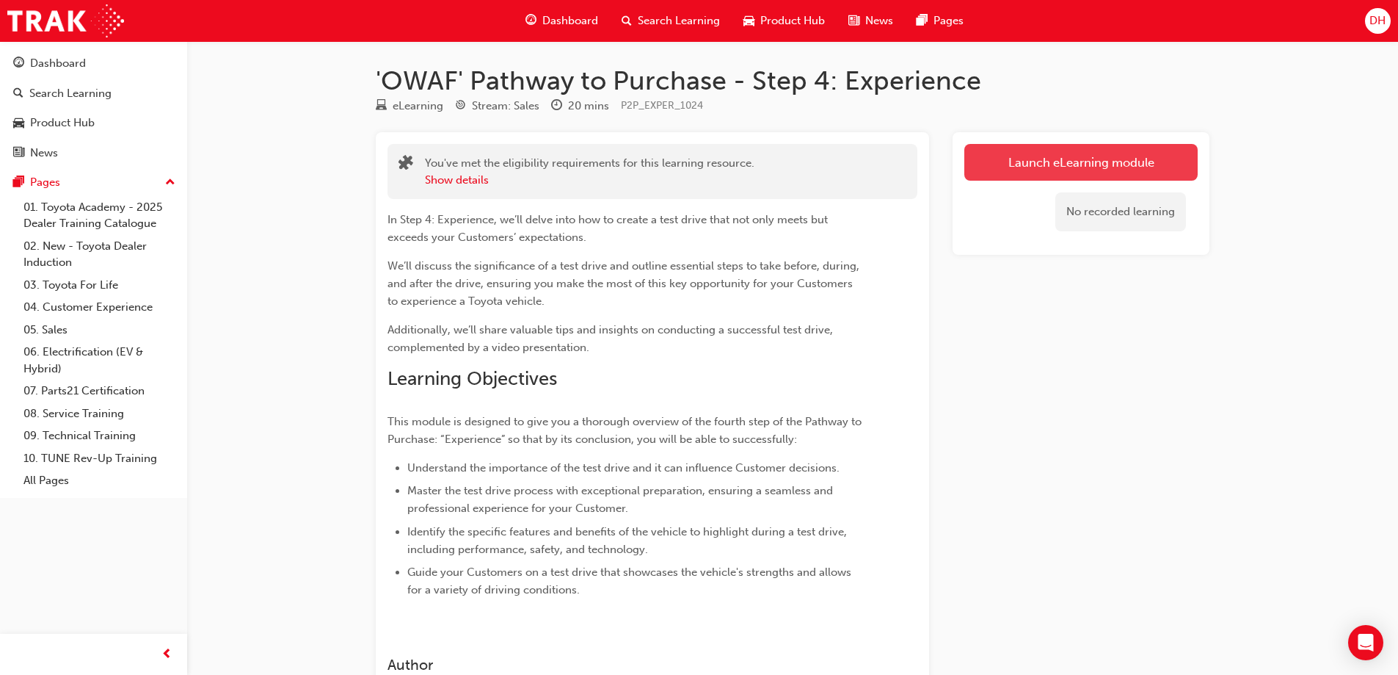
click at [1093, 159] on link "Launch eLearning module" at bounding box center [1081, 162] width 233 height 37
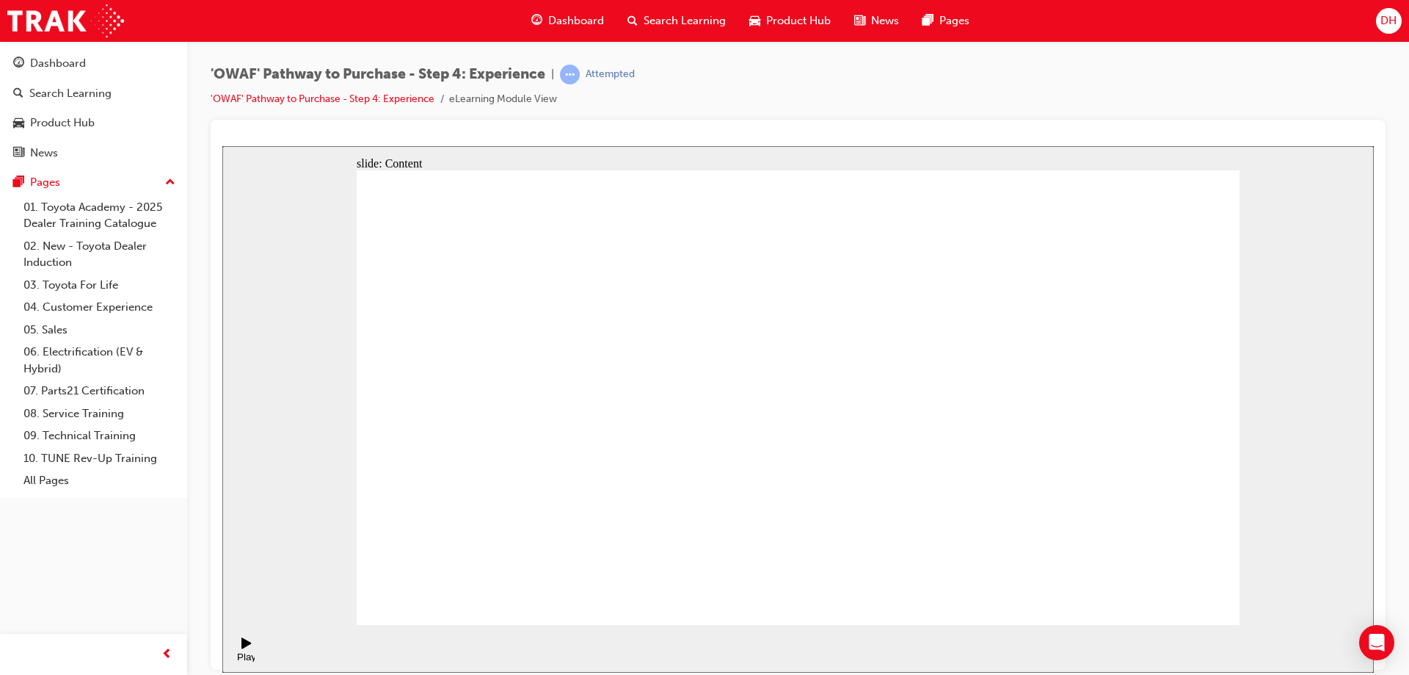
drag, startPoint x: 944, startPoint y: 308, endPoint x: 998, endPoint y: 257, distance: 73.7
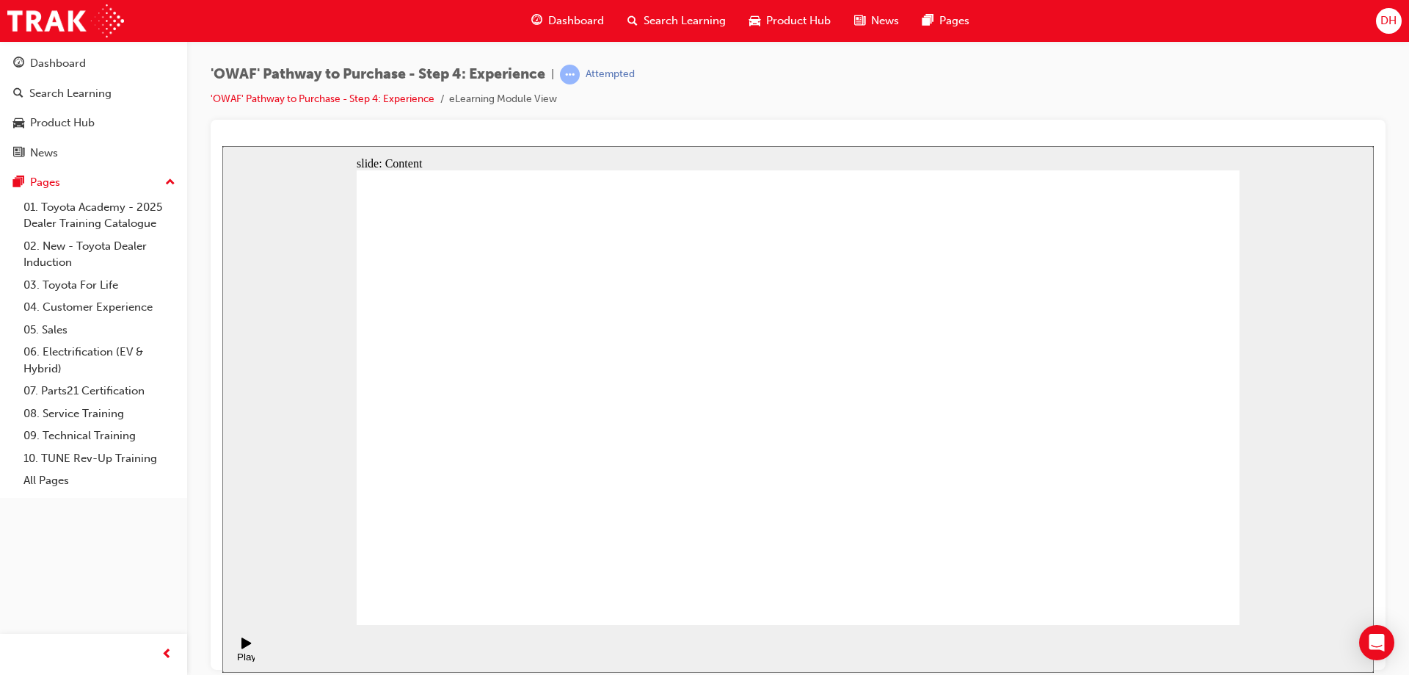
drag, startPoint x: 1100, startPoint y: 203, endPoint x: 1083, endPoint y: 371, distance: 168.9
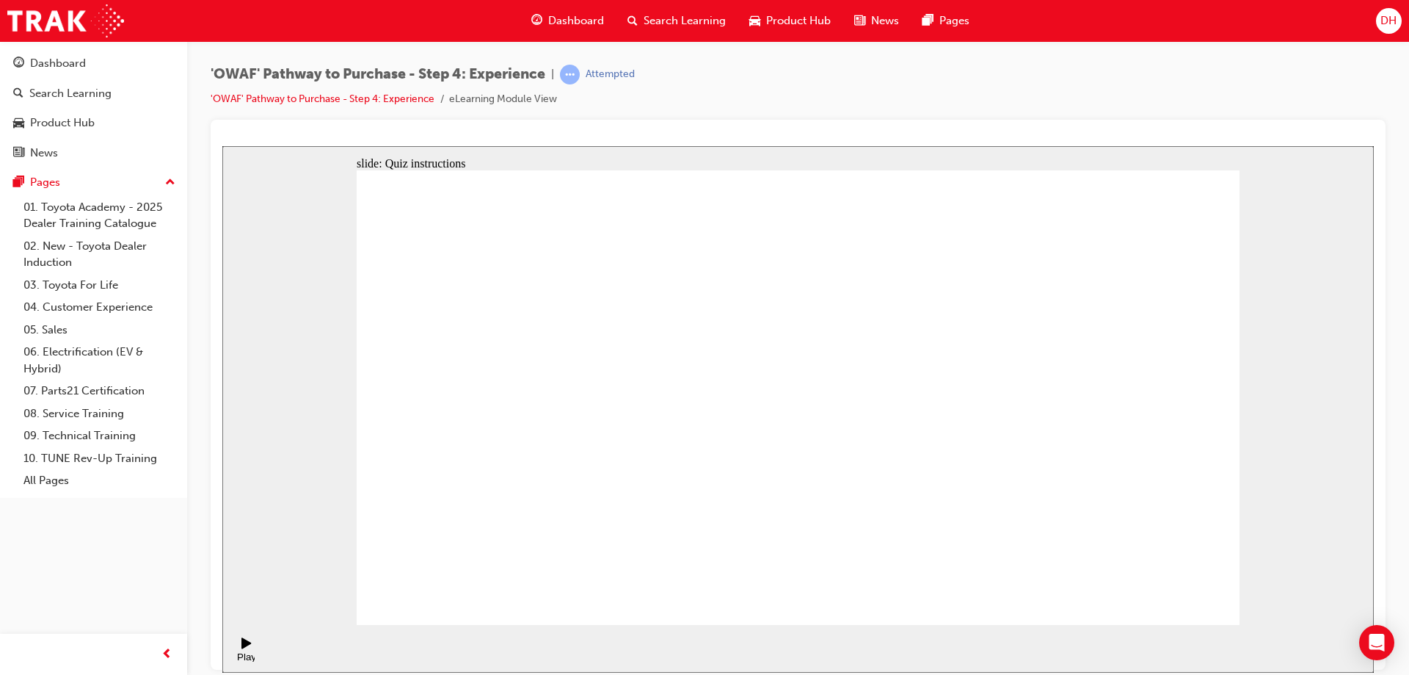
checkbox input "true"
drag, startPoint x: 1105, startPoint y: 396, endPoint x: 1058, endPoint y: 361, distance: 58.9
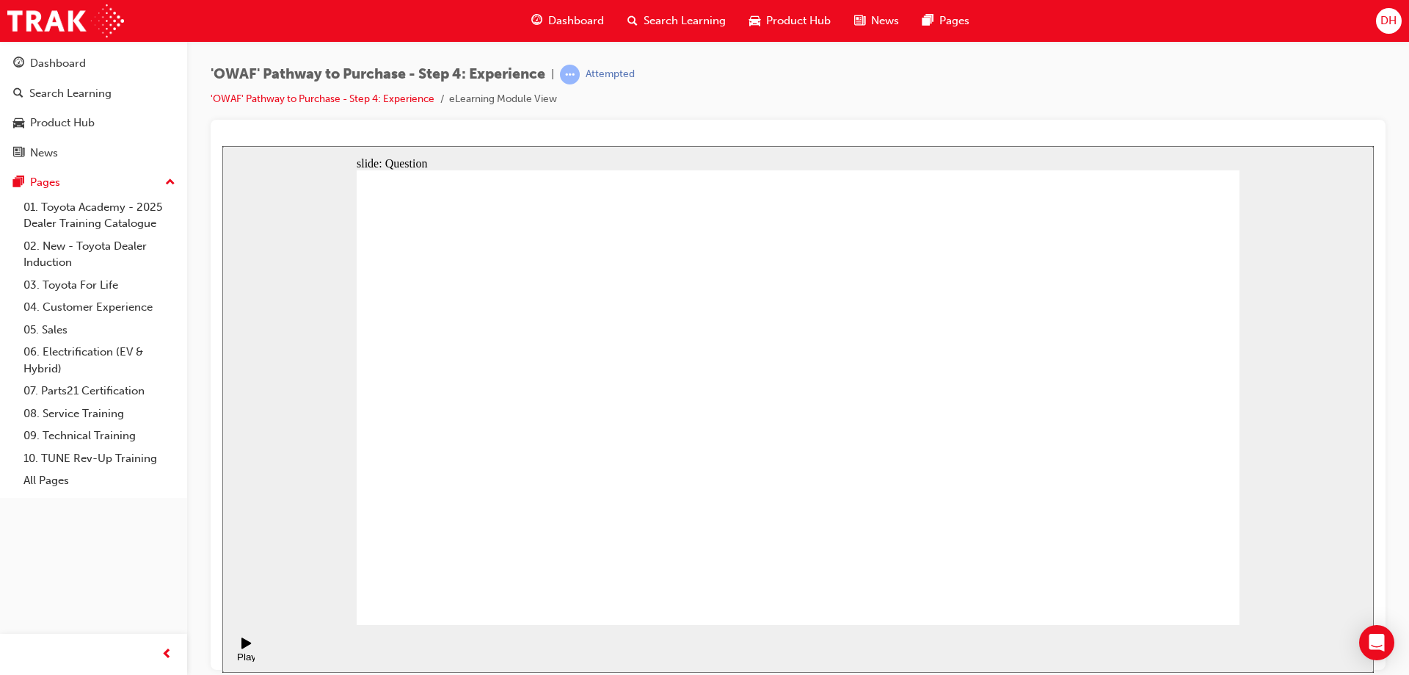
checkbox input "true"
drag, startPoint x: 1107, startPoint y: 437, endPoint x: 1149, endPoint y: 448, distance: 43.3
drag, startPoint x: 1117, startPoint y: 416, endPoint x: 617, endPoint y: 453, distance: 502.0
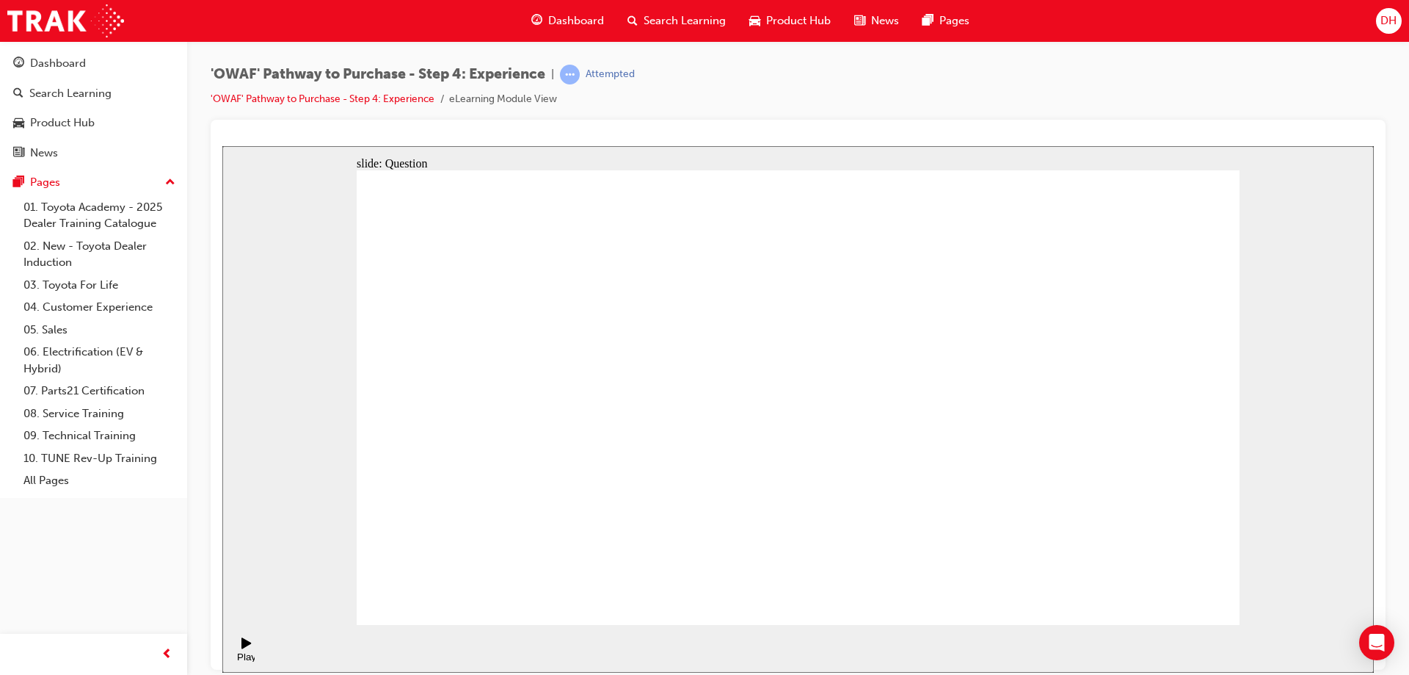
drag, startPoint x: 1112, startPoint y: 463, endPoint x: 595, endPoint y: 495, distance: 517.8
drag, startPoint x: 1107, startPoint y: 443, endPoint x: 903, endPoint y: 535, distance: 224.0
drag, startPoint x: 1053, startPoint y: 473, endPoint x: 610, endPoint y: 500, distance: 444.2
drag, startPoint x: 1089, startPoint y: 461, endPoint x: 797, endPoint y: 506, distance: 295.7
drag, startPoint x: 1085, startPoint y: 460, endPoint x: 835, endPoint y: 498, distance: 252.4
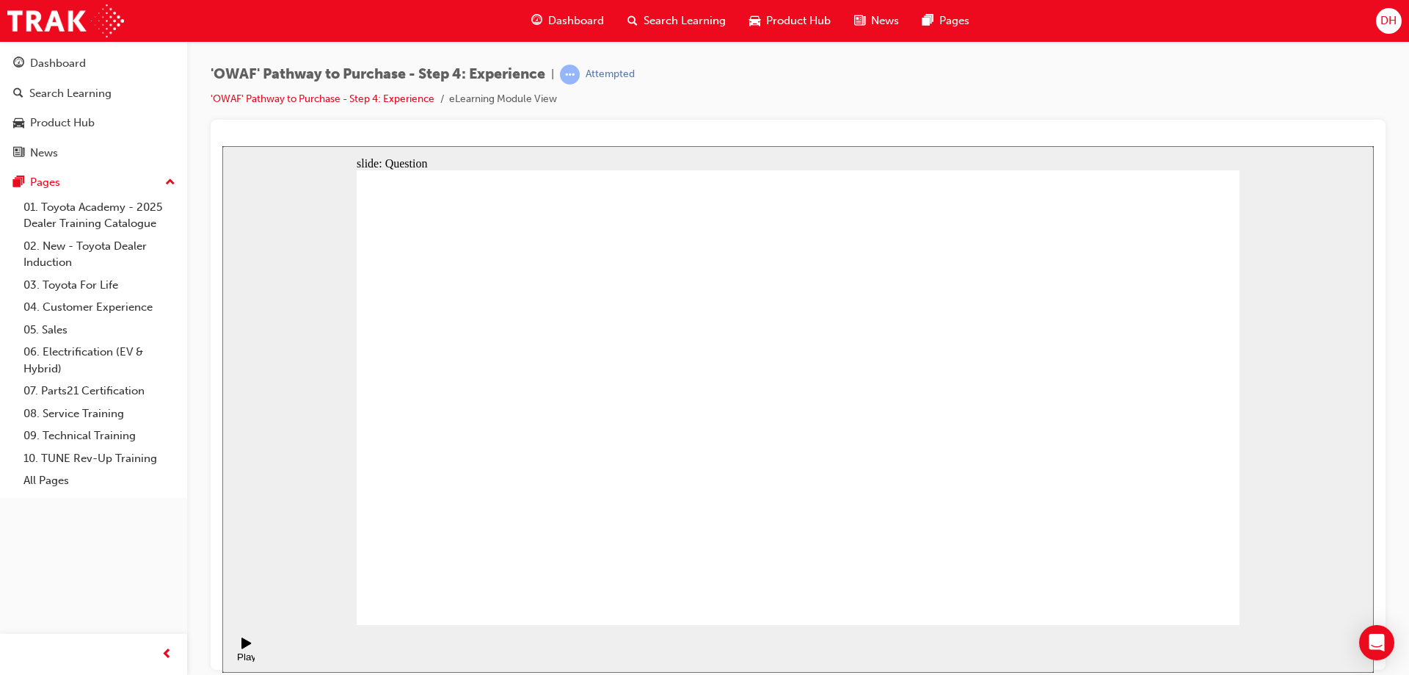
drag, startPoint x: 1081, startPoint y: 462, endPoint x: 543, endPoint y: 492, distance: 538.8
drag, startPoint x: 1095, startPoint y: 446, endPoint x: 588, endPoint y: 501, distance: 510.1
drag, startPoint x: 1073, startPoint y: 426, endPoint x: 457, endPoint y: 479, distance: 618.1
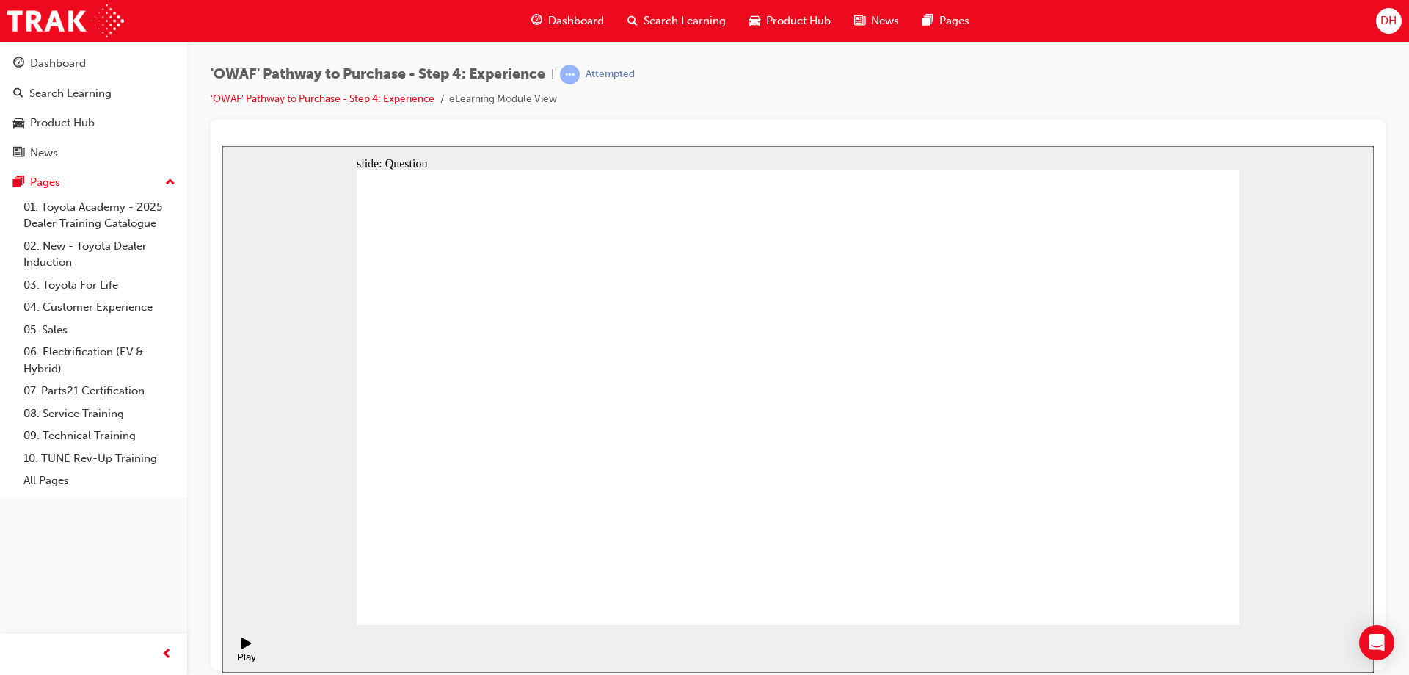
drag, startPoint x: 966, startPoint y: 431, endPoint x: 540, endPoint y: 470, distance: 428.2
drag, startPoint x: 1073, startPoint y: 429, endPoint x: 923, endPoint y: 468, distance: 154.7
drag, startPoint x: 1081, startPoint y: 436, endPoint x: 612, endPoint y: 470, distance: 470.3
drag, startPoint x: 980, startPoint y: 519, endPoint x: 909, endPoint y: 522, distance: 71.3
drag, startPoint x: 1154, startPoint y: 440, endPoint x: 926, endPoint y: 501, distance: 236.3
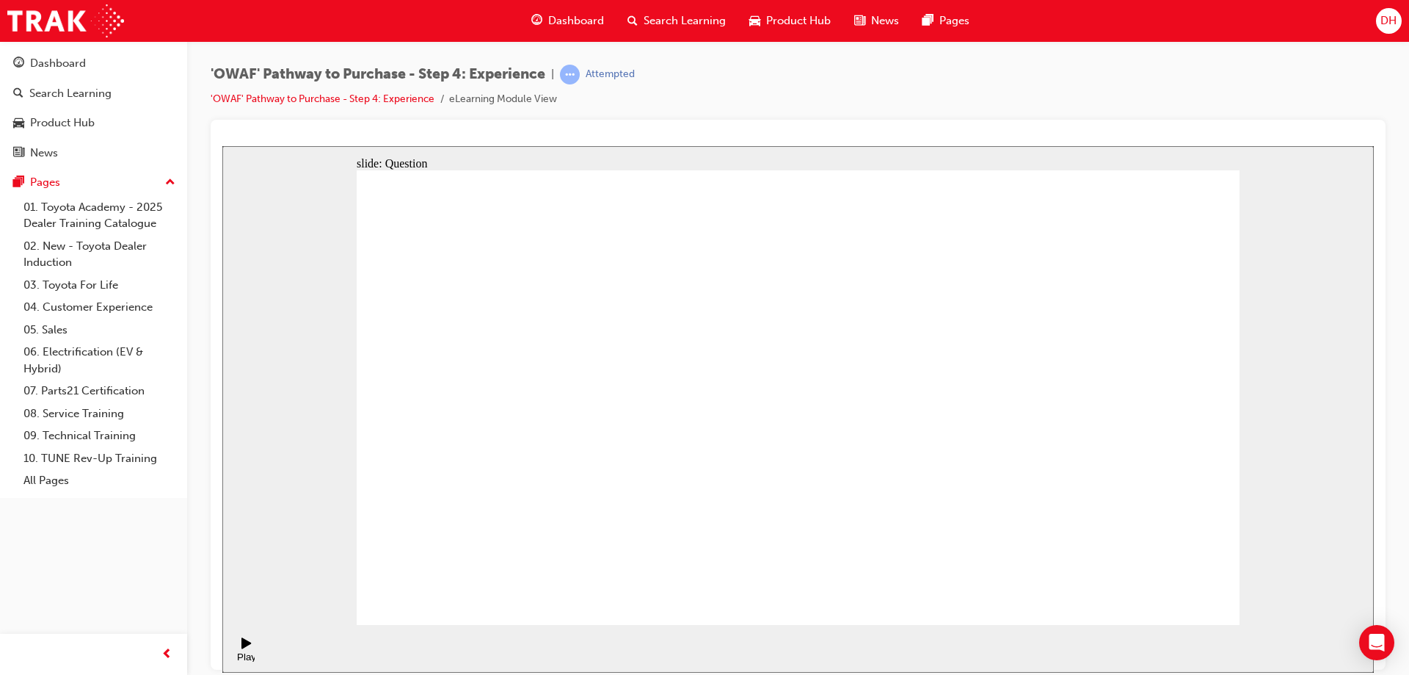
drag, startPoint x: 1103, startPoint y: 443, endPoint x: 565, endPoint y: 526, distance: 543.8
drag, startPoint x: 983, startPoint y: 465, endPoint x: 905, endPoint y: 472, distance: 78.2
drag, startPoint x: 1191, startPoint y: 515, endPoint x: 1090, endPoint y: 385, distance: 164.3
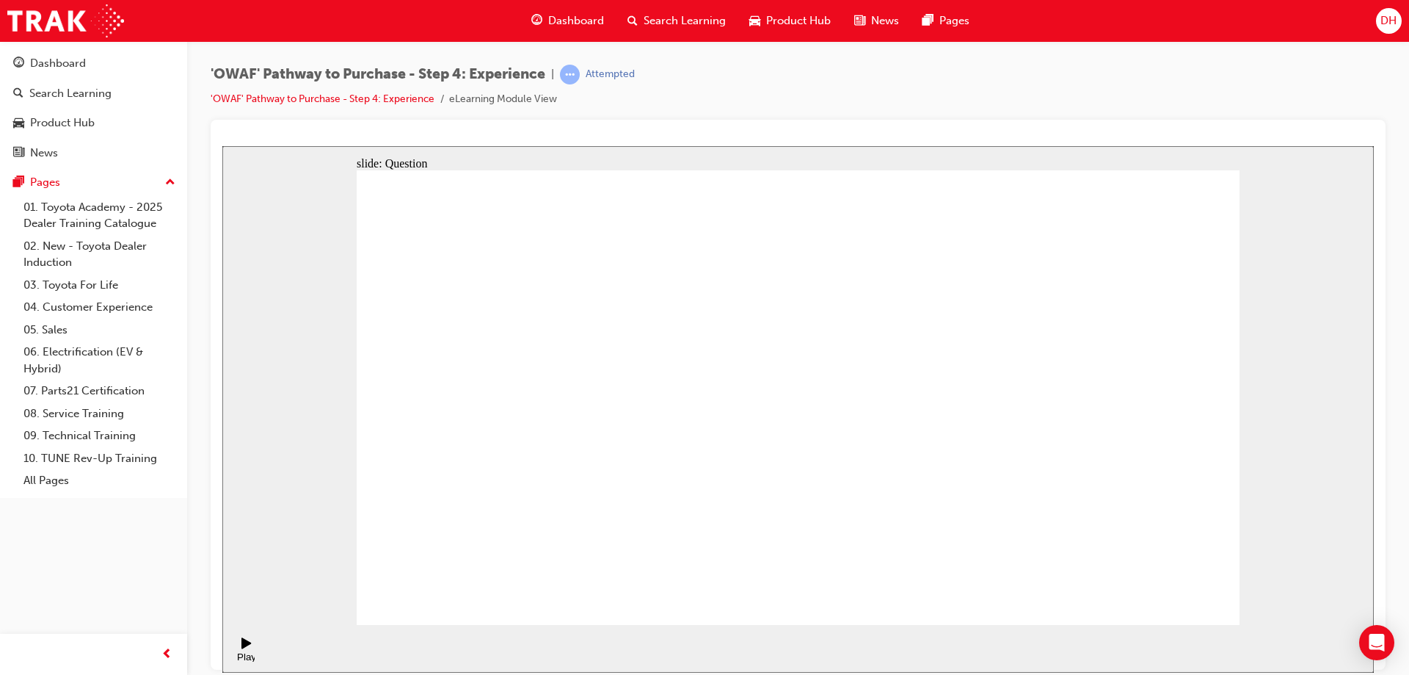
drag, startPoint x: 984, startPoint y: 508, endPoint x: 890, endPoint y: 376, distance: 162.1
drag, startPoint x: 782, startPoint y: 505, endPoint x: 978, endPoint y: 374, distance: 236.0
drag, startPoint x: 874, startPoint y: 518, endPoint x: 774, endPoint y: 399, distance: 155.8
drag, startPoint x: 1076, startPoint y: 504, endPoint x: 1172, endPoint y: 370, distance: 165.2
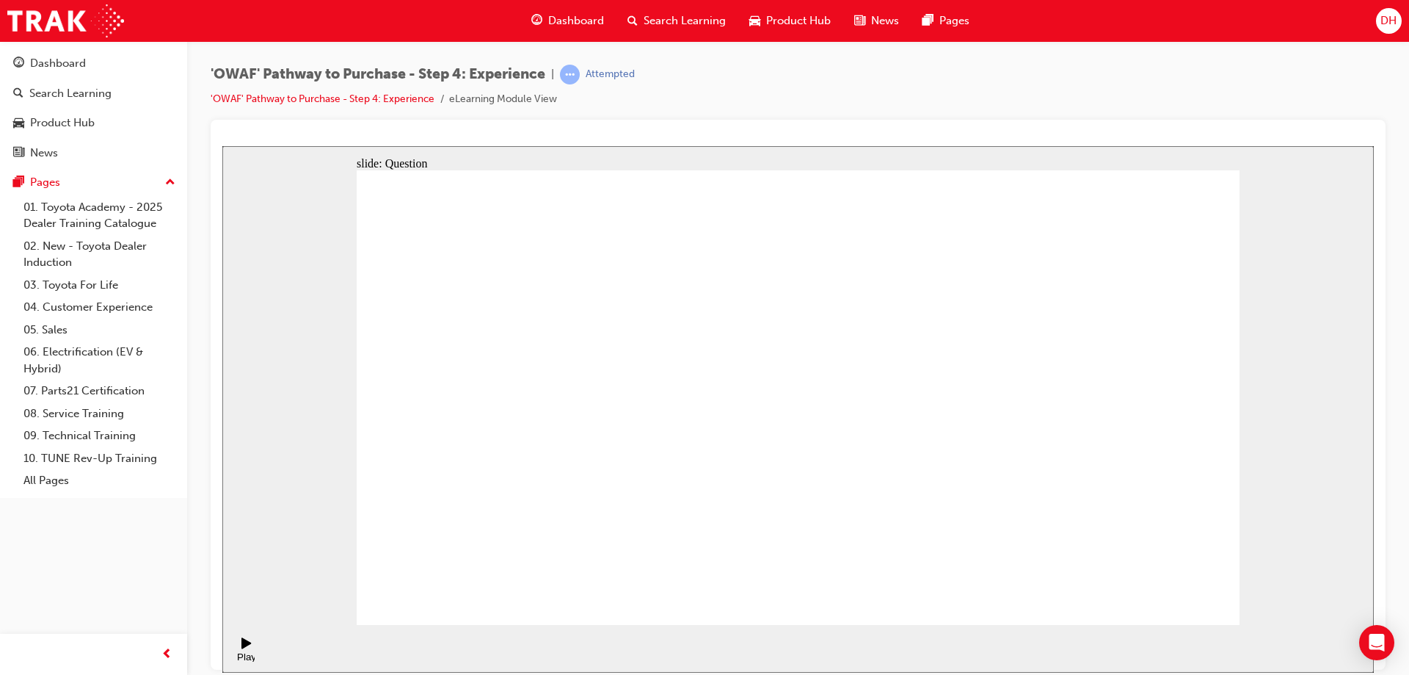
drag, startPoint x: 1191, startPoint y: 360, endPoint x: 898, endPoint y: 362, distance: 293.6
drag, startPoint x: 1016, startPoint y: 509, endPoint x: 1159, endPoint y: 394, distance: 183.8
drag, startPoint x: 763, startPoint y: 504, endPoint x: 782, endPoint y: 498, distance: 20.9
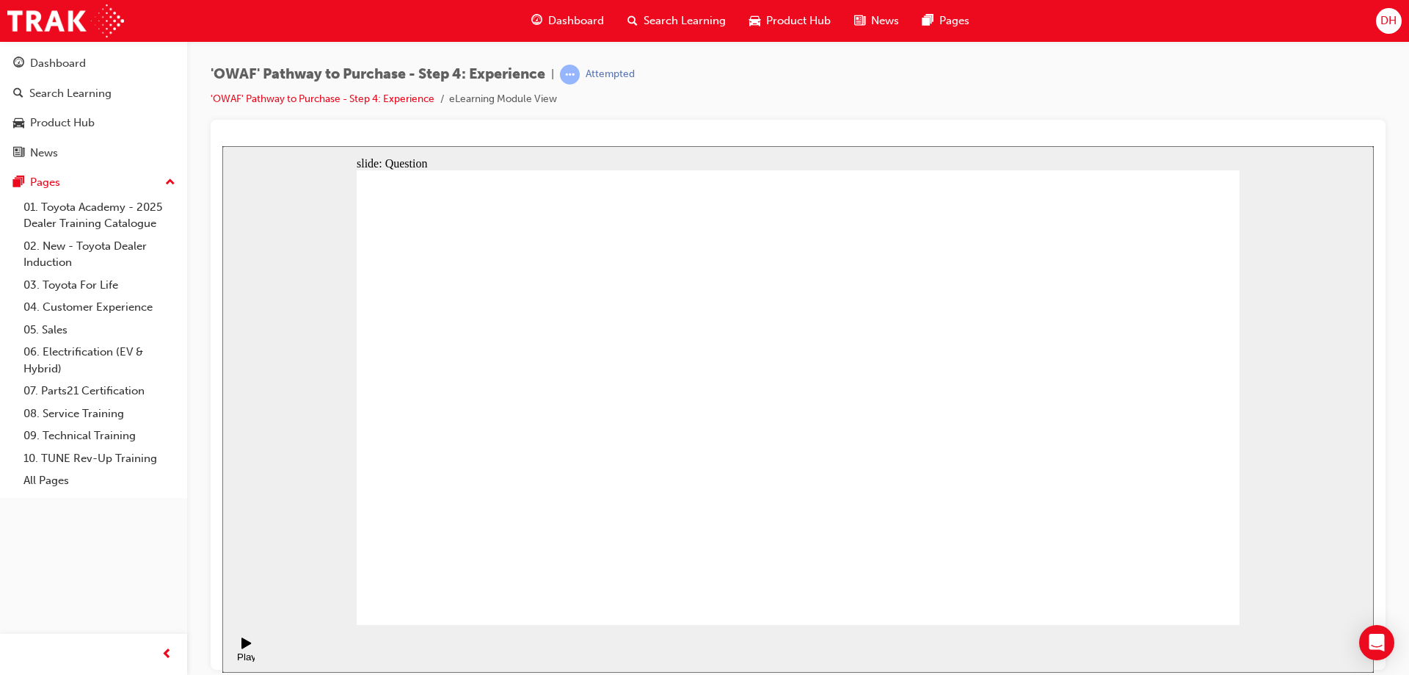
drag, startPoint x: 625, startPoint y: 543, endPoint x: 756, endPoint y: 349, distance: 234.1
drag, startPoint x: 799, startPoint y: 495, endPoint x: 1035, endPoint y: 349, distance: 277.9
drag, startPoint x: 962, startPoint y: 538, endPoint x: 1023, endPoint y: 386, distance: 163.4
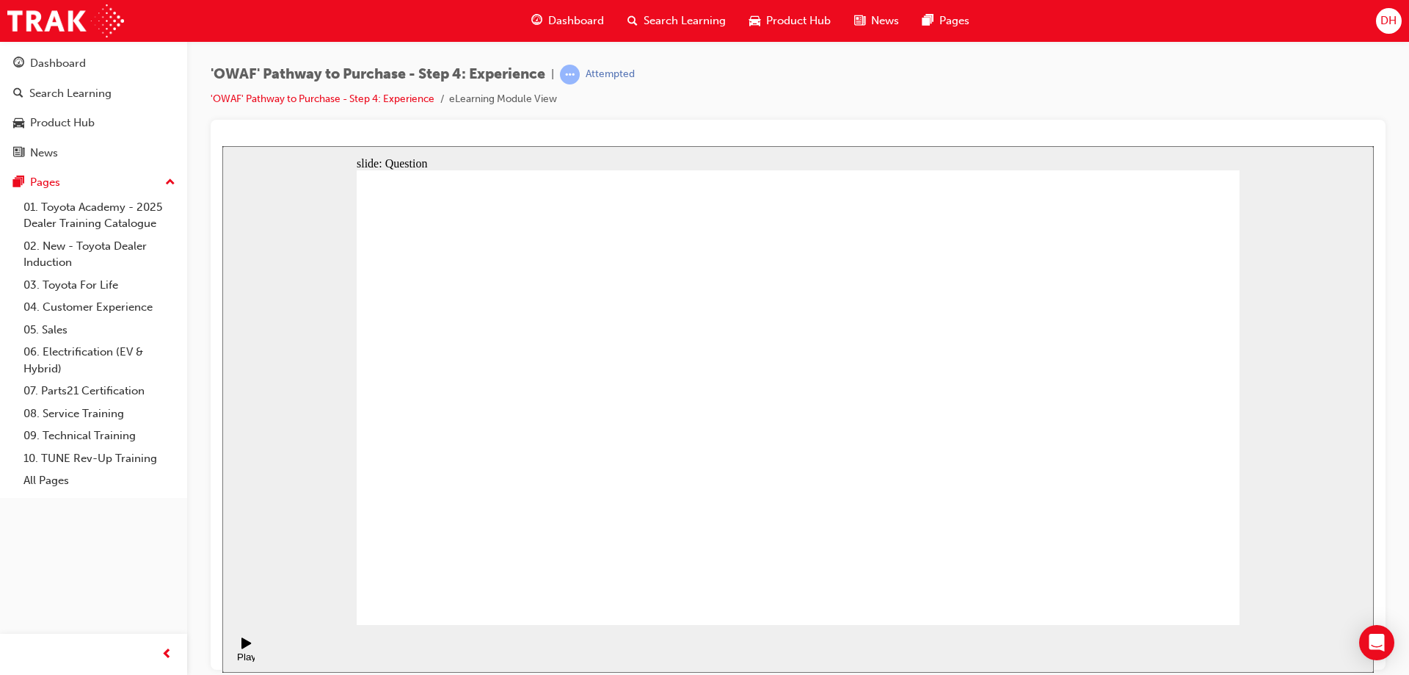
radio input "true"
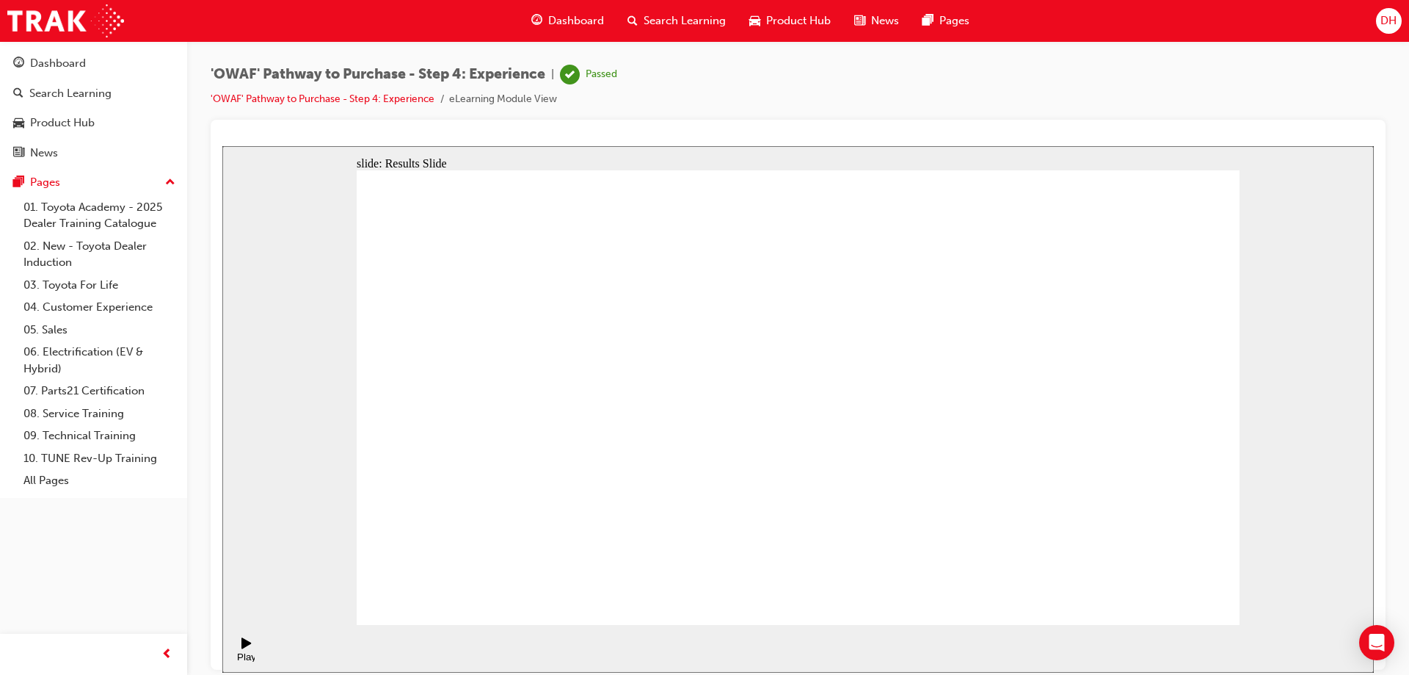
click at [694, 16] on span "Search Learning" at bounding box center [685, 20] width 82 height 17
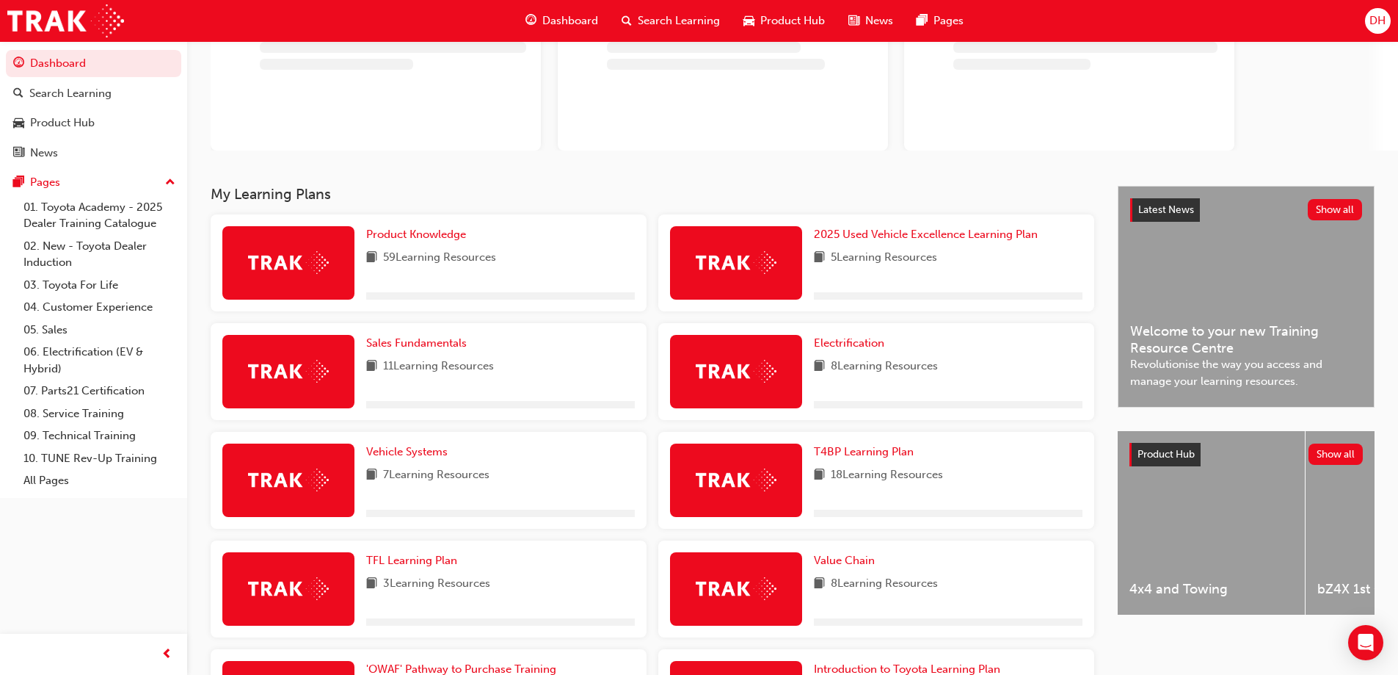
scroll to position [279, 0]
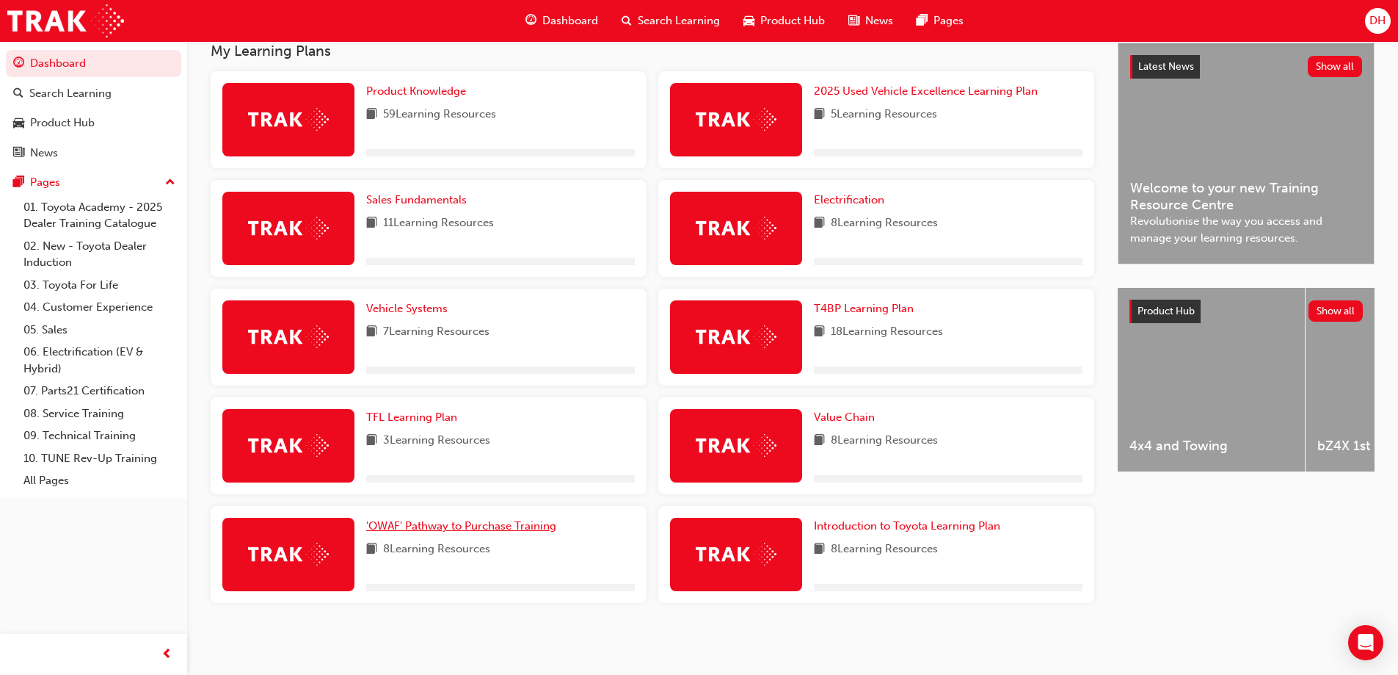
click at [517, 526] on span "'OWAF' Pathway to Purchase Training" at bounding box center [461, 525] width 190 height 13
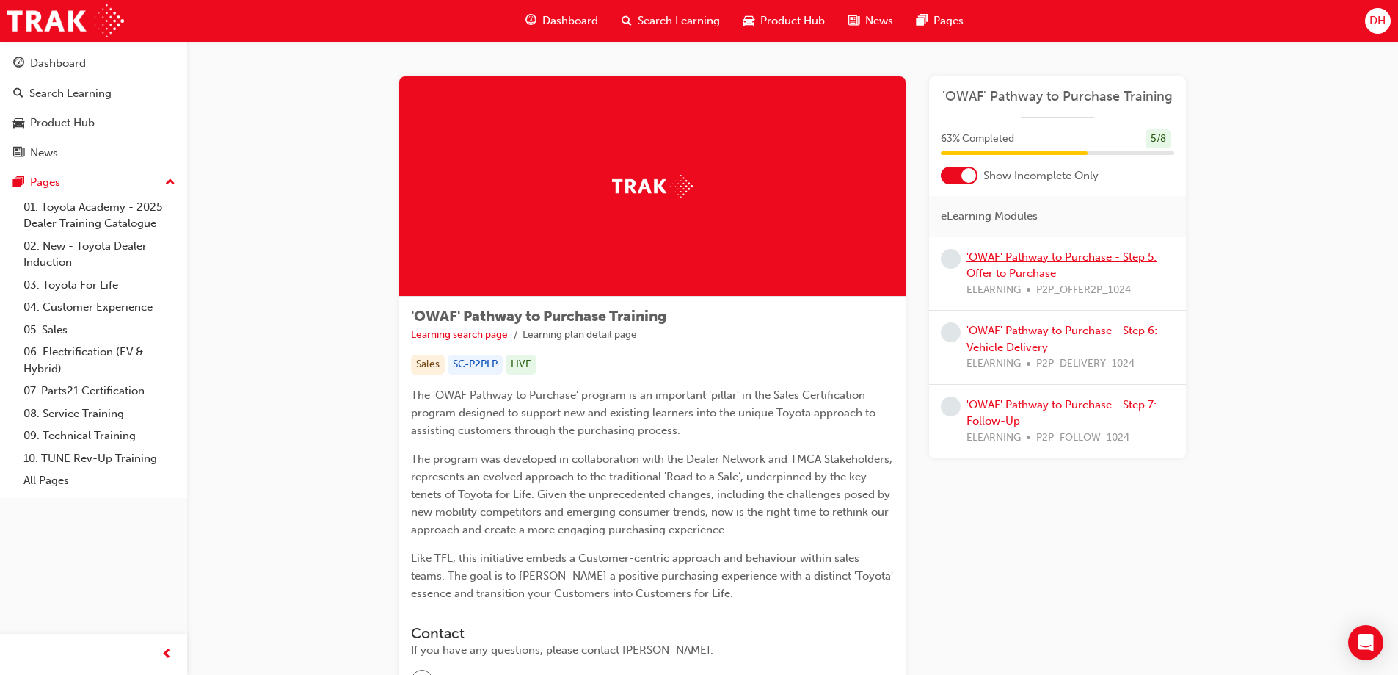
click at [1061, 252] on link "'OWAF' Pathway to Purchase - Step 5: Offer to Purchase" at bounding box center [1062, 265] width 190 height 30
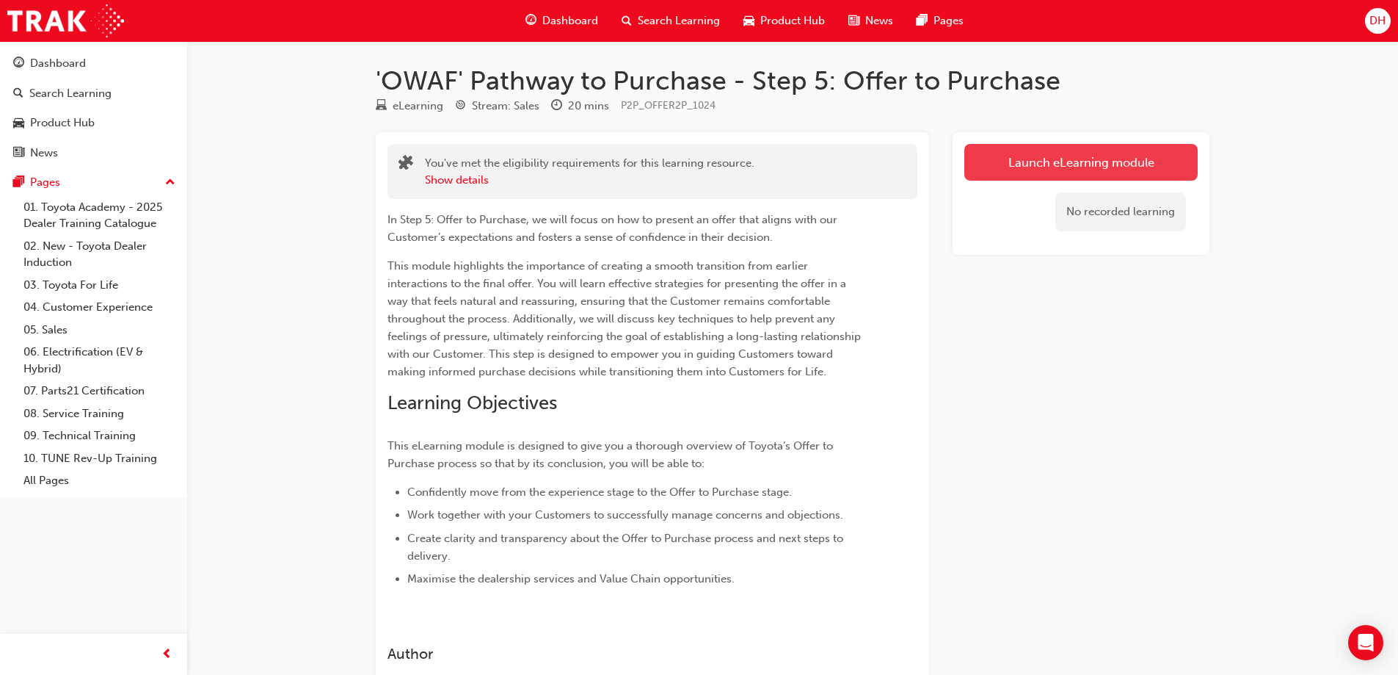
click at [1124, 151] on link "Launch eLearning module" at bounding box center [1081, 162] width 233 height 37
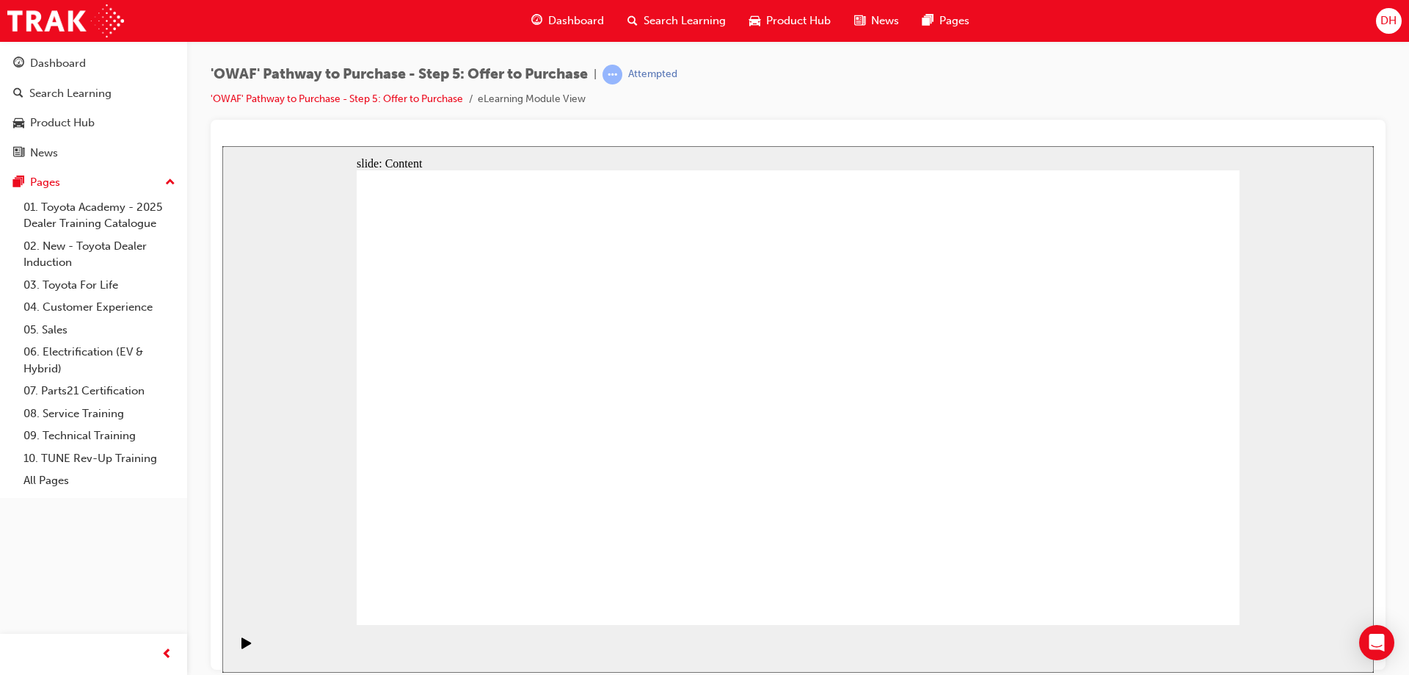
drag, startPoint x: 540, startPoint y: 467, endPoint x: 460, endPoint y: 462, distance: 80.2
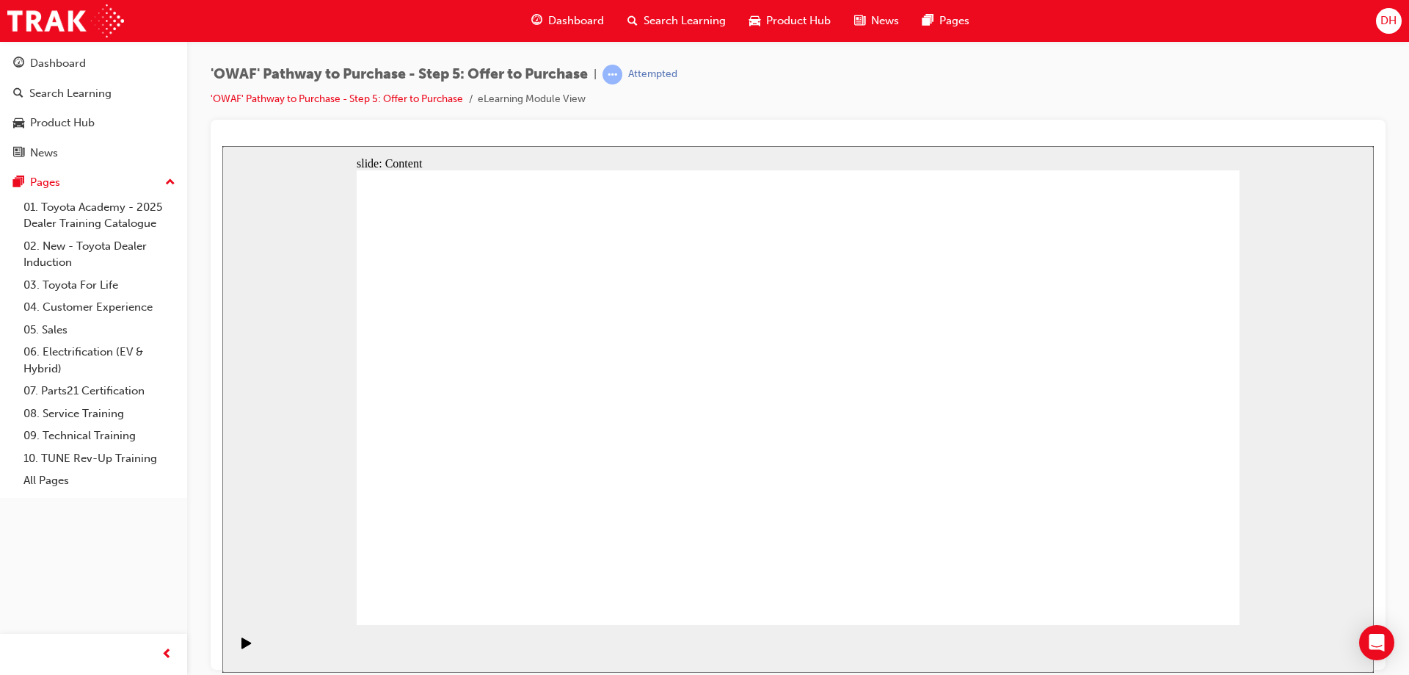
drag, startPoint x: 1174, startPoint y: 581, endPoint x: 1174, endPoint y: 596, distance: 14.7
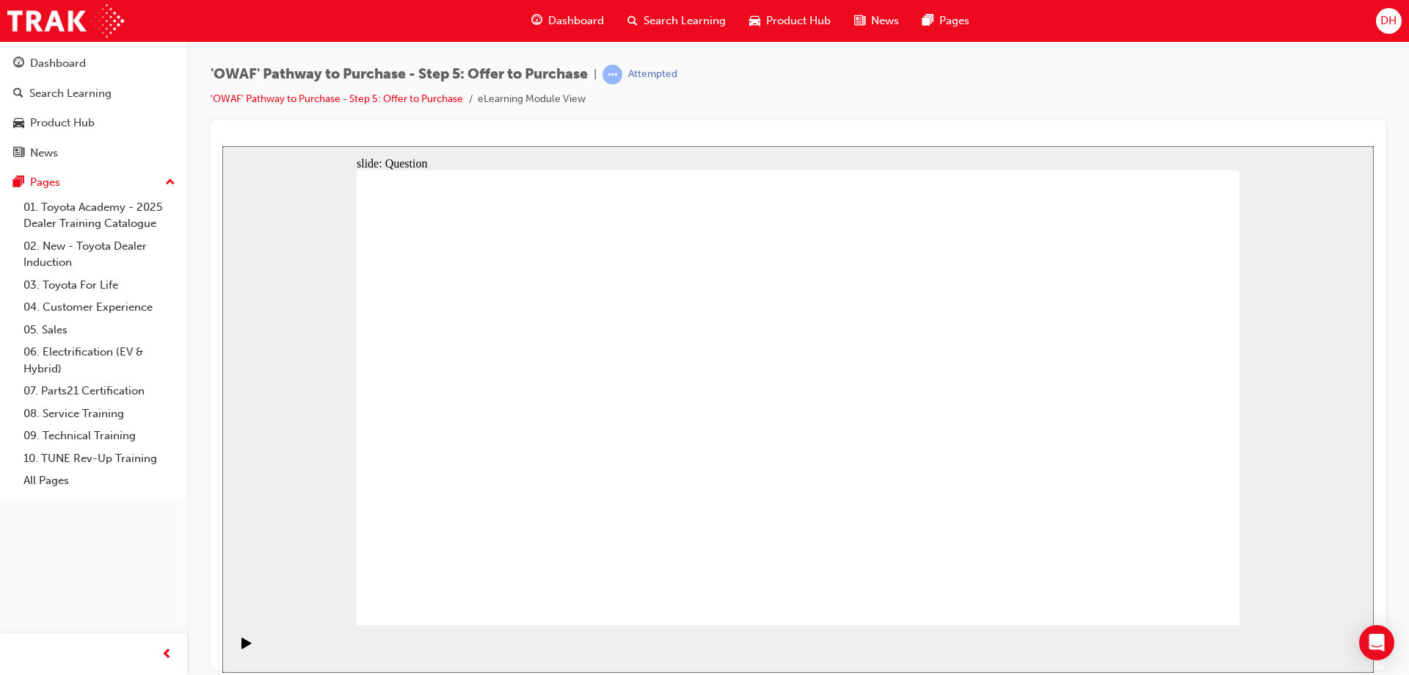
radio input "true"
drag, startPoint x: 1148, startPoint y: 580, endPoint x: 1166, endPoint y: 593, distance: 22.0
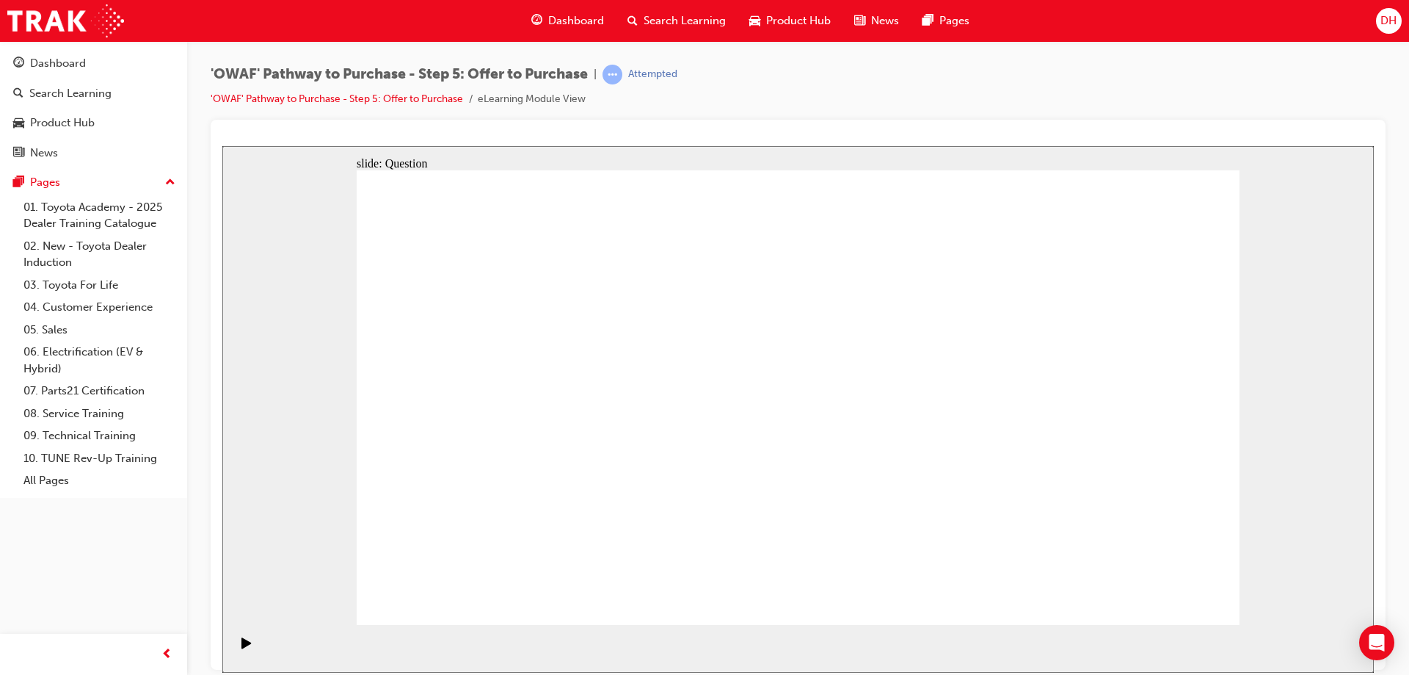
radio input "true"
drag, startPoint x: 495, startPoint y: 378, endPoint x: 550, endPoint y: 482, distance: 117.2
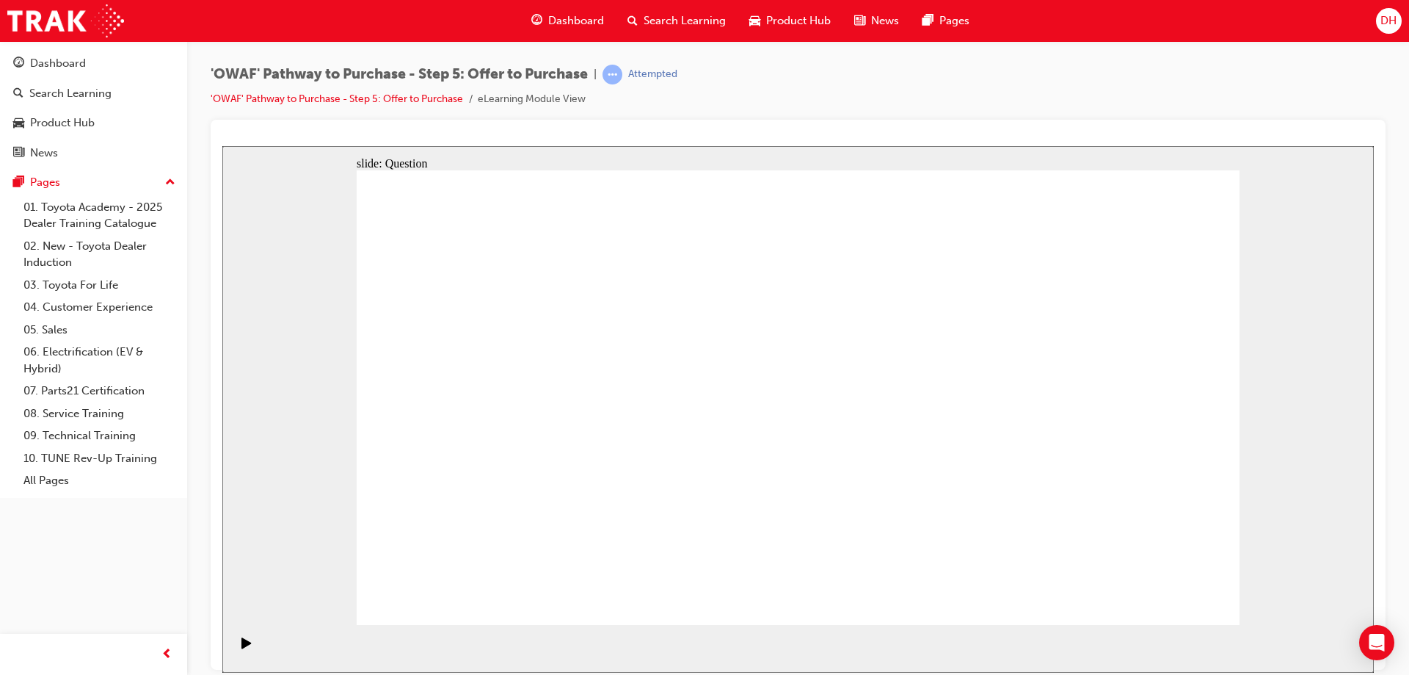
drag, startPoint x: 771, startPoint y: 370, endPoint x: 755, endPoint y: 487, distance: 117.8
drag, startPoint x: 842, startPoint y: 361, endPoint x: 877, endPoint y: 479, distance: 123.3
drag, startPoint x: 1128, startPoint y: 352, endPoint x: 1086, endPoint y: 468, distance: 123.5
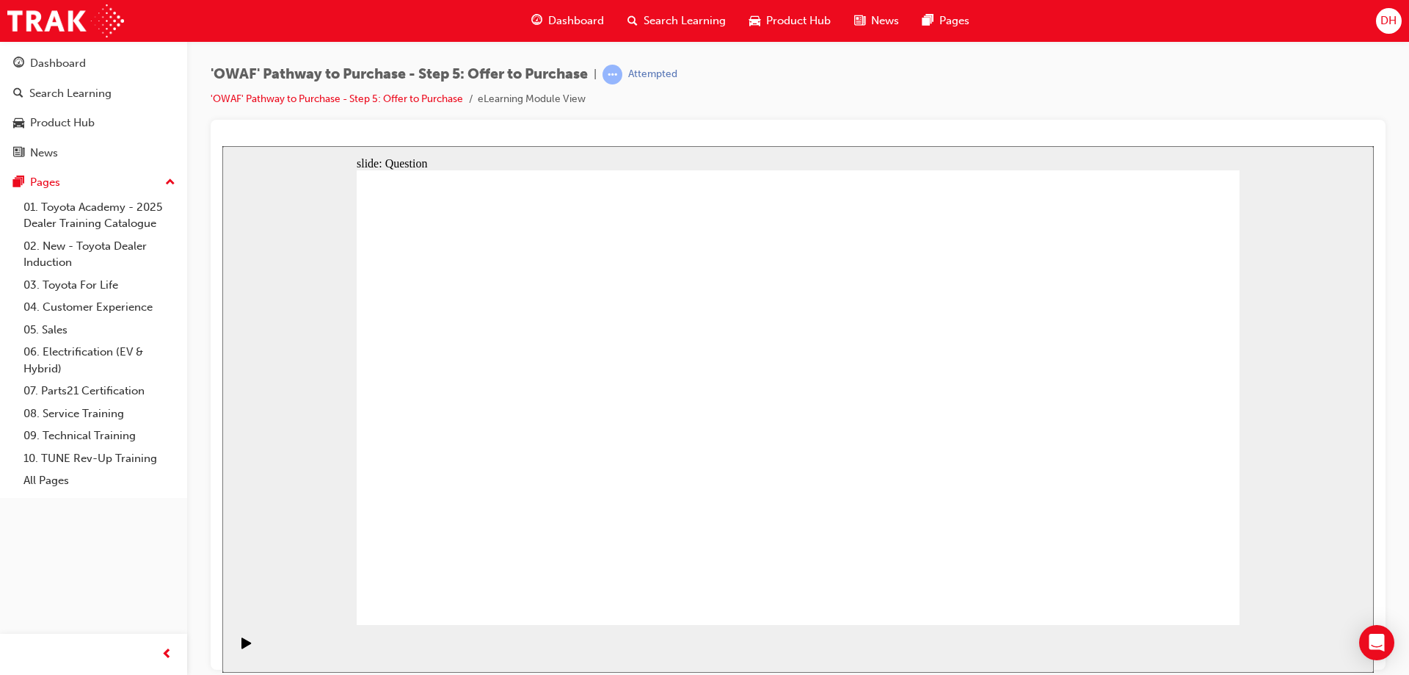
drag, startPoint x: 468, startPoint y: 376, endPoint x: 528, endPoint y: 493, distance: 131.3
drag, startPoint x: 873, startPoint y: 372, endPoint x: 743, endPoint y: 487, distance: 173.7
drag, startPoint x: 995, startPoint y: 410, endPoint x: 940, endPoint y: 484, distance: 92.2
drag, startPoint x: 1154, startPoint y: 382, endPoint x: 1111, endPoint y: 506, distance: 130.5
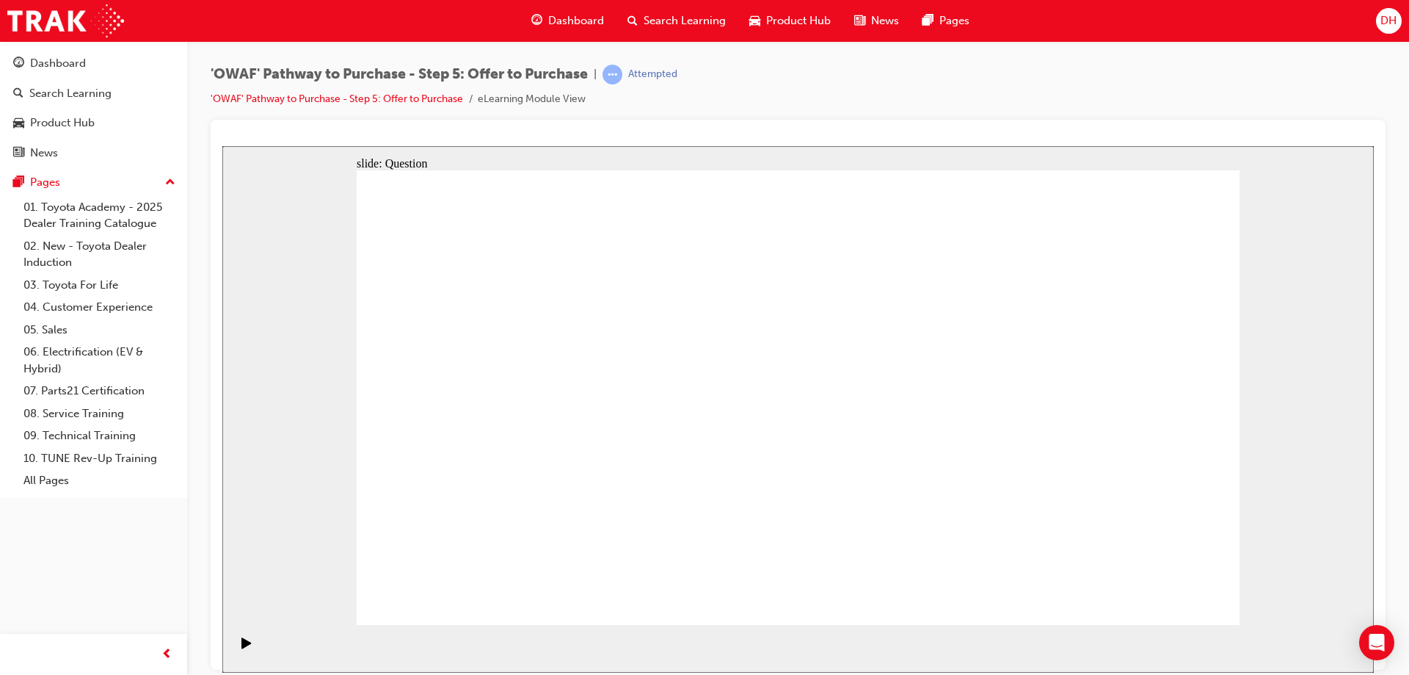
drag, startPoint x: 907, startPoint y: 374, endPoint x: 552, endPoint y: 393, distance: 355.7
drag, startPoint x: 981, startPoint y: 443, endPoint x: 555, endPoint y: 453, distance: 426.6
drag, startPoint x: 970, startPoint y: 504, endPoint x: 556, endPoint y: 509, distance: 414.7
drag, startPoint x: 996, startPoint y: 375, endPoint x: 728, endPoint y: 375, distance: 267.9
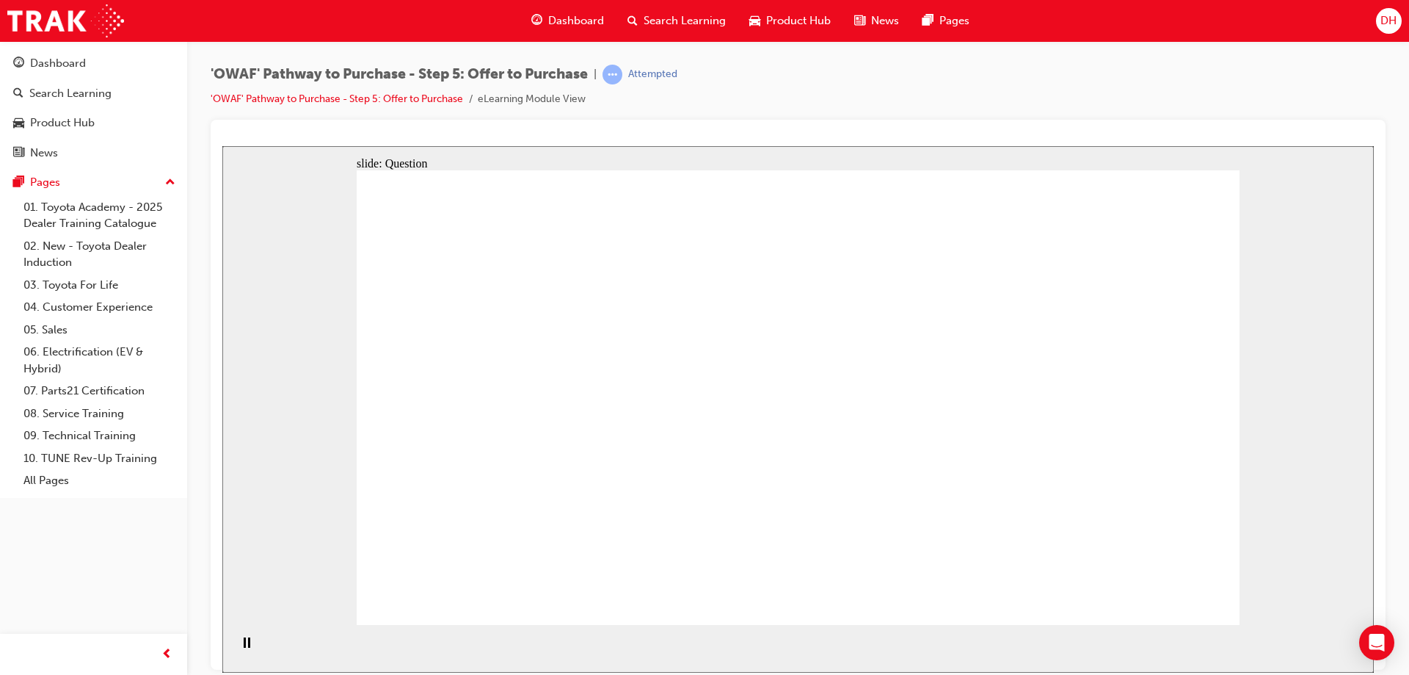
drag, startPoint x: 1114, startPoint y: 439, endPoint x: 683, endPoint y: 449, distance: 431.0
drag, startPoint x: 688, startPoint y: 460, endPoint x: 710, endPoint y: 456, distance: 22.3
drag, startPoint x: 709, startPoint y: 451, endPoint x: 749, endPoint y: 451, distance: 40.4
drag, startPoint x: 1098, startPoint y: 506, endPoint x: 734, endPoint y: 509, distance: 364.1
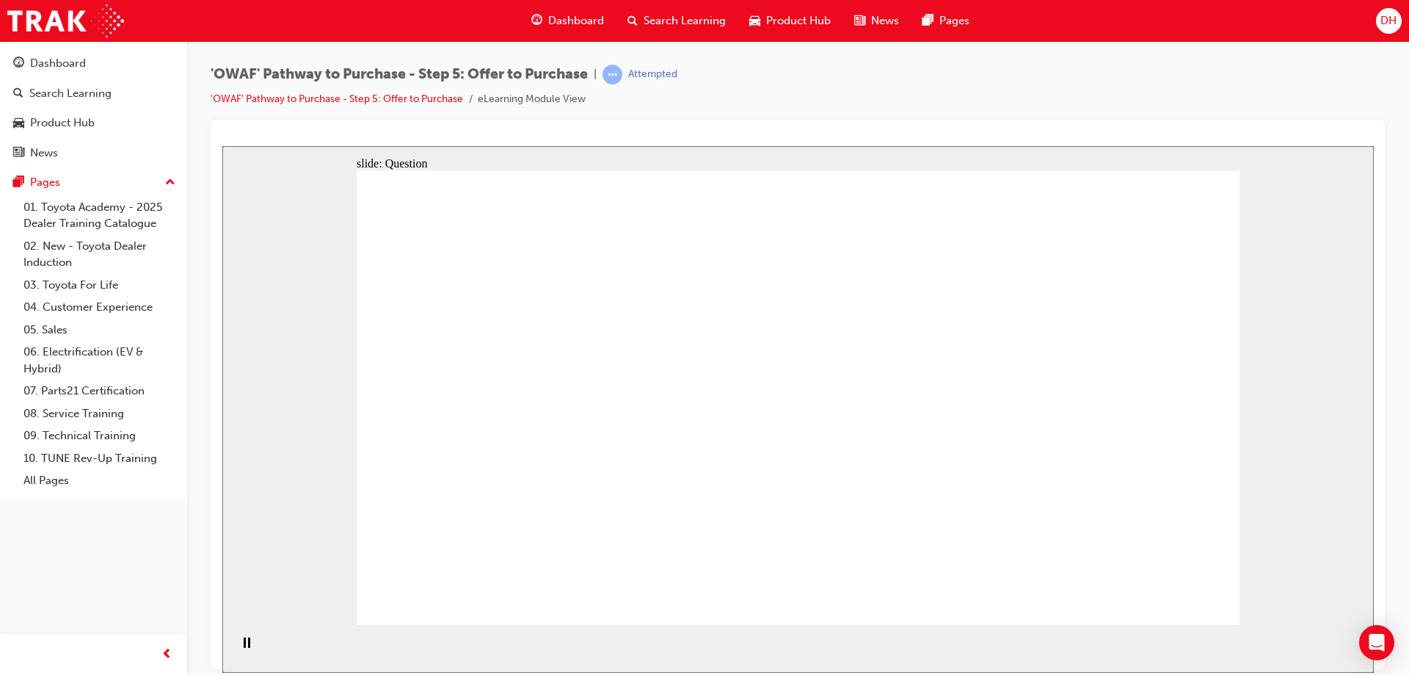
checkbox input "true"
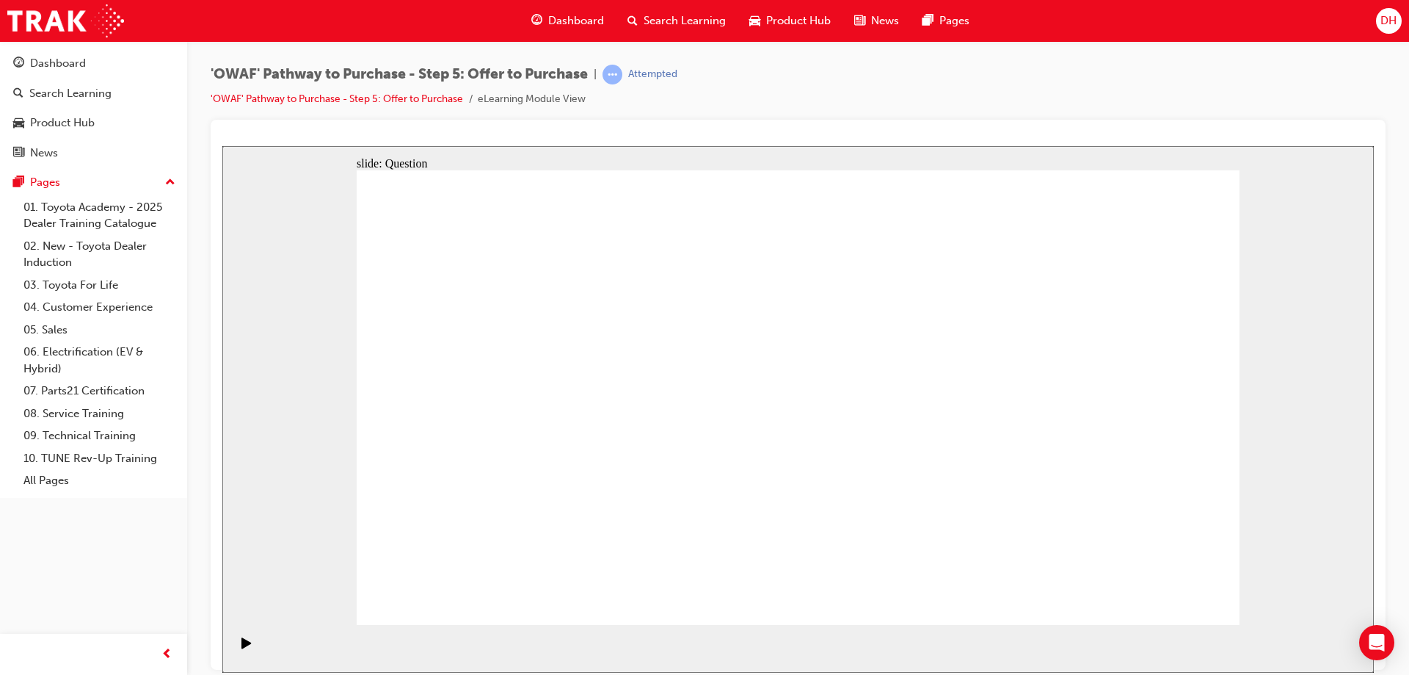
checkbox input "true"
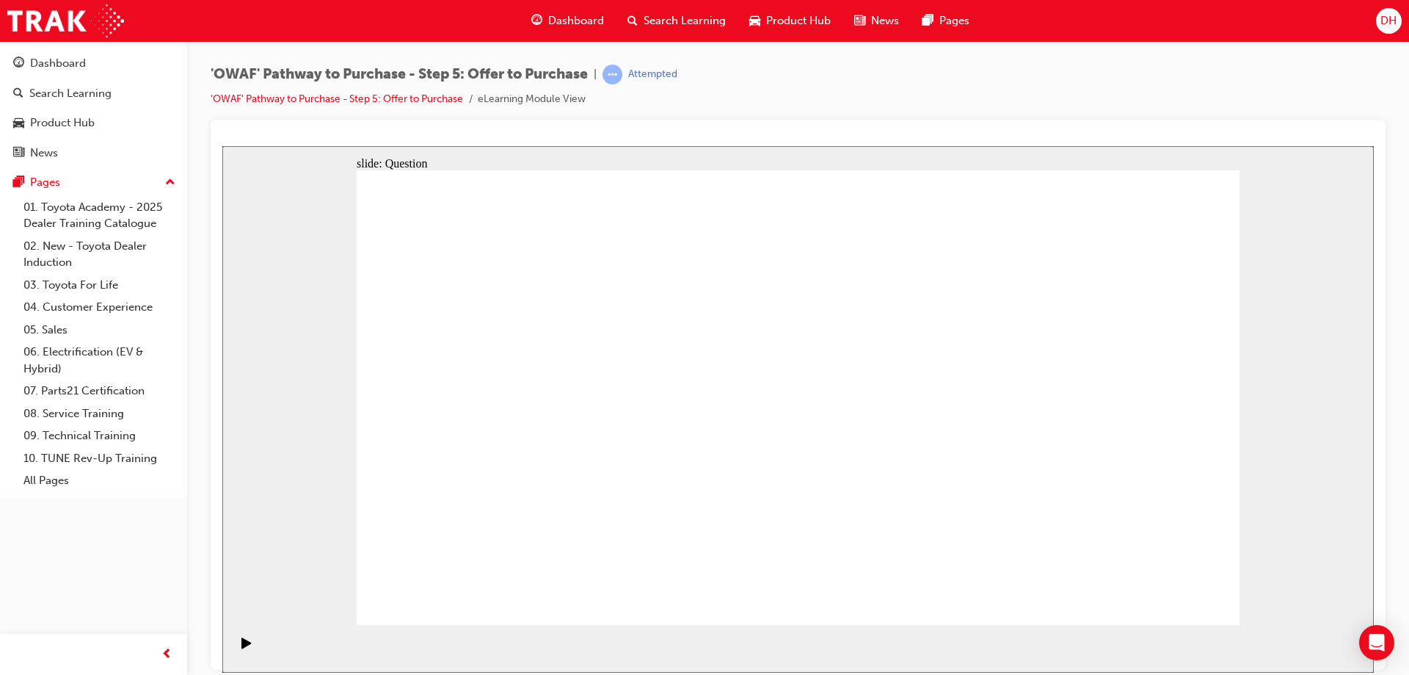
checkbox input "true"
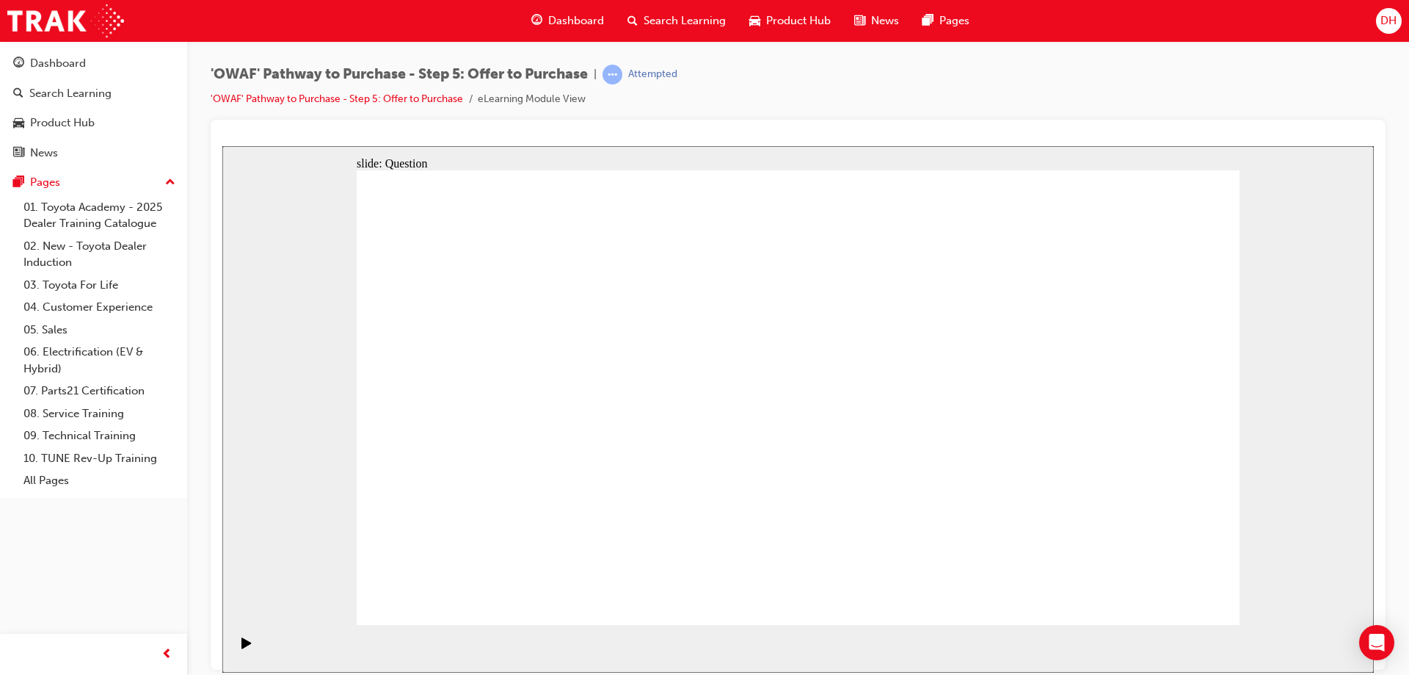
radio input "false"
radio input "true"
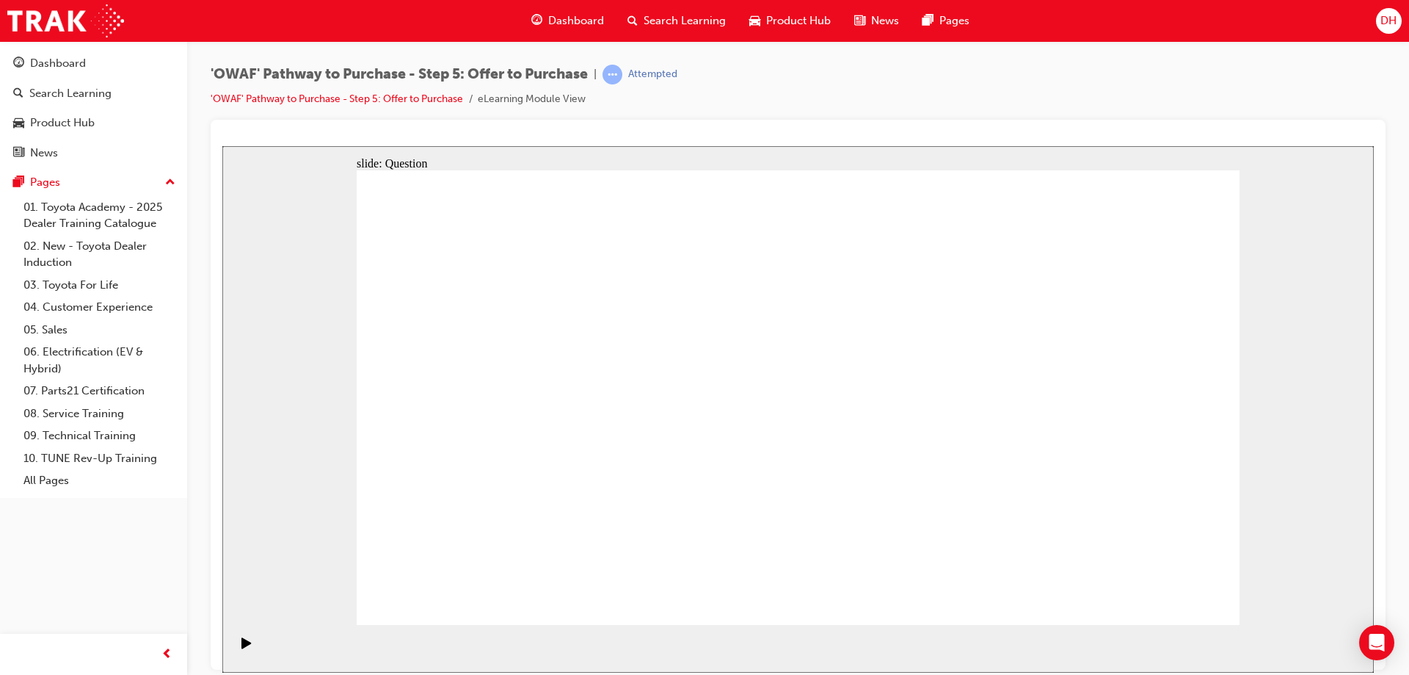
radio input "true"
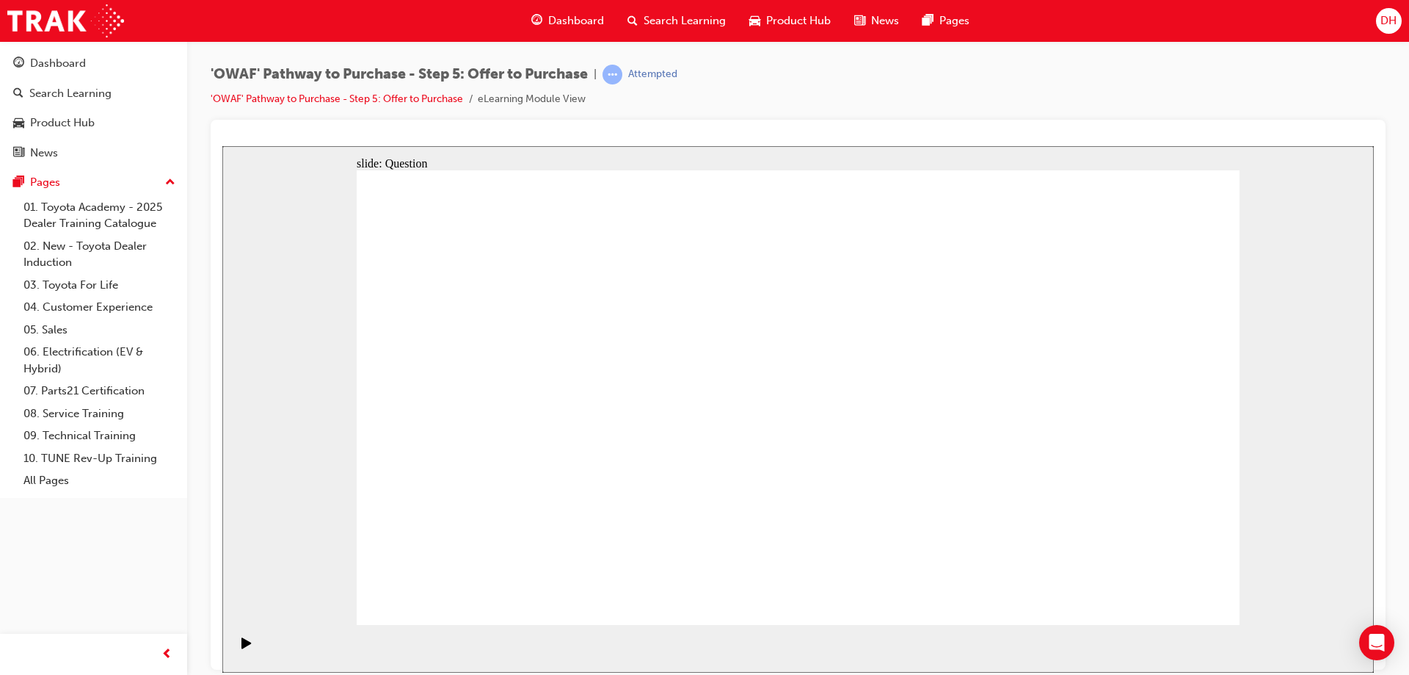
drag, startPoint x: 503, startPoint y: 371, endPoint x: 551, endPoint y: 493, distance: 130.2
drag, startPoint x: 724, startPoint y: 368, endPoint x: 714, endPoint y: 482, distance: 114.9
drag, startPoint x: 996, startPoint y: 363, endPoint x: 920, endPoint y: 475, distance: 135.8
drag, startPoint x: 1142, startPoint y: 393, endPoint x: 1108, endPoint y: 477, distance: 90.9
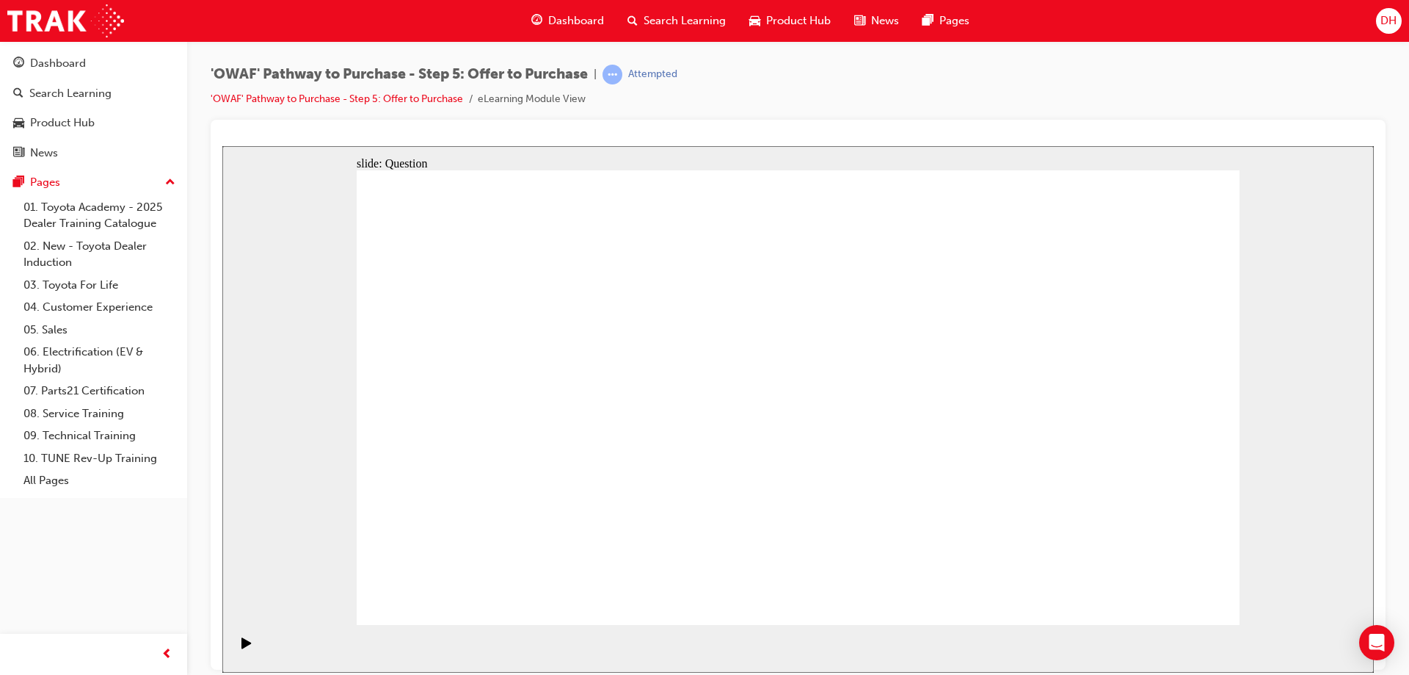
drag, startPoint x: 491, startPoint y: 363, endPoint x: 538, endPoint y: 490, distance: 135.4
drag, startPoint x: 597, startPoint y: 368, endPoint x: 697, endPoint y: 481, distance: 151.3
drag, startPoint x: 989, startPoint y: 364, endPoint x: 915, endPoint y: 483, distance: 139.7
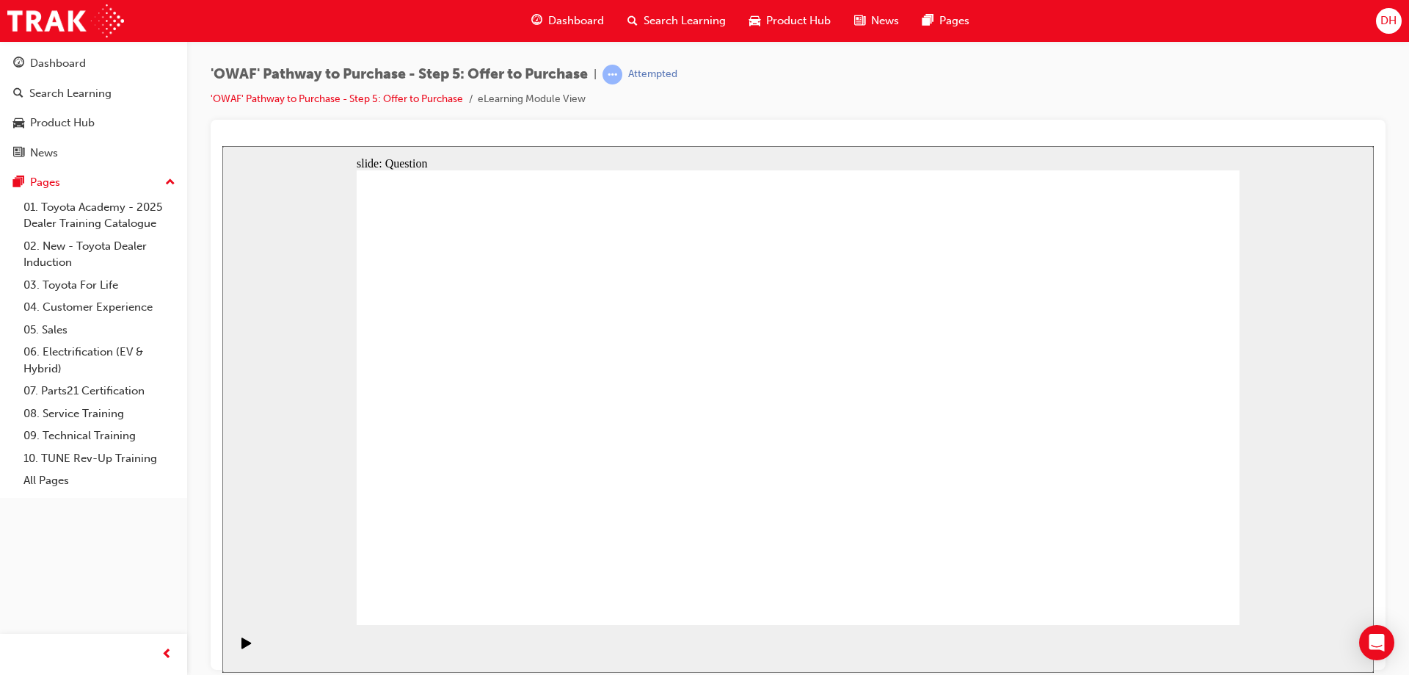
drag, startPoint x: 1113, startPoint y: 369, endPoint x: 1089, endPoint y: 493, distance: 125.7
drag, startPoint x: 971, startPoint y: 371, endPoint x: 559, endPoint y: 365, distance: 412.6
drag, startPoint x: 967, startPoint y: 443, endPoint x: 567, endPoint y: 446, distance: 400.1
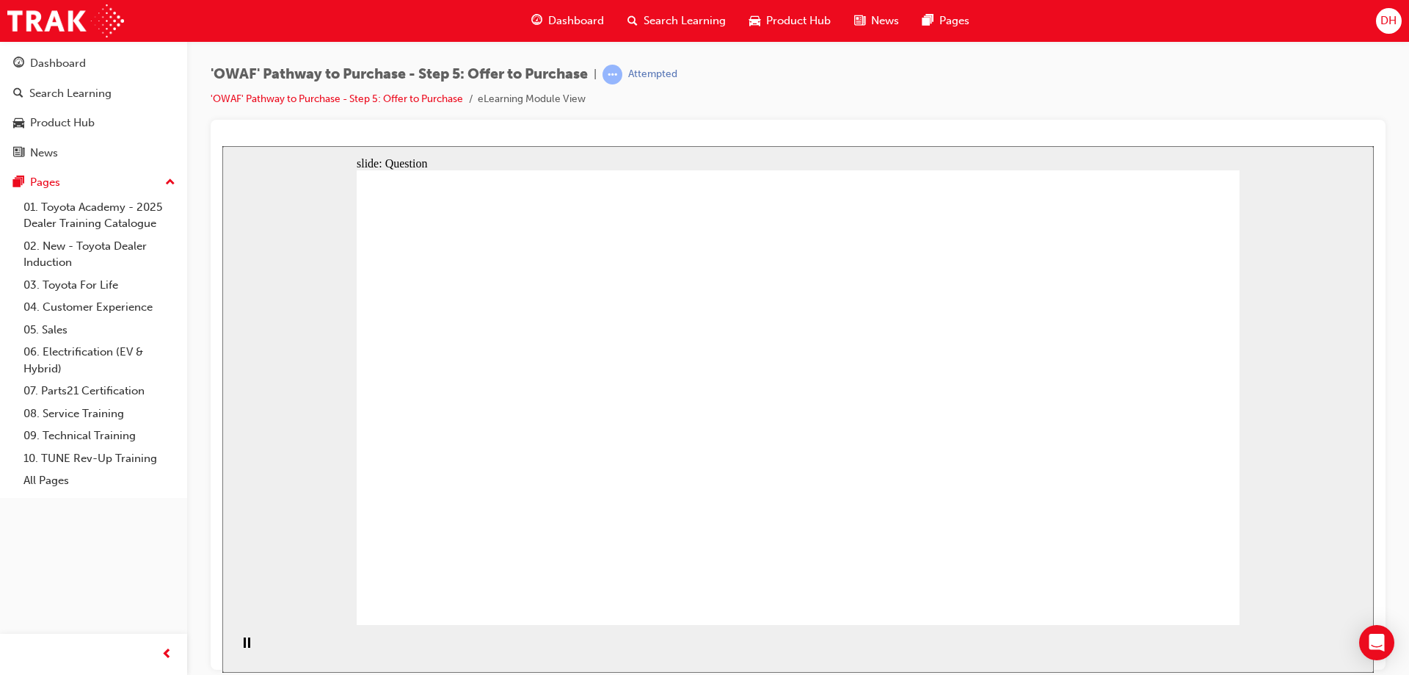
drag, startPoint x: 997, startPoint y: 504, endPoint x: 804, endPoint y: 368, distance: 235.4
drag, startPoint x: 1089, startPoint y: 370, endPoint x: 761, endPoint y: 428, distance: 332.5
drag, startPoint x: 1114, startPoint y: 437, endPoint x: 542, endPoint y: 511, distance: 577.2
drag, startPoint x: 1040, startPoint y: 512, endPoint x: 754, endPoint y: 500, distance: 286.5
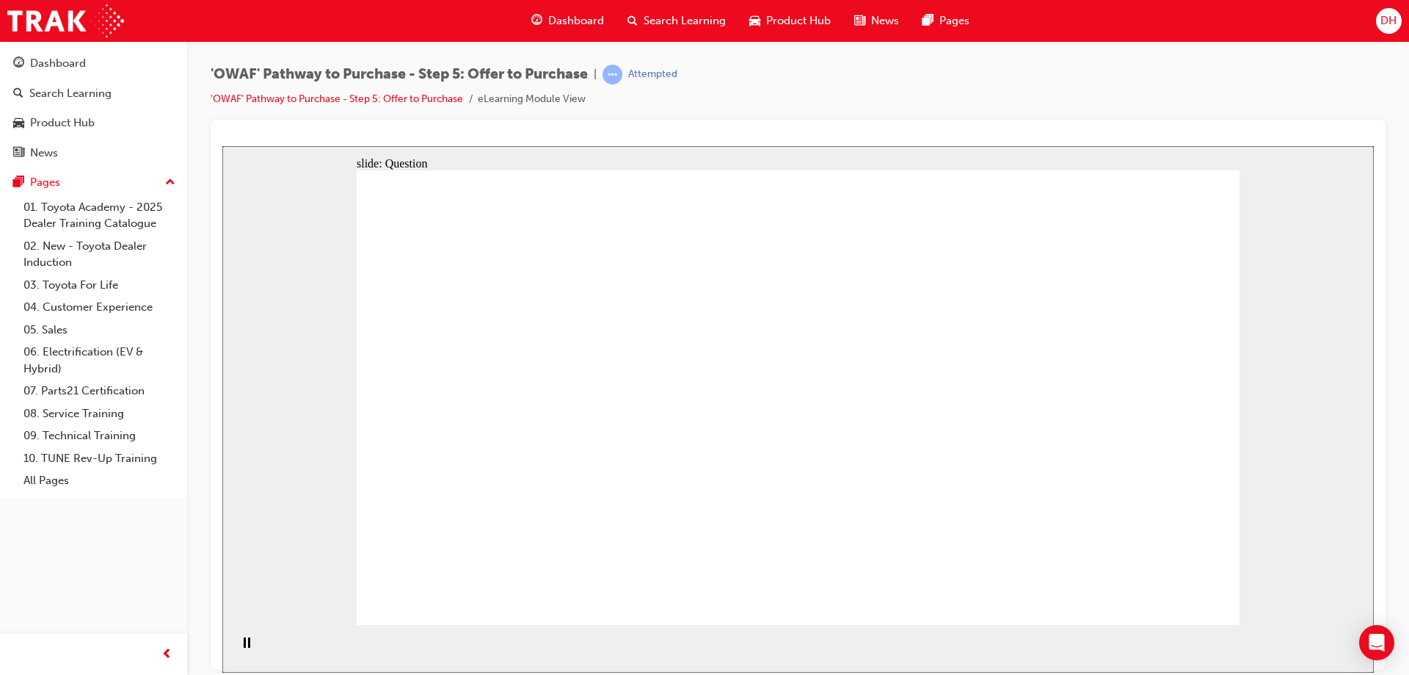
checkbox input "true"
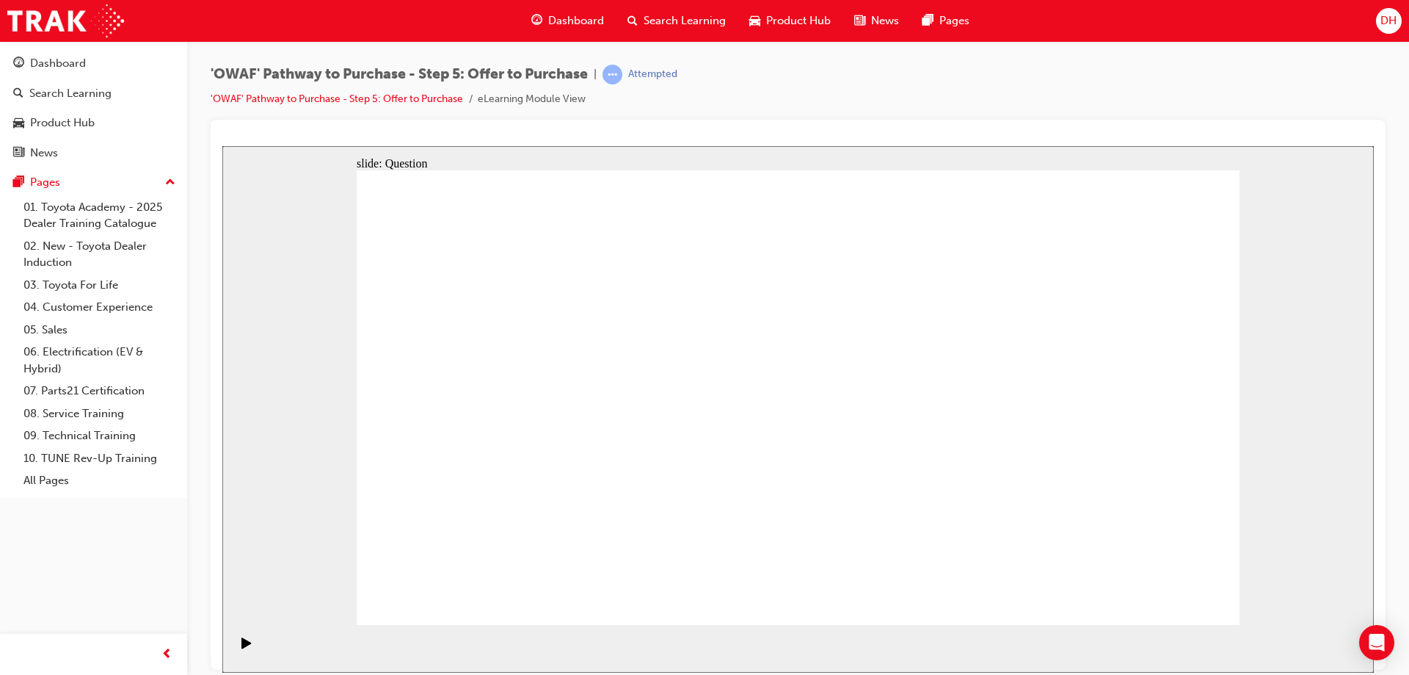
checkbox input "true"
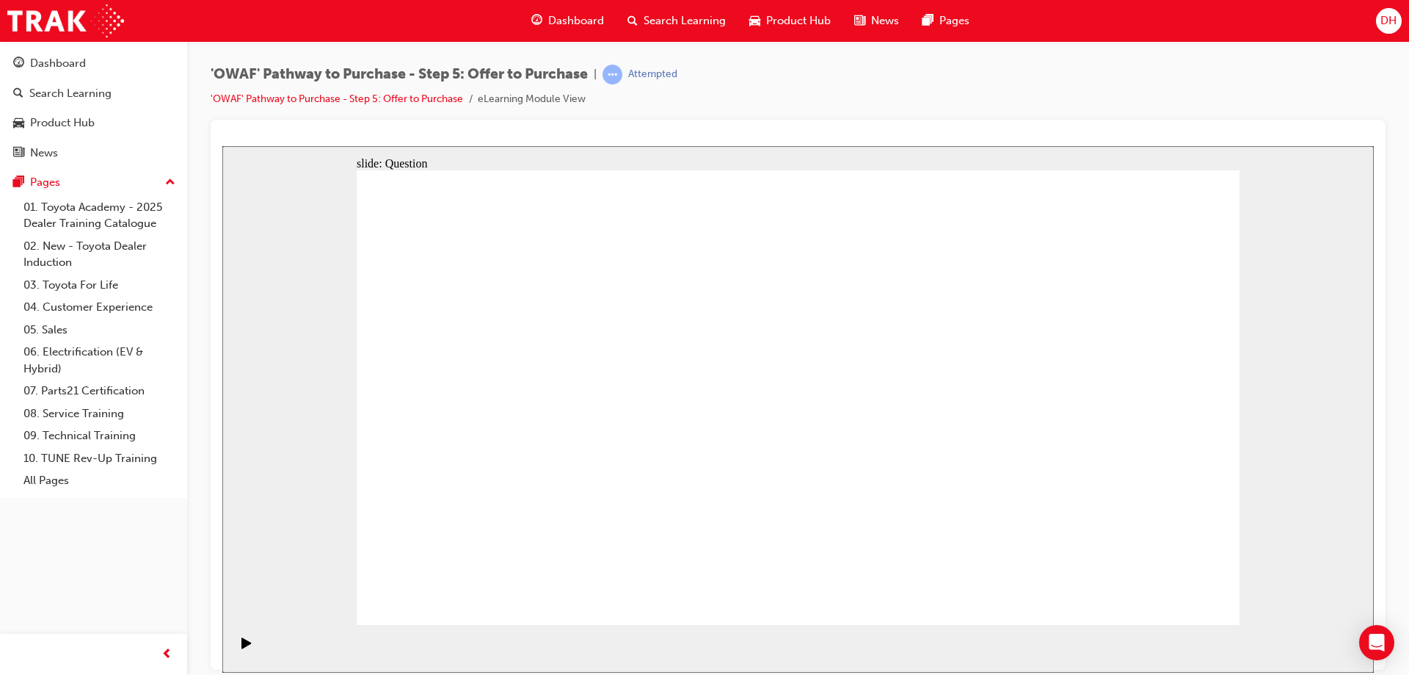
checkbox input "true"
radio input "true"
